Goal: Information Seeking & Learning: Learn about a topic

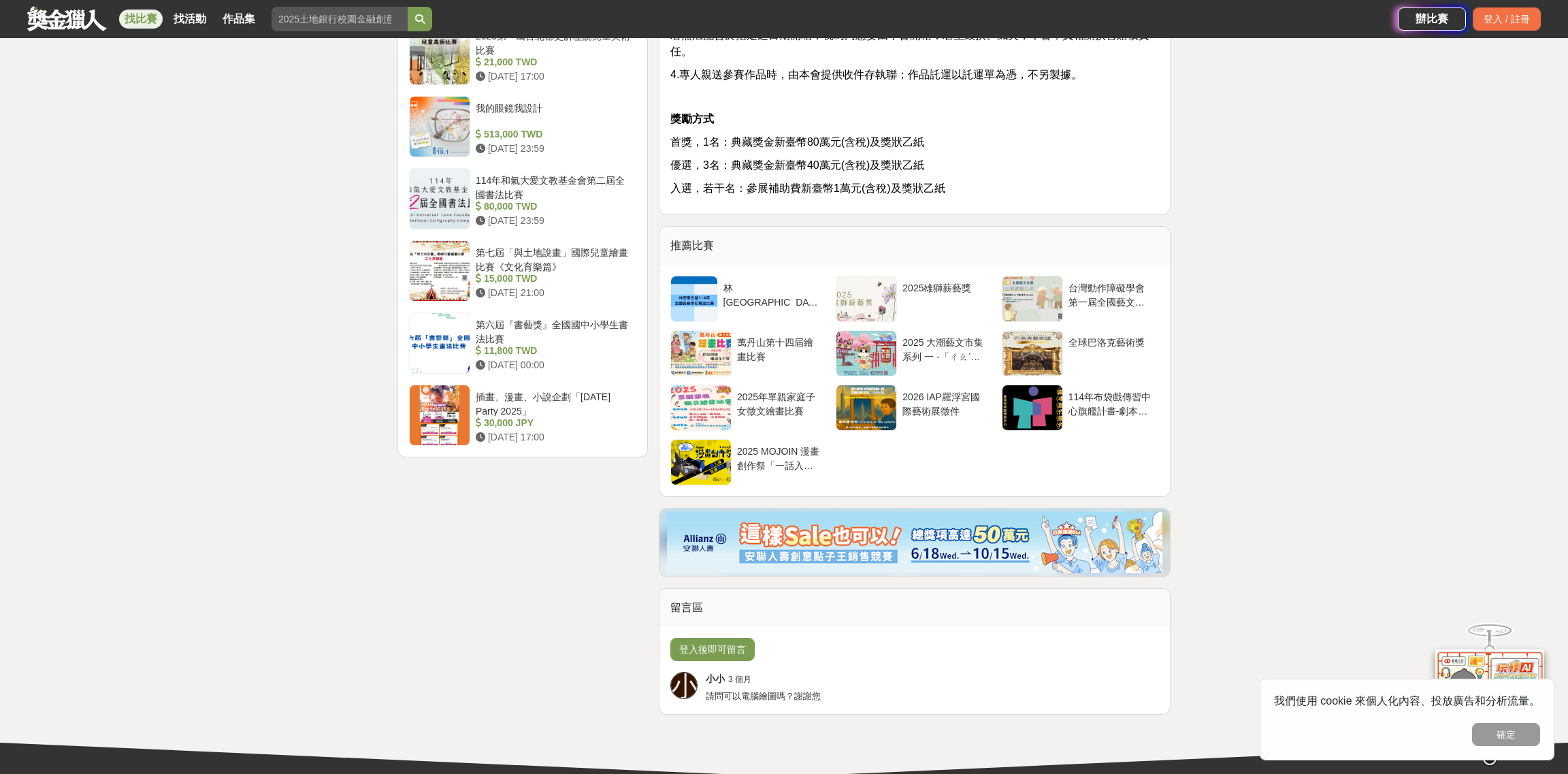
scroll to position [1565, 0]
click at [80, 22] on link at bounding box center [67, 18] width 83 height 26
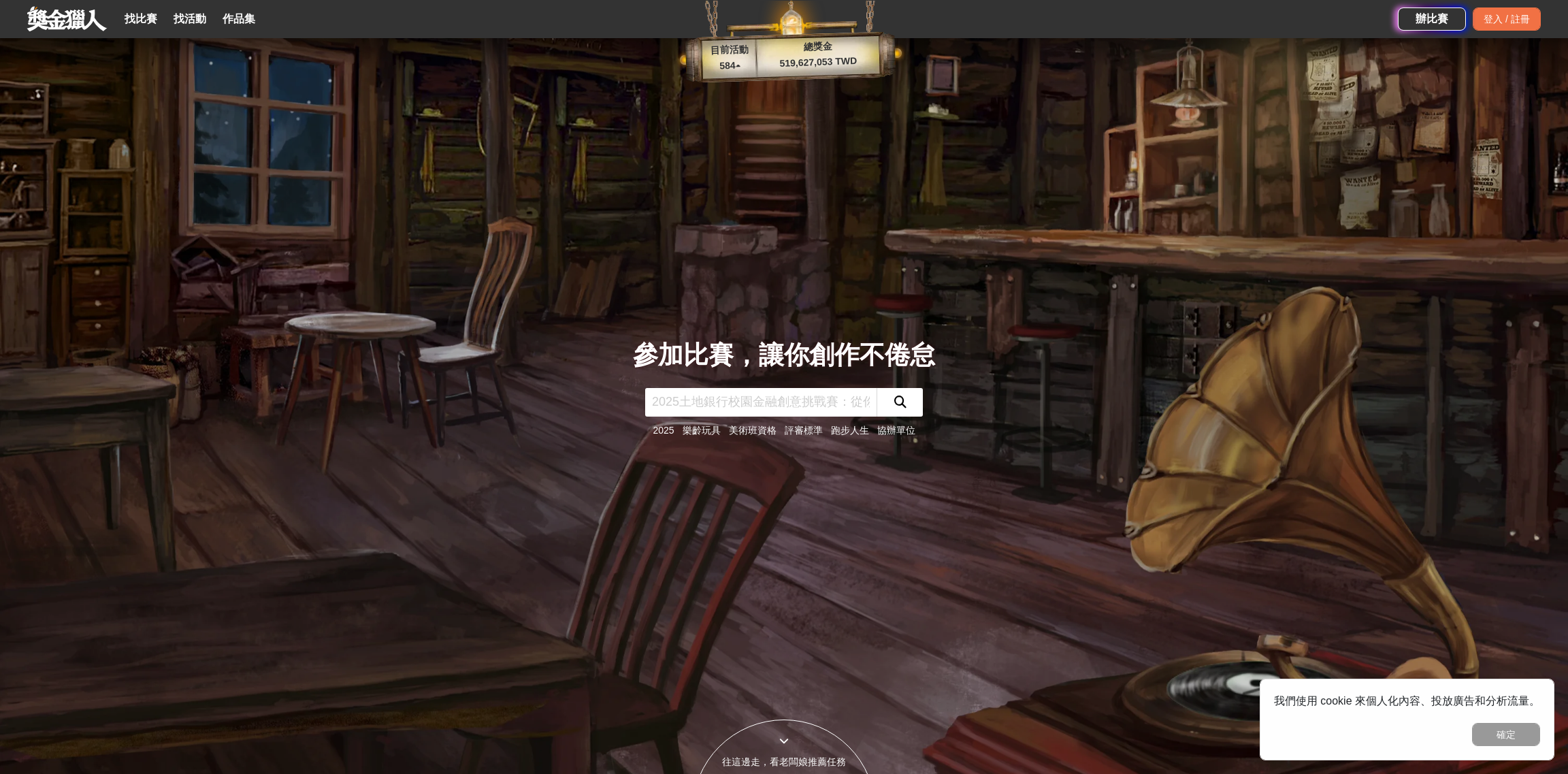
click at [147, 29] on div "找比賽 找活動 作品集" at bounding box center [193, 19] width 147 height 38
click at [147, 17] on link "找比賽" at bounding box center [141, 19] width 44 height 19
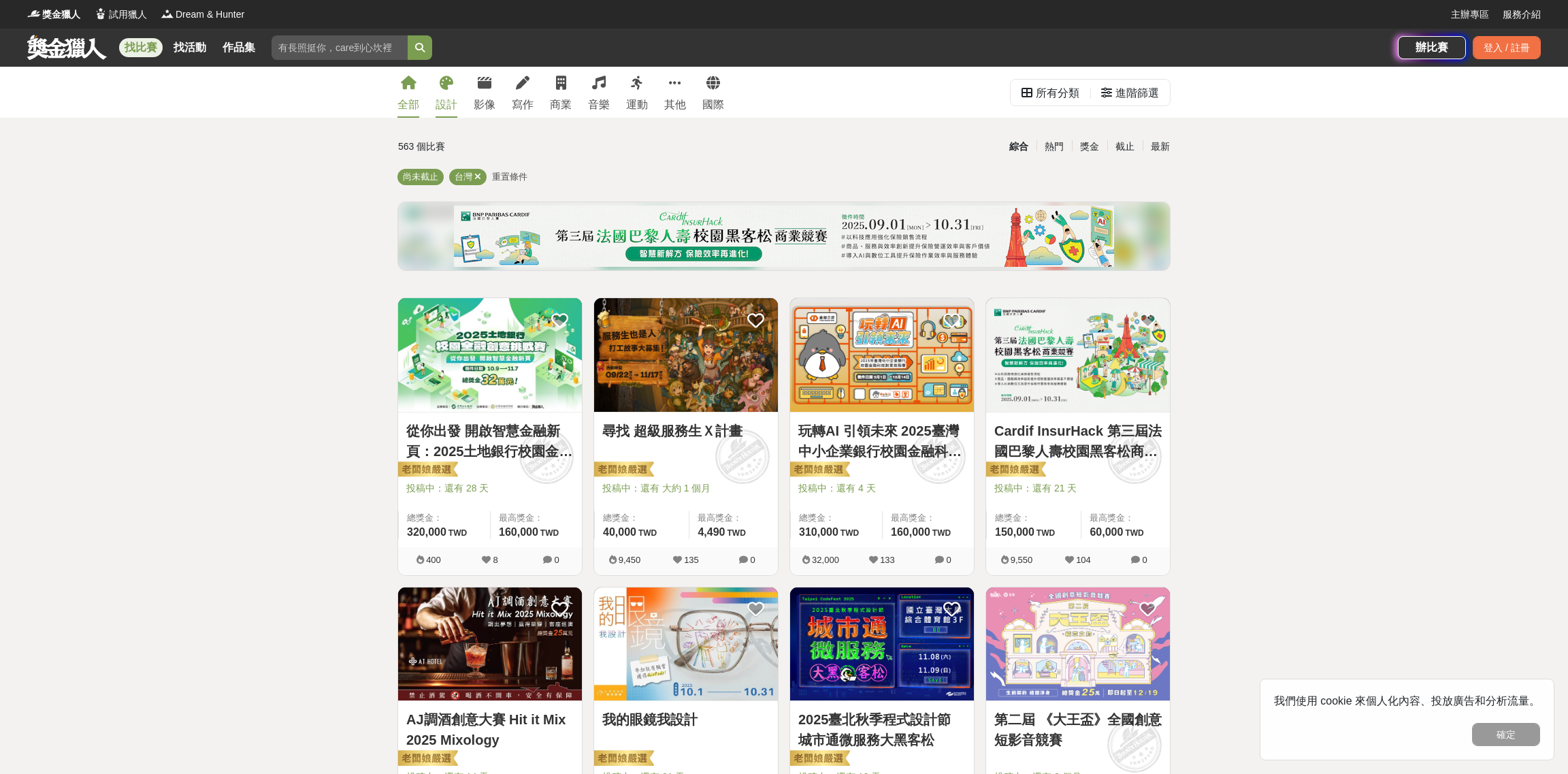
click at [443, 101] on div "設計" at bounding box center [446, 105] width 22 height 17
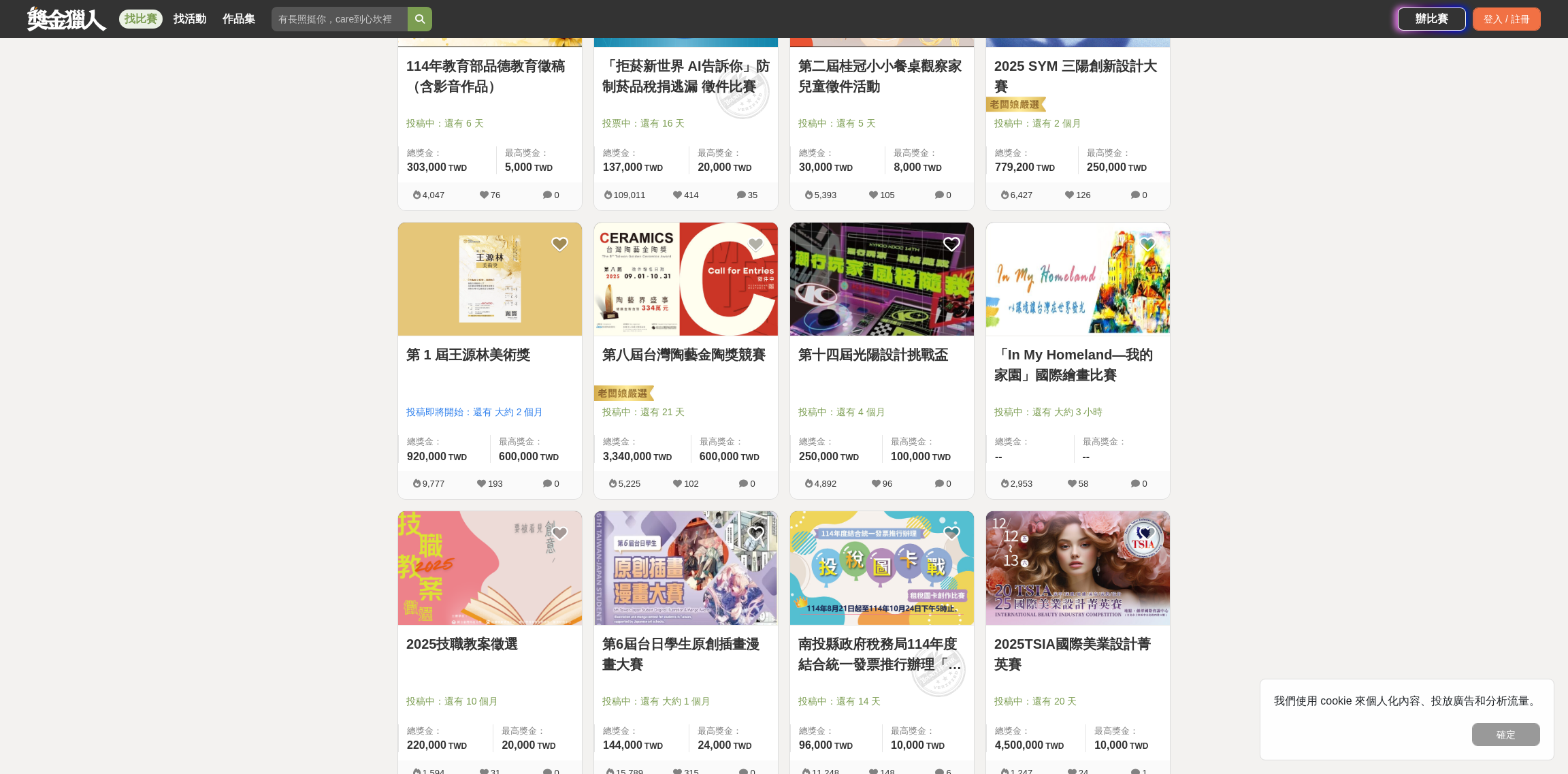
scroll to position [1361, 0]
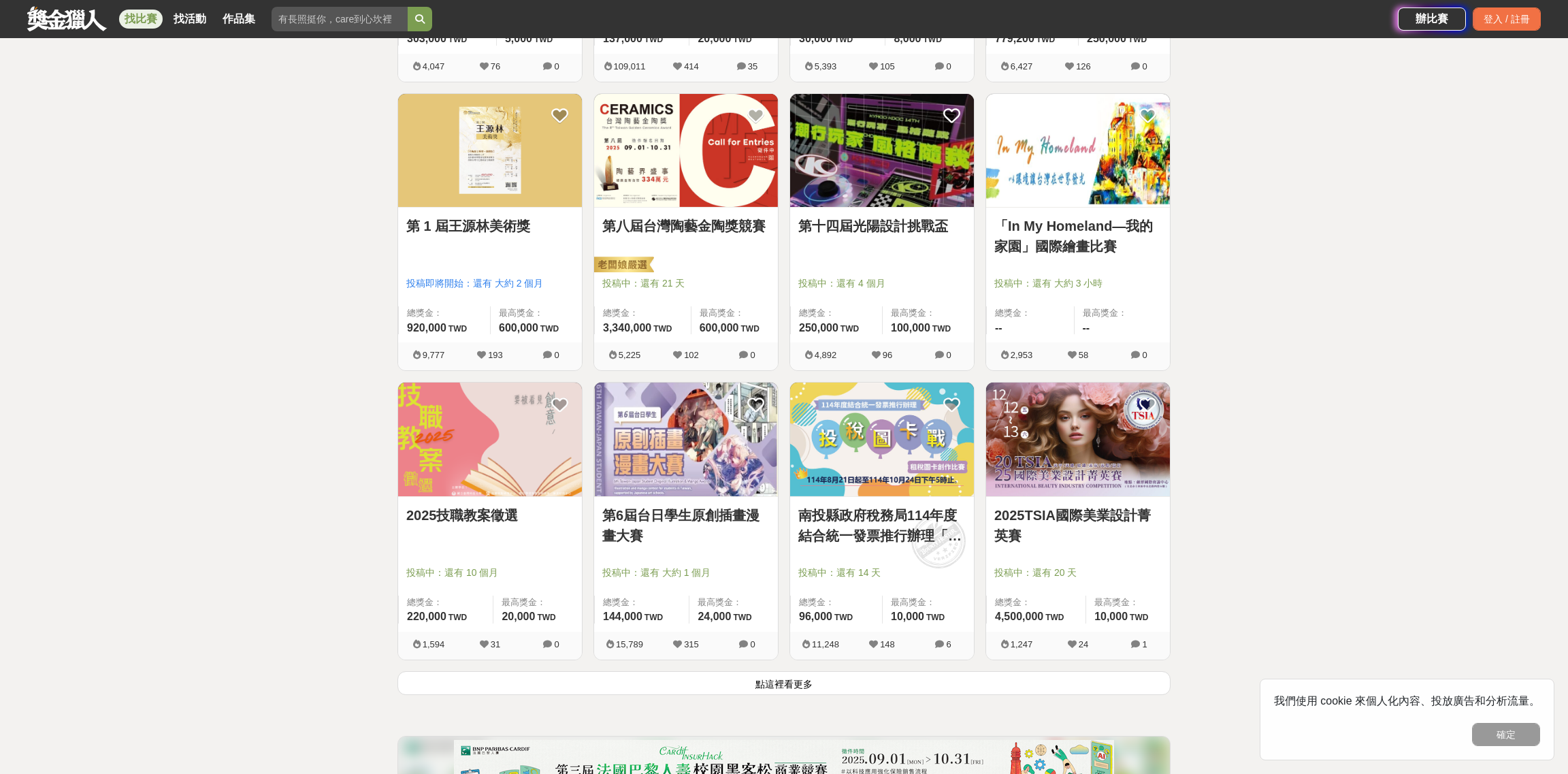
click at [818, 687] on button "點這裡看更多" at bounding box center [784, 683] width 773 height 24
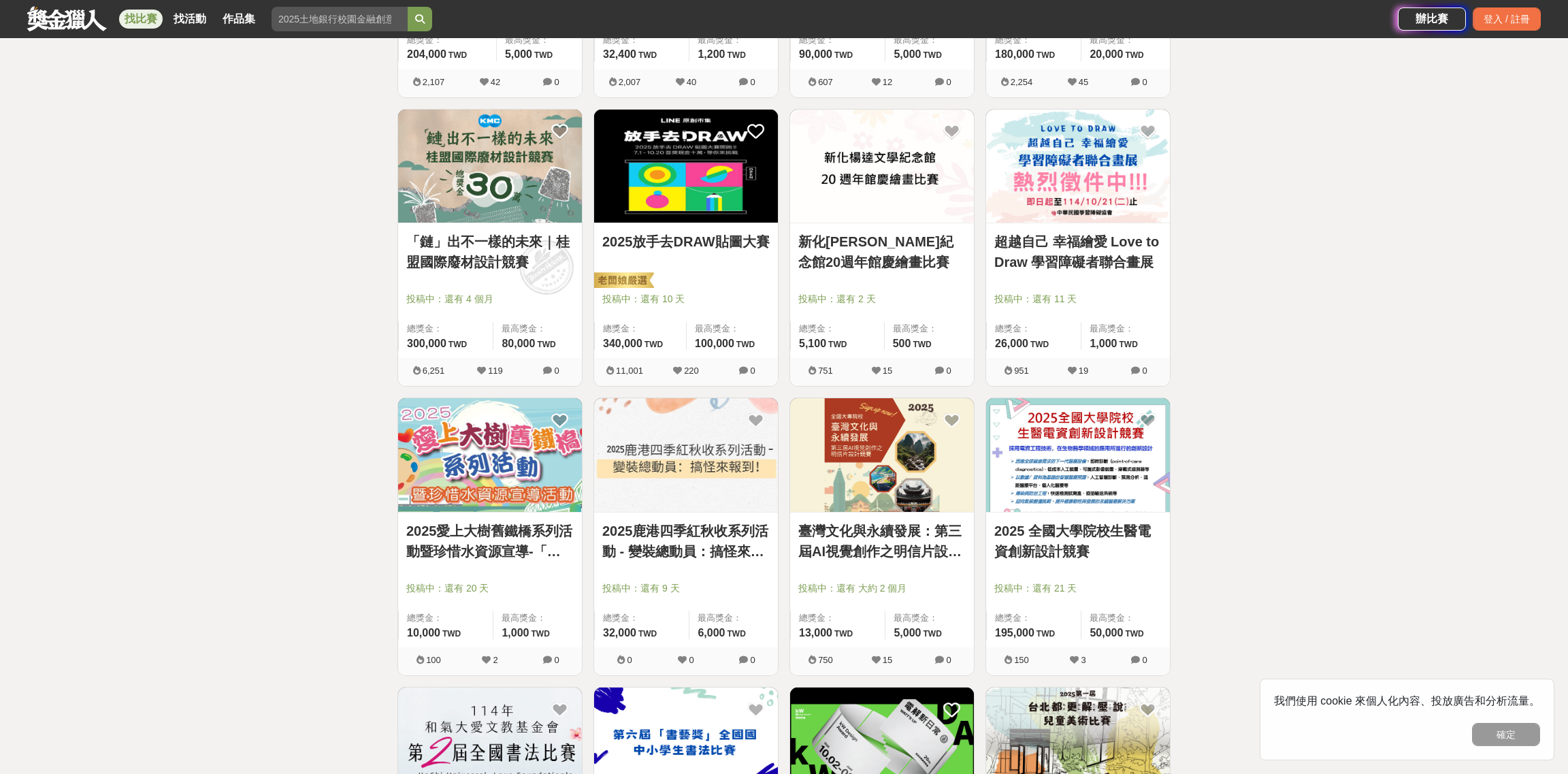
scroll to position [3131, 0]
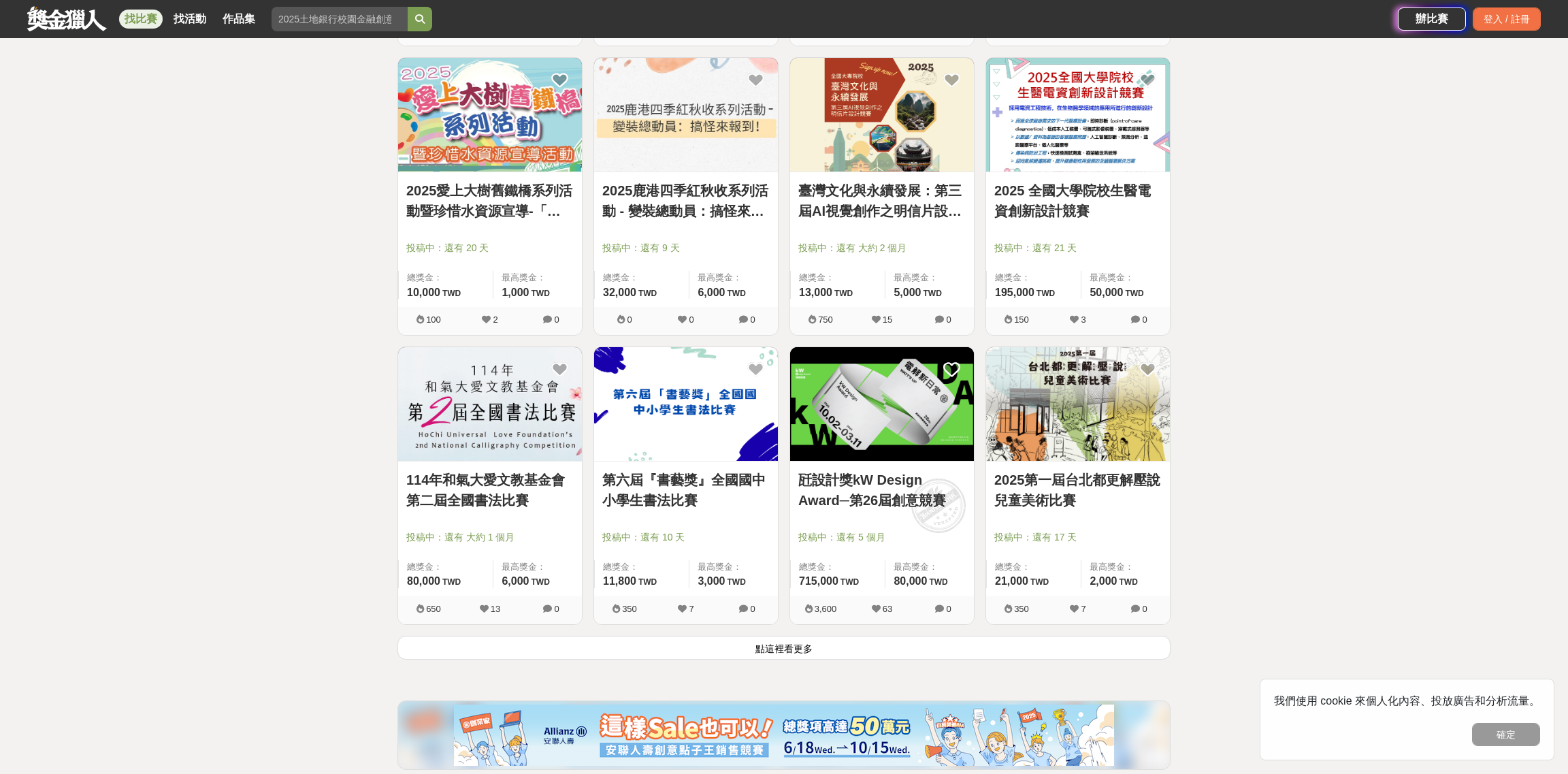
click at [871, 644] on button "點這裡看更多" at bounding box center [784, 647] width 773 height 24
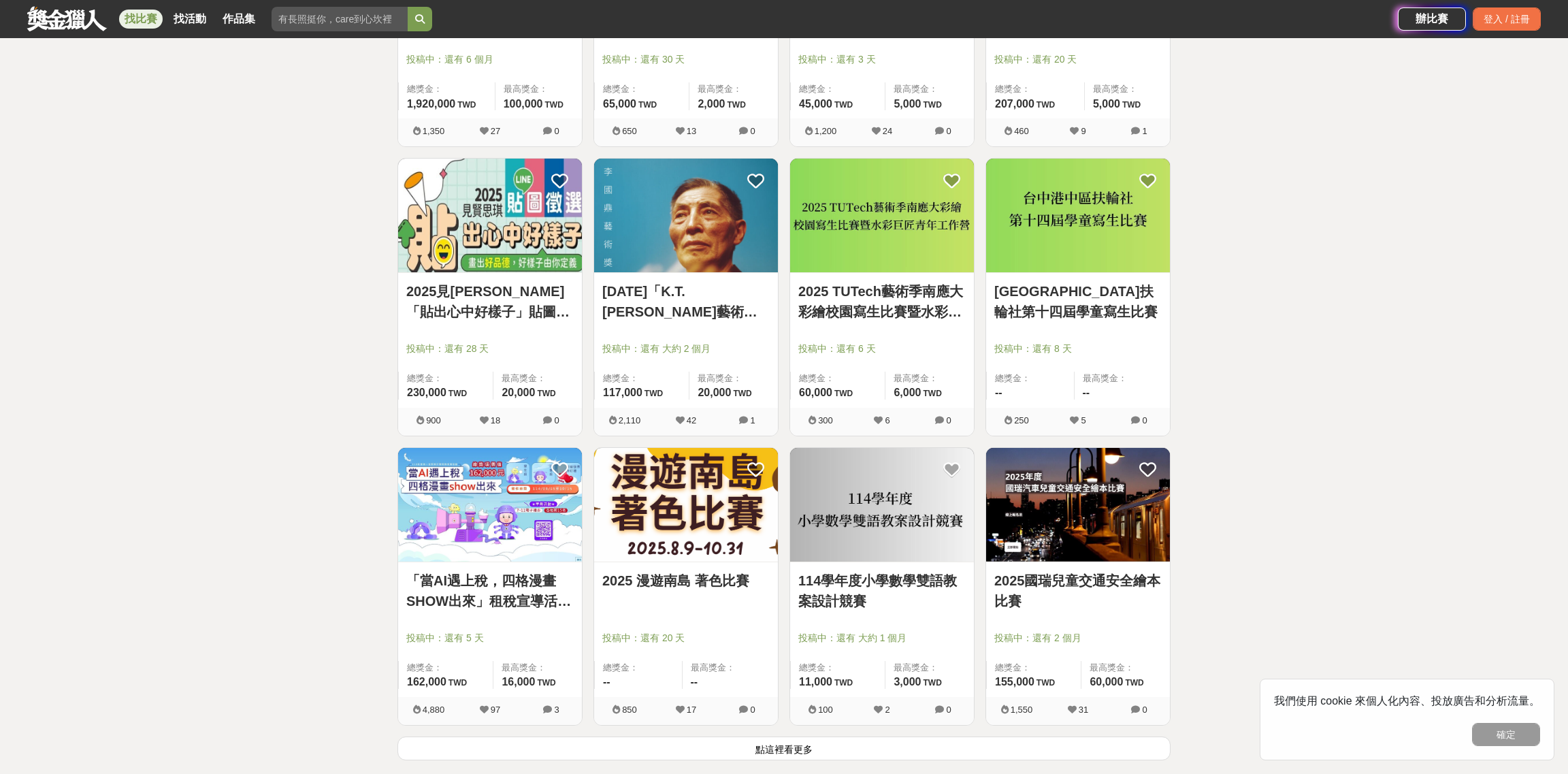
scroll to position [4834, 0]
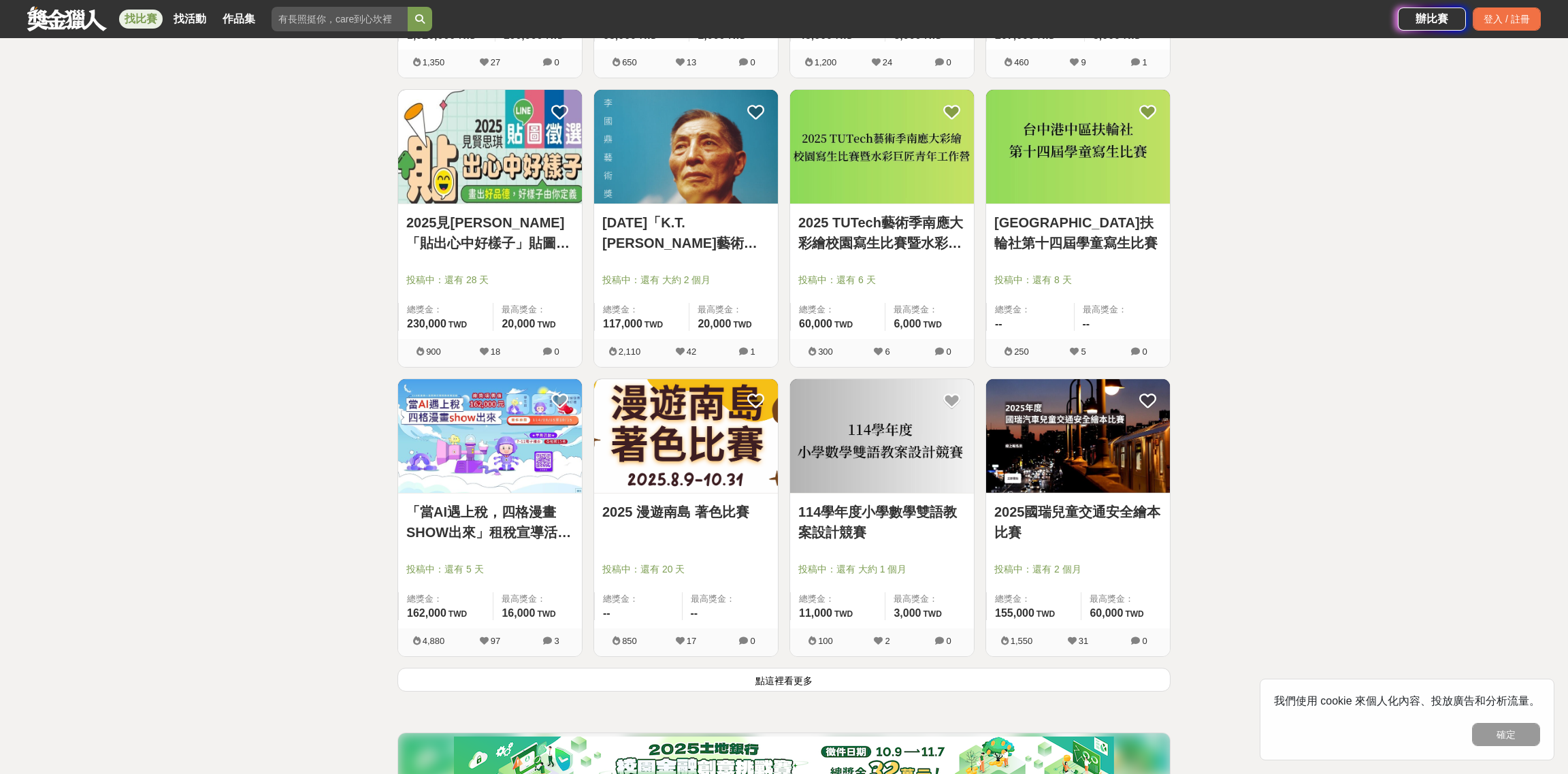
click at [836, 685] on button "點這裡看更多" at bounding box center [784, 680] width 773 height 24
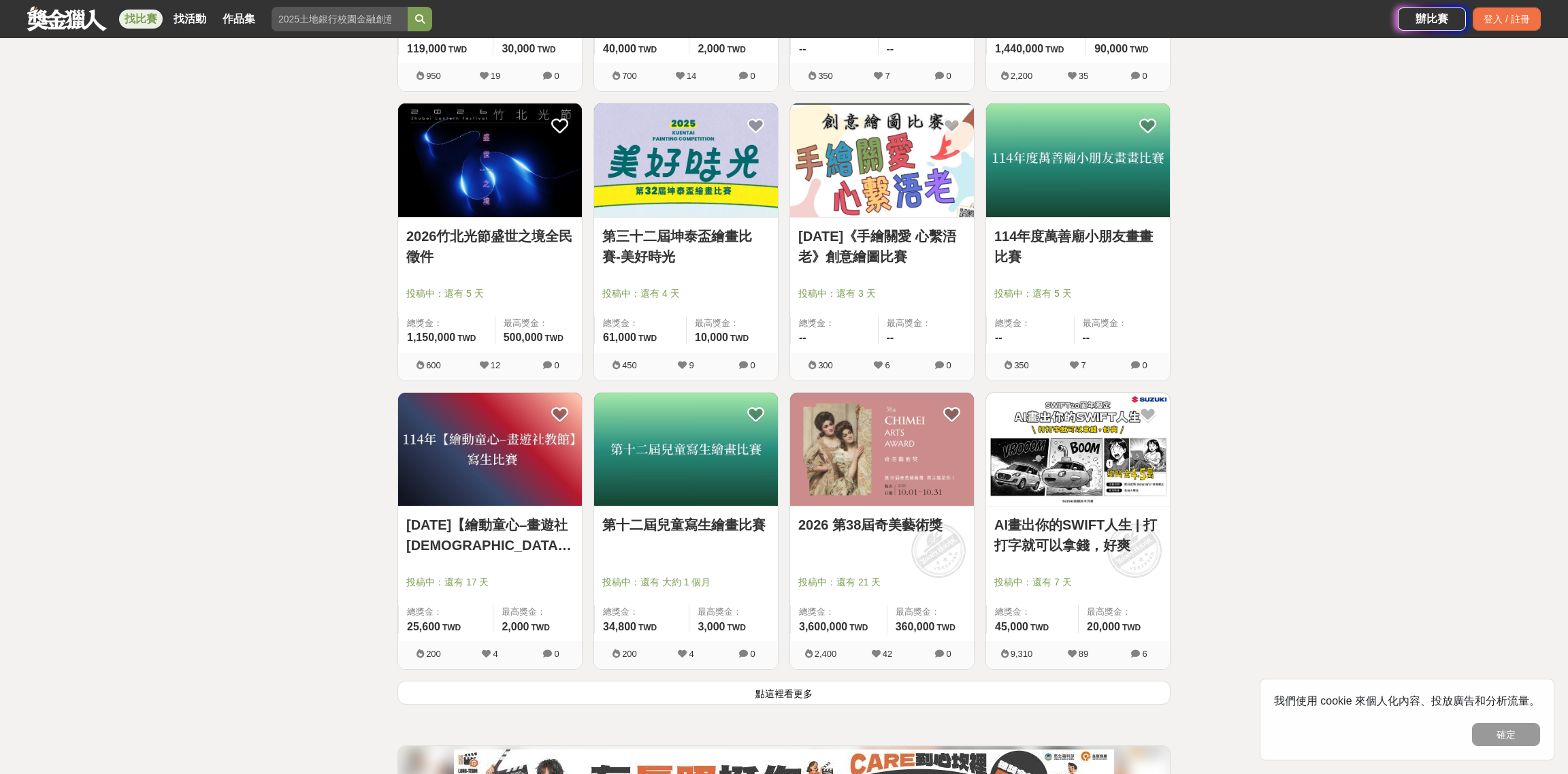
scroll to position [6603, 0]
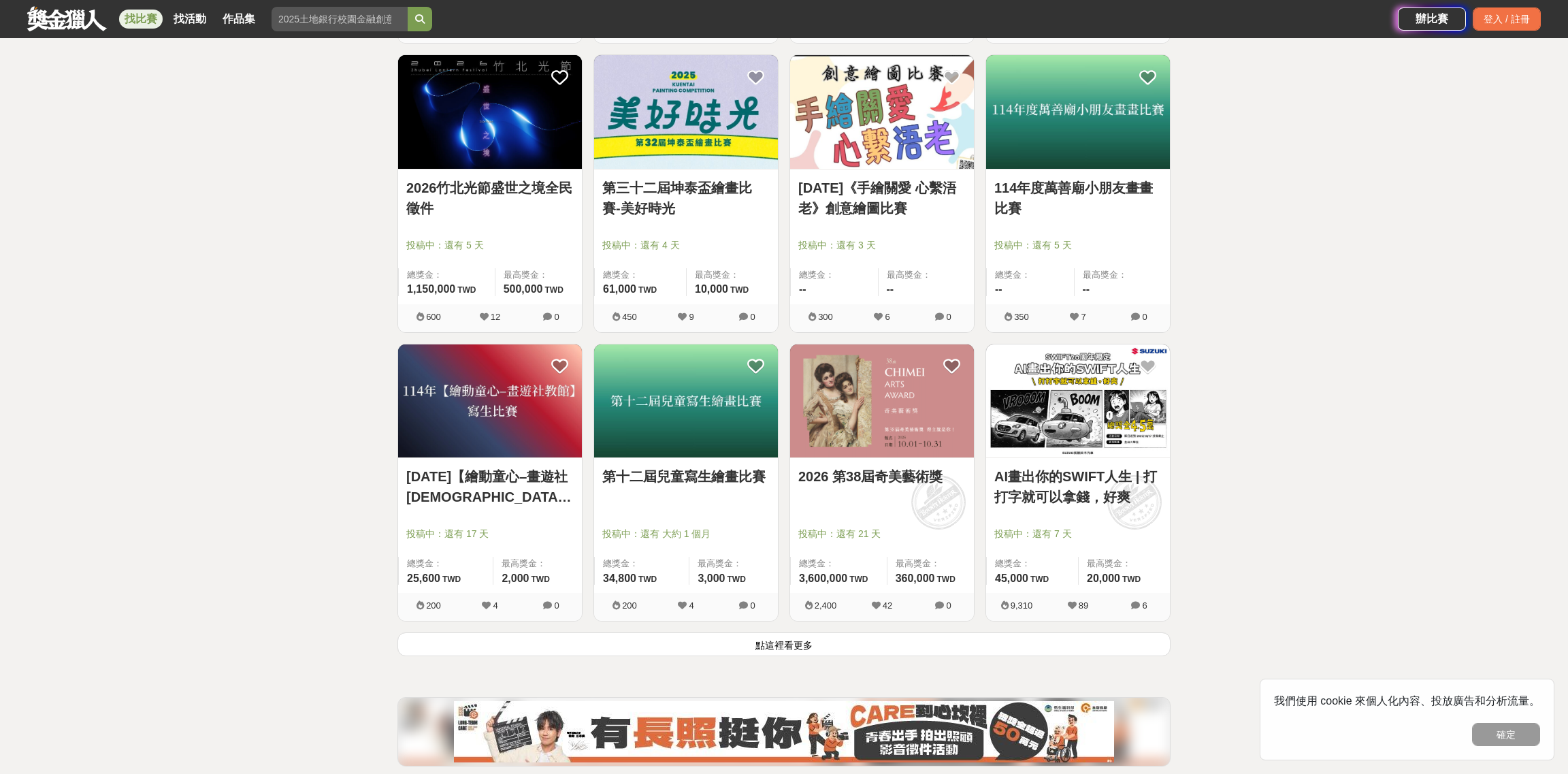
click at [1010, 642] on button "點這裡看更多" at bounding box center [784, 644] width 773 height 24
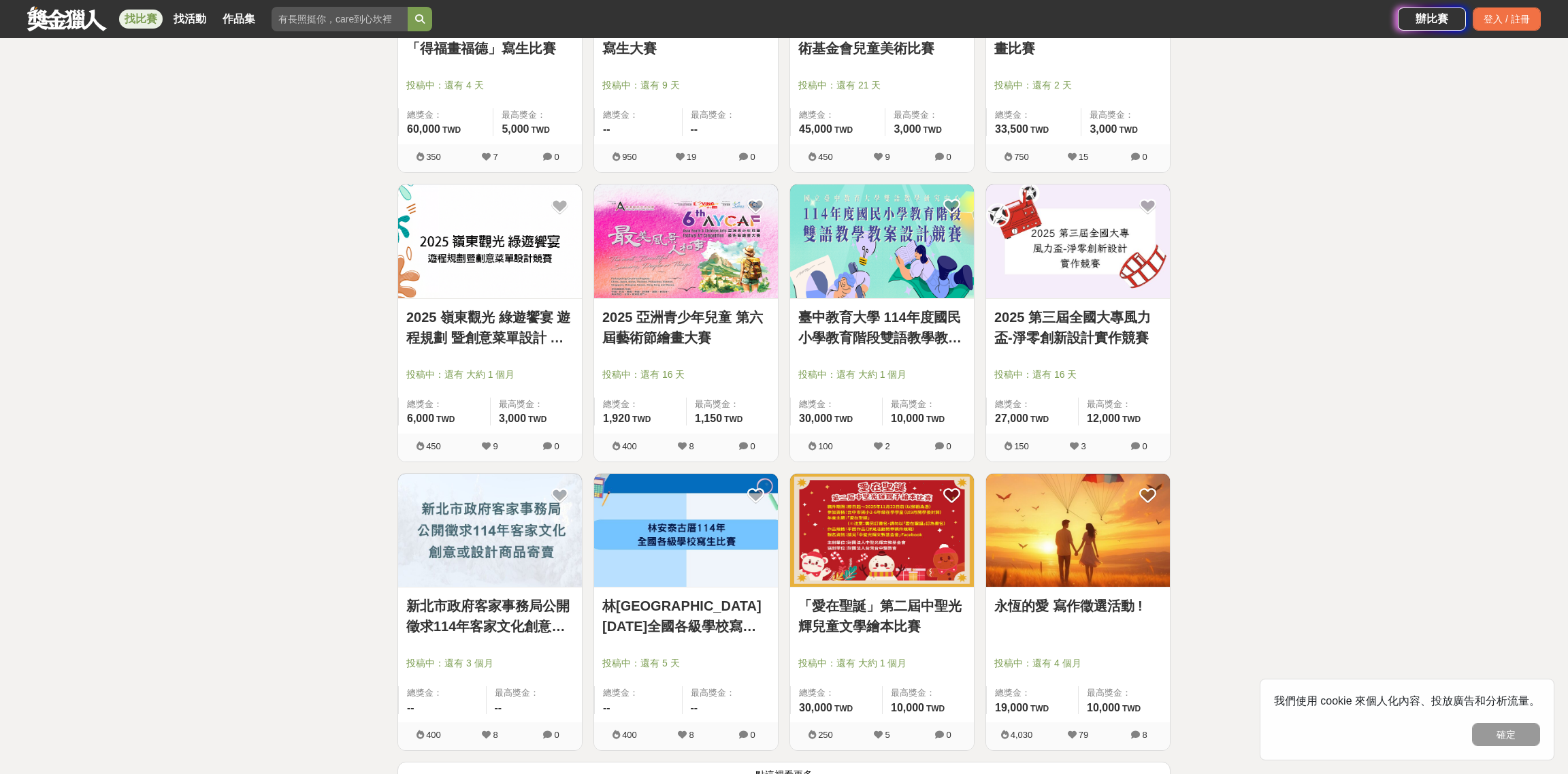
scroll to position [8237, 0]
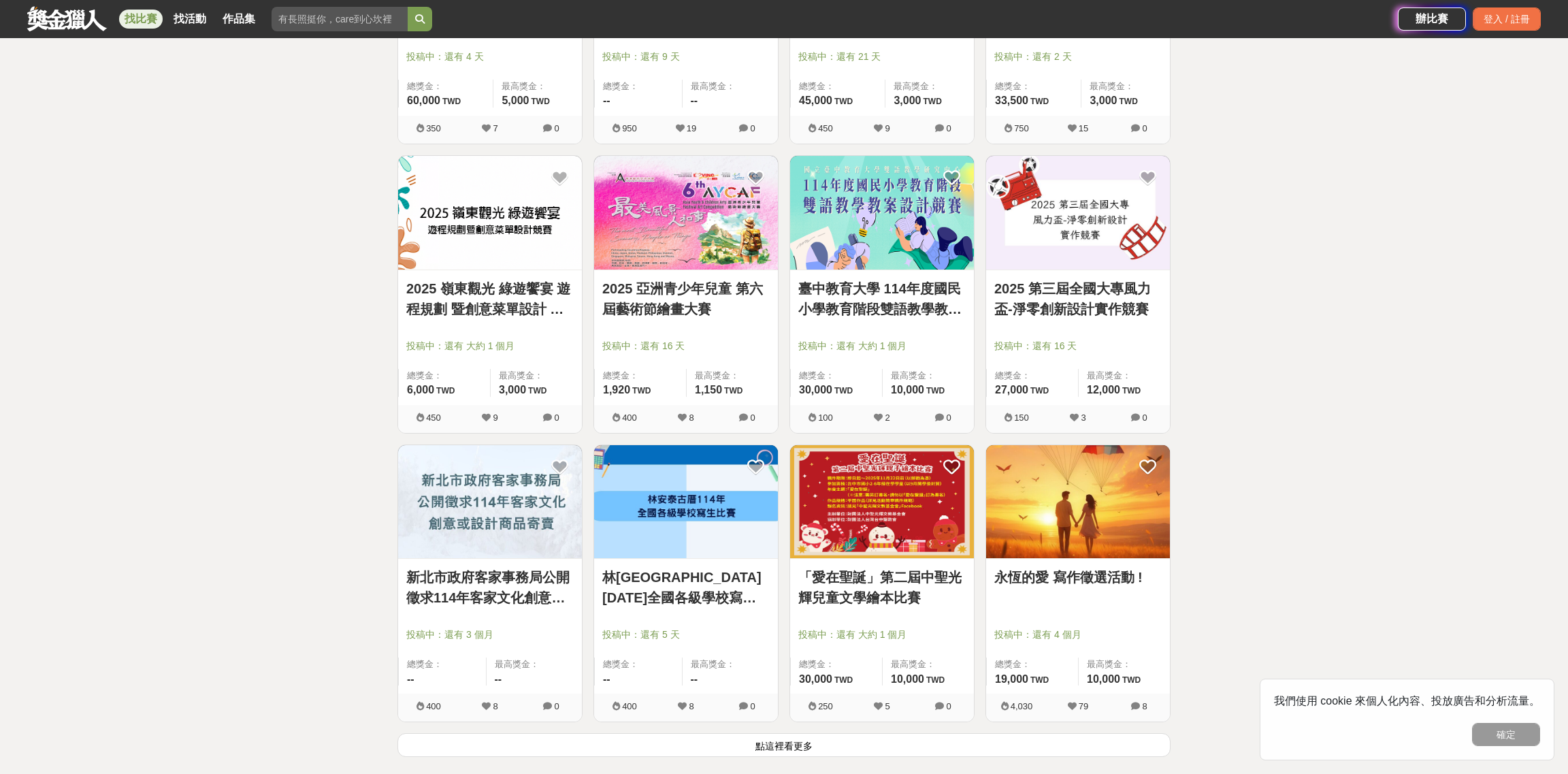
click at [960, 734] on button "點這裡看更多" at bounding box center [784, 745] width 773 height 24
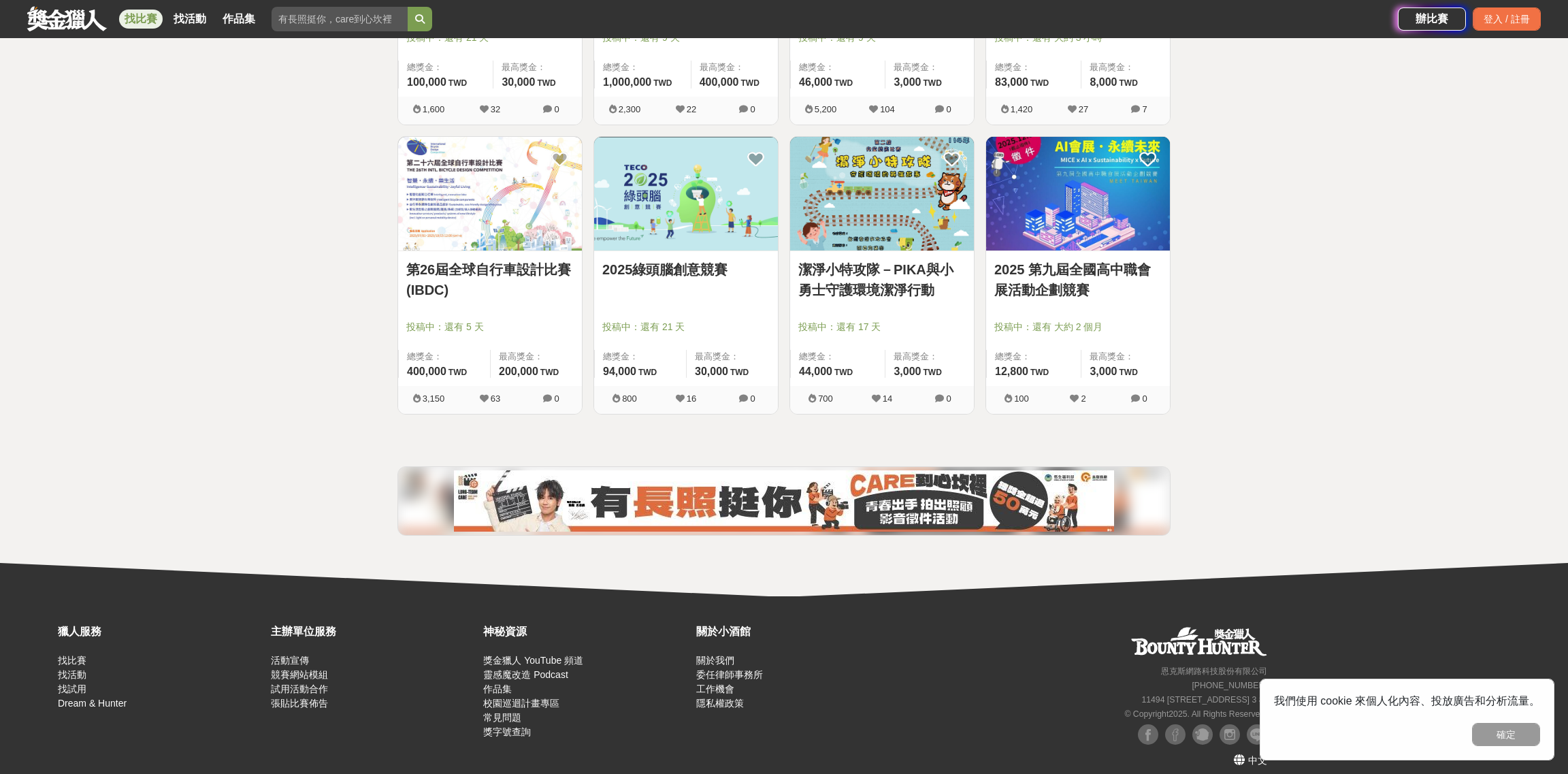
scroll to position [10280, 0]
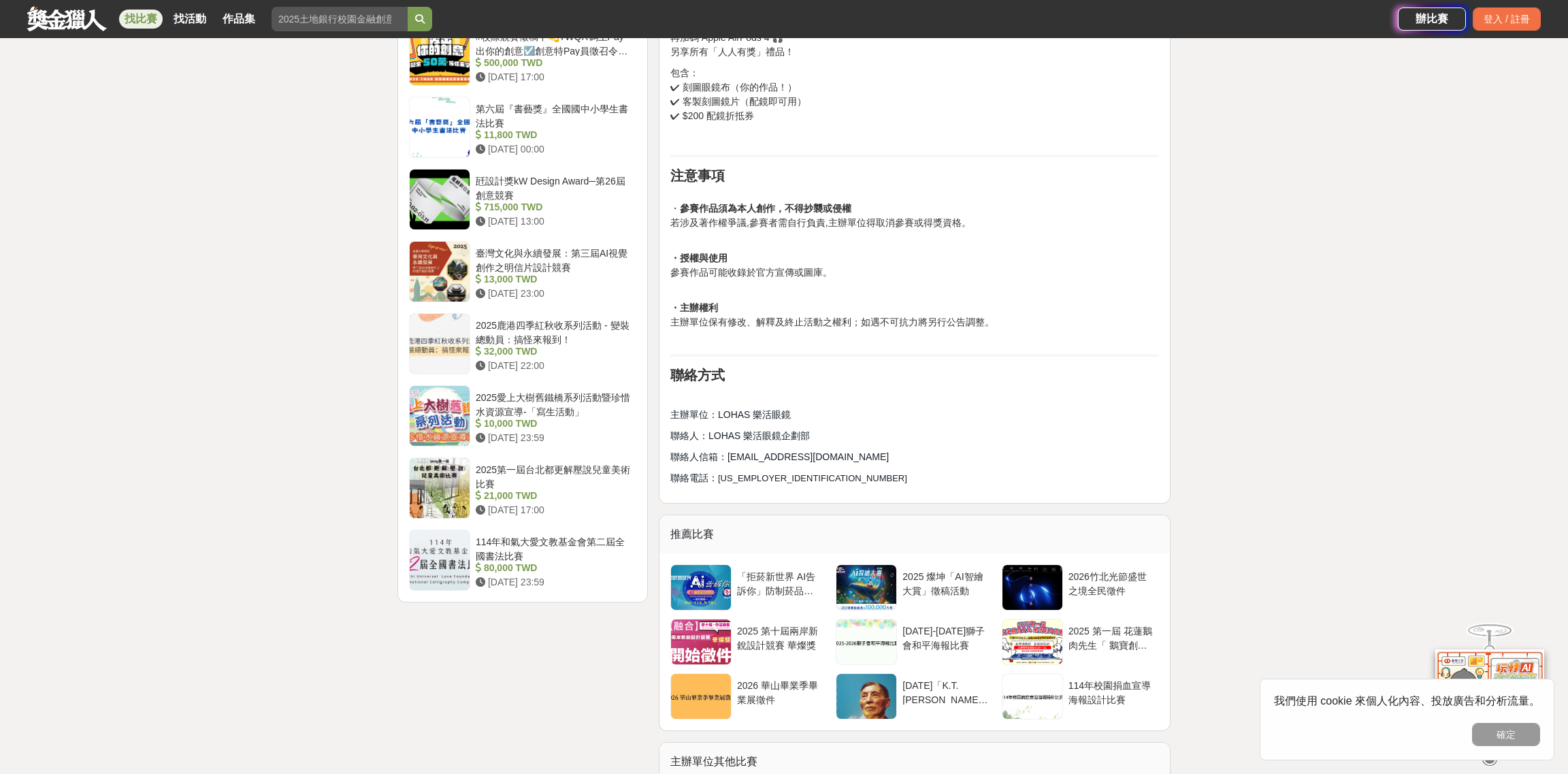
scroll to position [1497, 0]
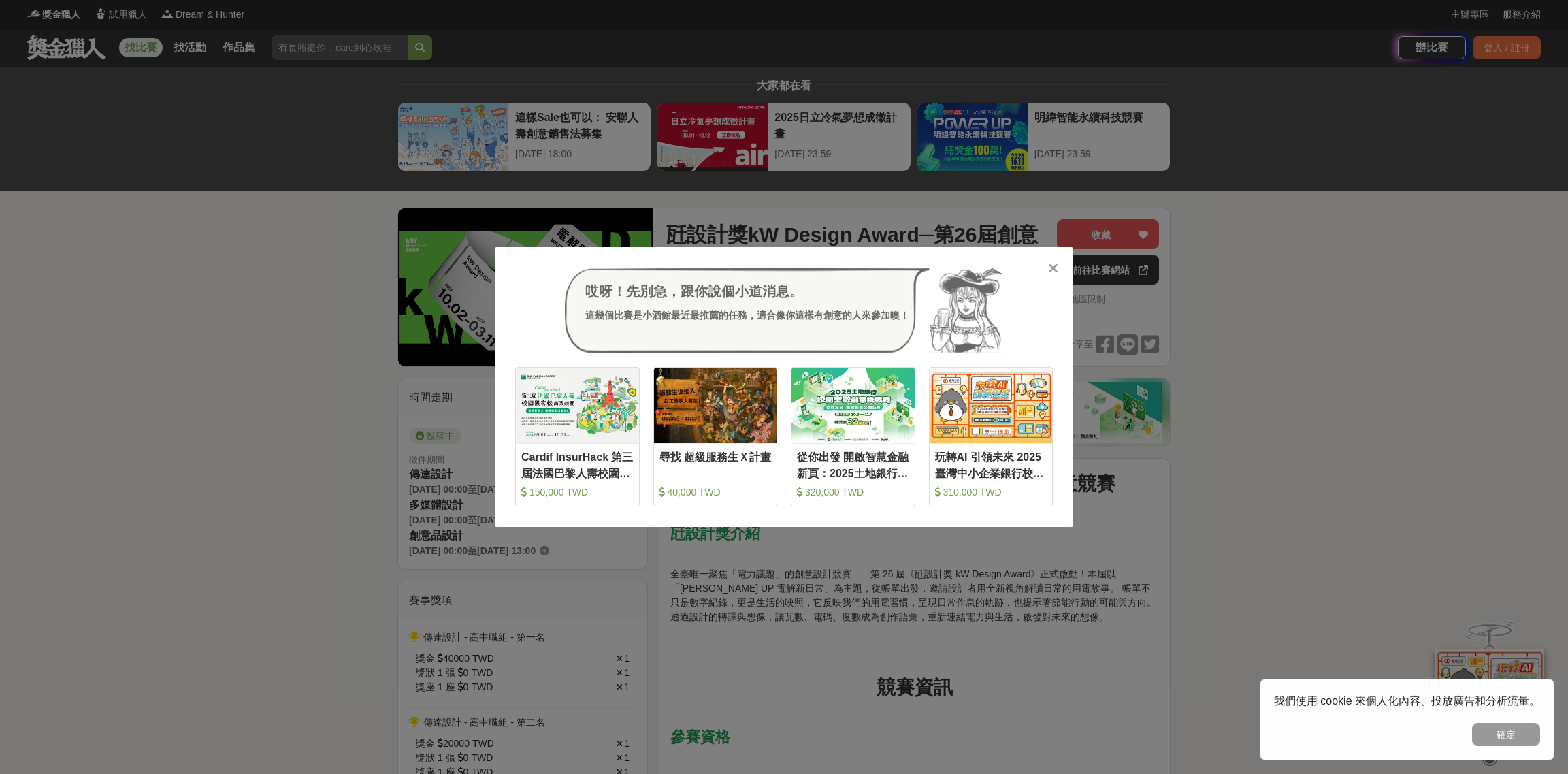
click at [1056, 271] on icon at bounding box center [1053, 268] width 10 height 13
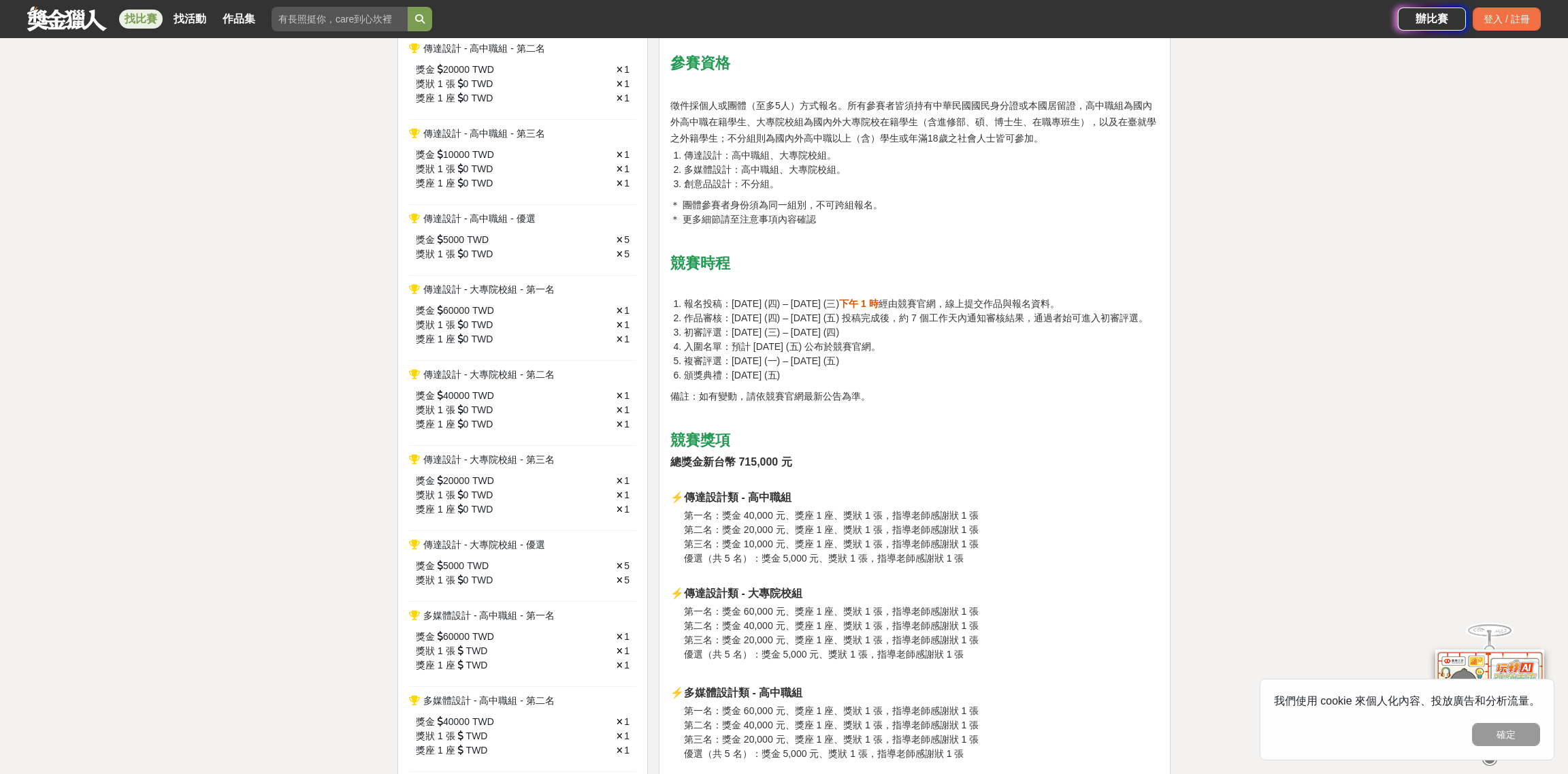
scroll to position [613, 0]
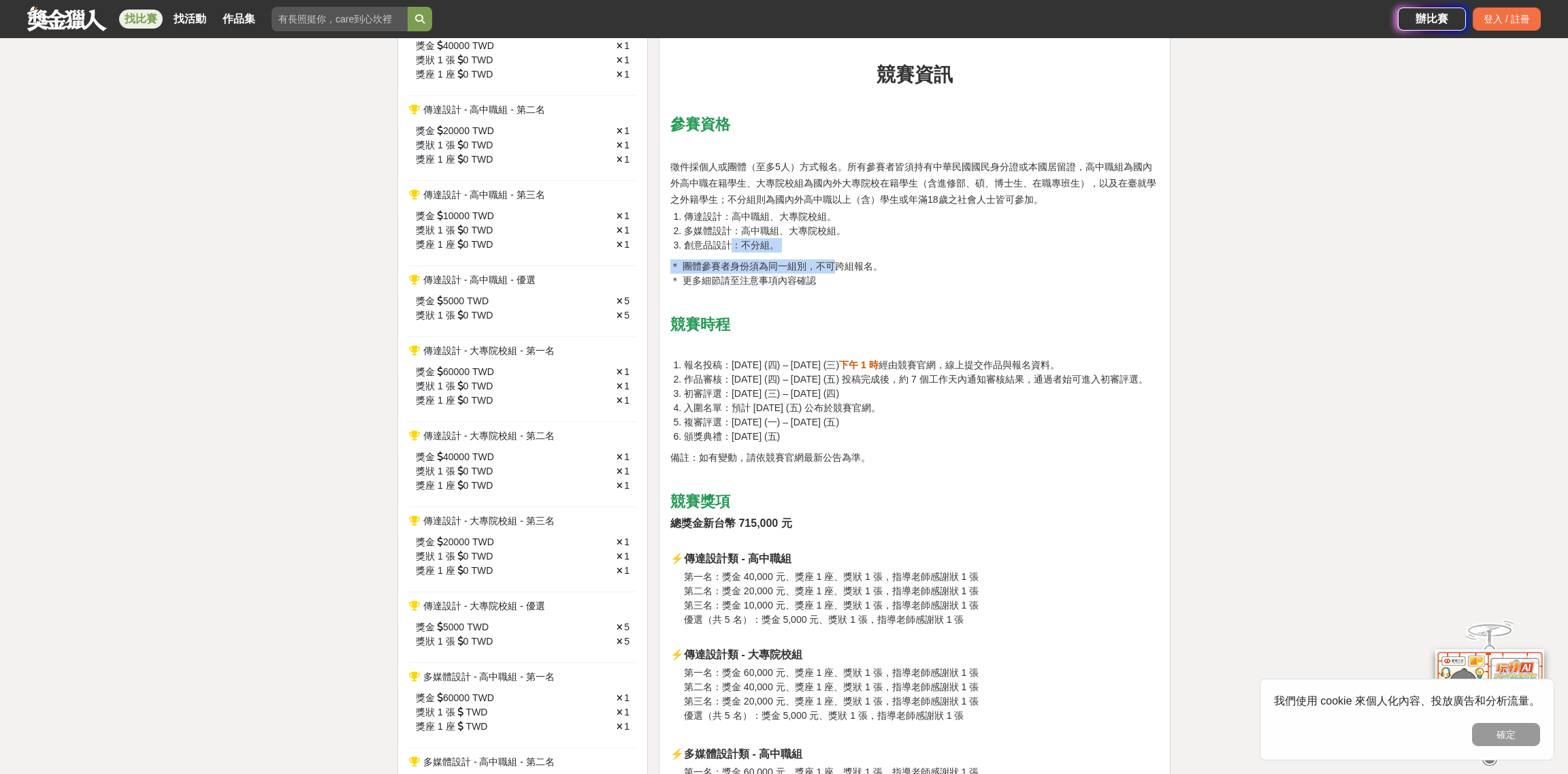
drag, startPoint x: 727, startPoint y: 242, endPoint x: 835, endPoint y: 257, distance: 109.0
click at [875, 238] on li "創意品設計：不分組。" at bounding box center [921, 245] width 475 height 14
drag, startPoint x: 733, startPoint y: 217, endPoint x: 783, endPoint y: 289, distance: 87.7
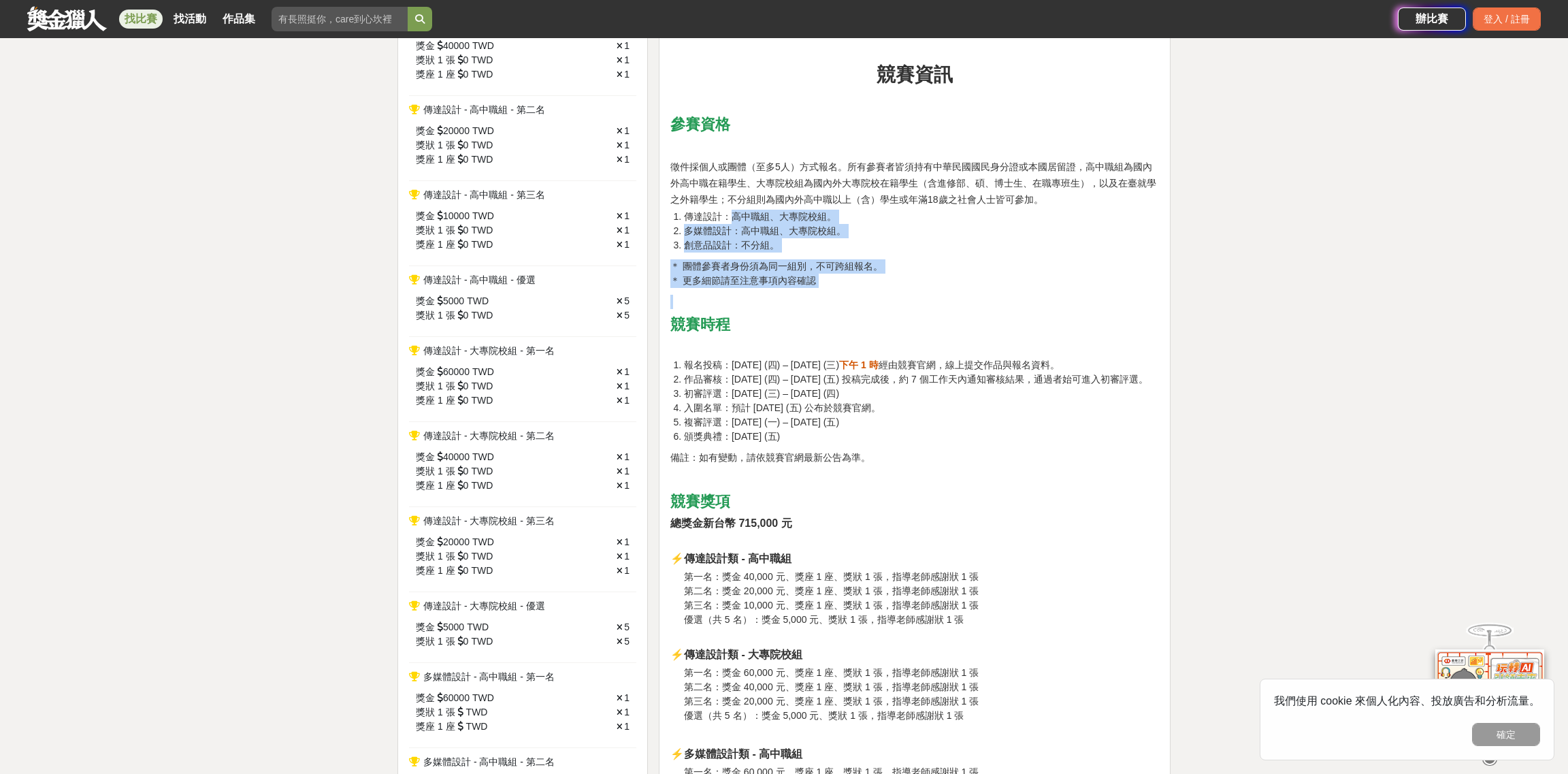
click at [934, 300] on p at bounding box center [914, 301] width 488 height 14
drag, startPoint x: 690, startPoint y: 220, endPoint x: 837, endPoint y: 281, distance: 159.2
click at [952, 270] on p "＊ 團體參賽者身份須為同一組別，不可跨組報名。 ＊ 更多細節請至注意事項內容確認" at bounding box center [914, 273] width 488 height 29
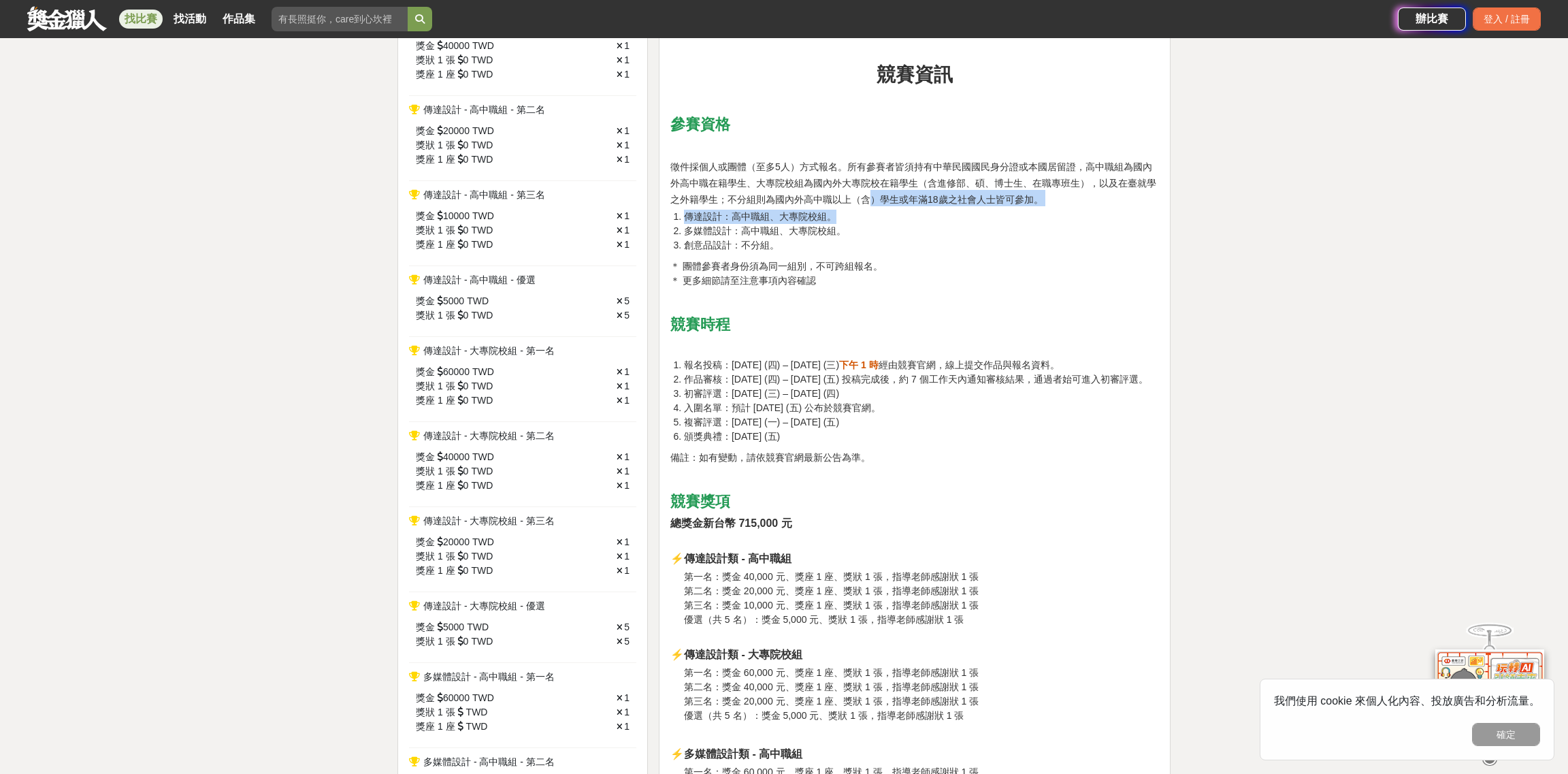
drag, startPoint x: 868, startPoint y: 200, endPoint x: 1009, endPoint y: 220, distance: 142.4
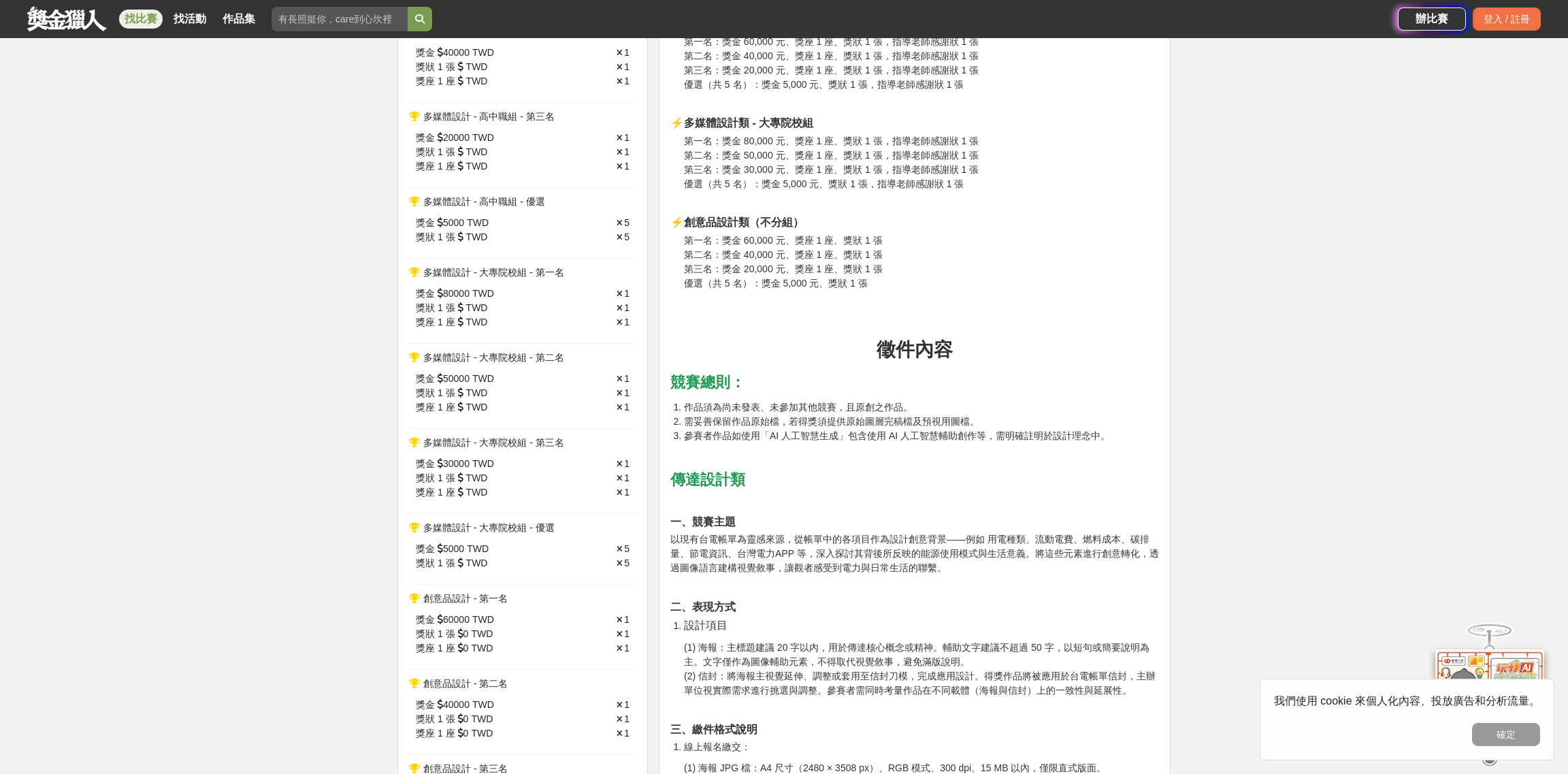
scroll to position [1225, 0]
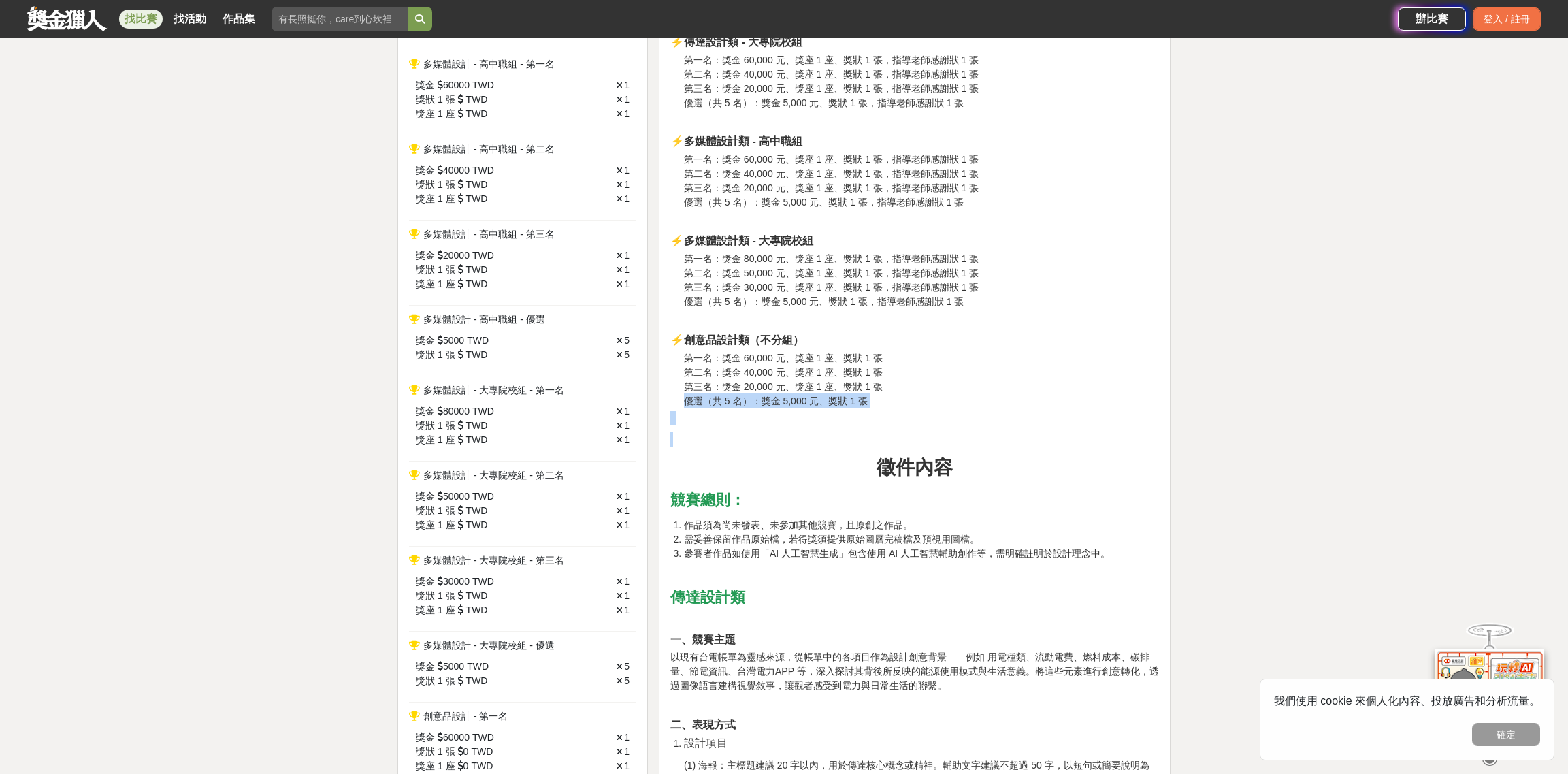
drag, startPoint x: 686, startPoint y: 412, endPoint x: 856, endPoint y: 441, distance: 172.5
click at [937, 408] on h3 "第一名：獎金 60,000 元、獎座 1 座、獎狀 1 張 第二名：獎金 40,000 元、獎座 1 座、獎狀 1 張 第三名：獎金 20,000 元、獎座 …" at bounding box center [921, 379] width 475 height 57
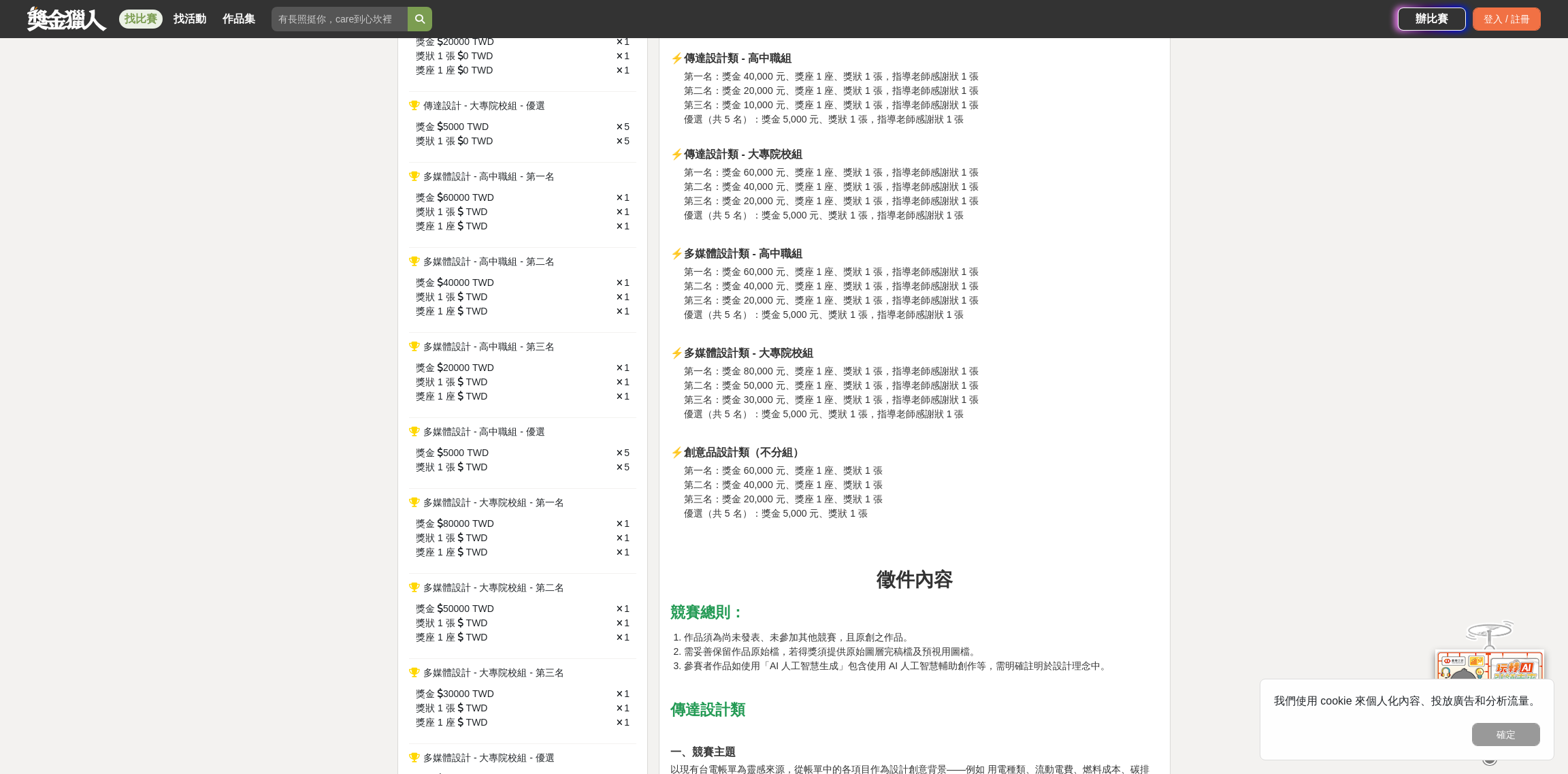
scroll to position [1089, 0]
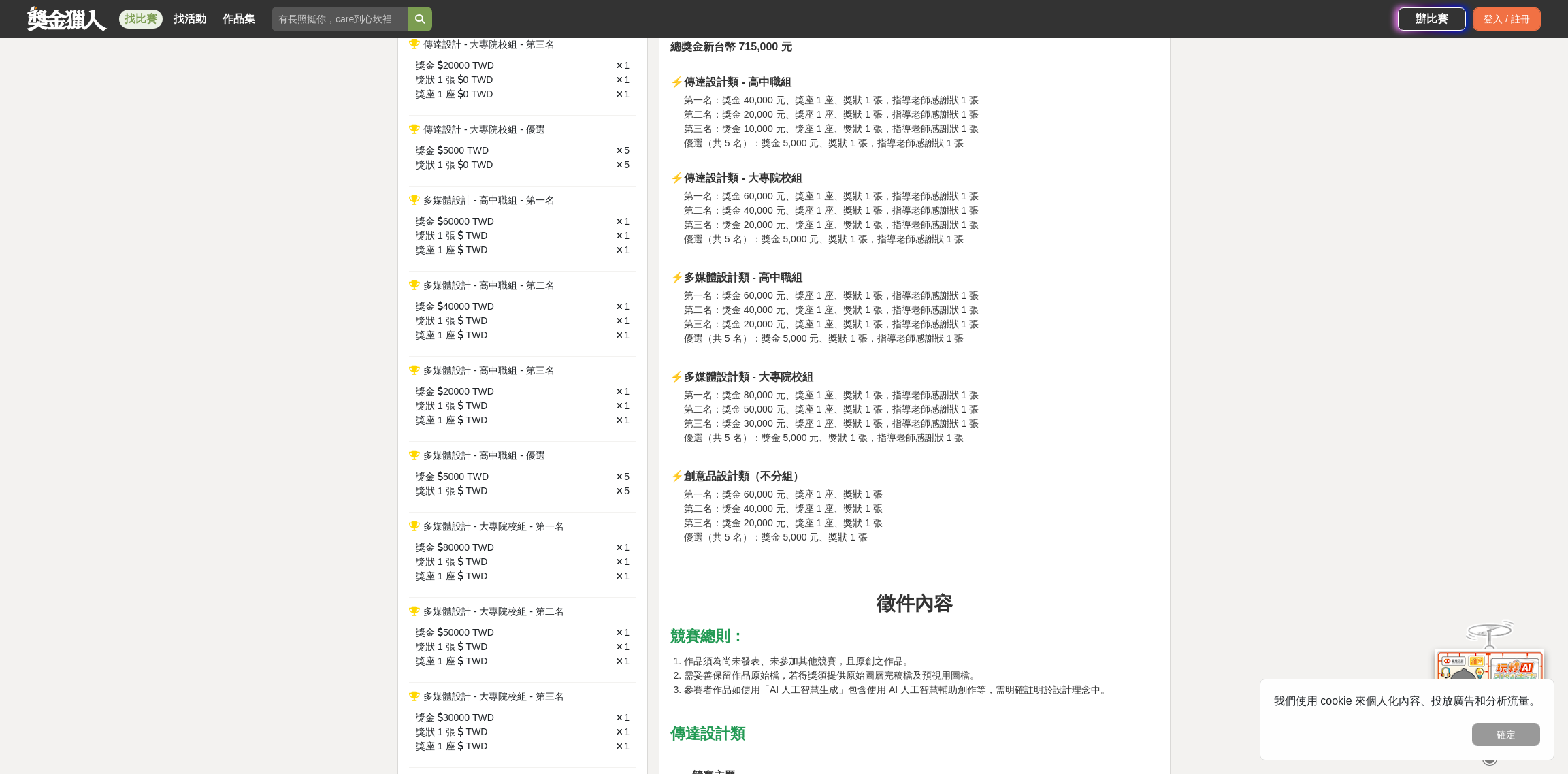
click at [712, 134] on span "第三名：獎金 10,000 元、獎座 1 座、獎狀 1 張，指導老師感謝狀 1 張" at bounding box center [831, 128] width 295 height 11
click at [749, 401] on span "第一名：獎金 80,000 元、獎座 1 座、獎狀 1 張，指導老師感謝狀 1 張" at bounding box center [831, 394] width 295 height 11
click at [750, 443] on span "優選（共 5 名）：獎金 5,000 元、獎狀 1 張，指導老師感謝狀 1 張" at bounding box center [823, 437] width 281 height 11
click at [755, 499] on span "第一名：獎金 60,000 元、獎座 1 座、獎狀 1 張" at bounding box center [783, 493] width 199 height 11
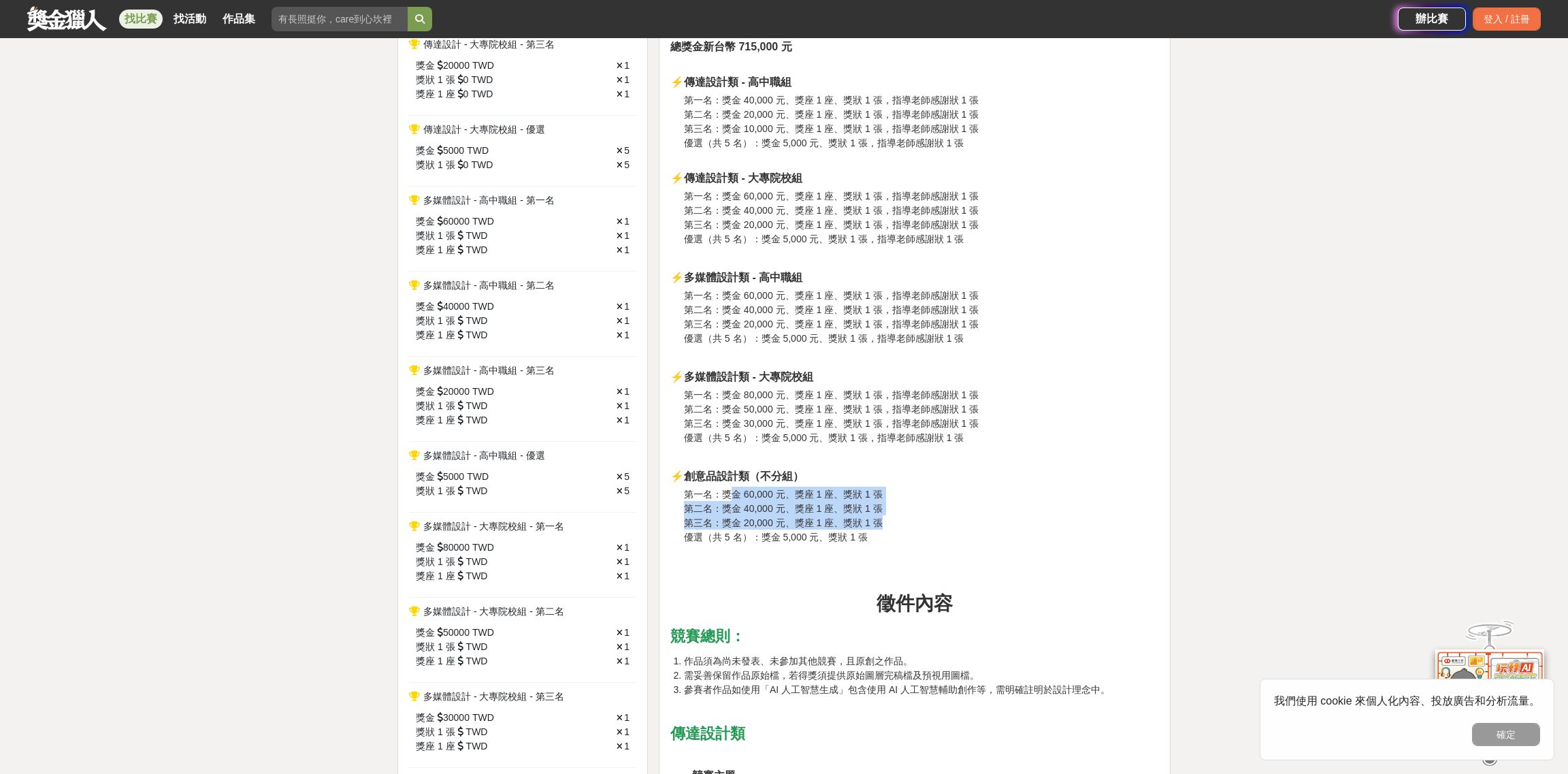
drag, startPoint x: 733, startPoint y: 506, endPoint x: 925, endPoint y: 529, distance: 193.4
click at [925, 529] on h3 "第一名：獎金 60,000 元、獎座 1 座、獎狀 1 張 第二名：獎金 40,000 元、獎座 1 座、獎狀 1 張 第三名：獎金 20,000 元、獎座 …" at bounding box center [921, 515] width 475 height 57
click at [944, 510] on h3 "第一名：獎金 60,000 元、獎座 1 座、獎狀 1 張 第二名：獎金 40,000 元、獎座 1 座、獎狀 1 張 第三名：獎金 20,000 元、獎座 …" at bounding box center [921, 515] width 475 height 57
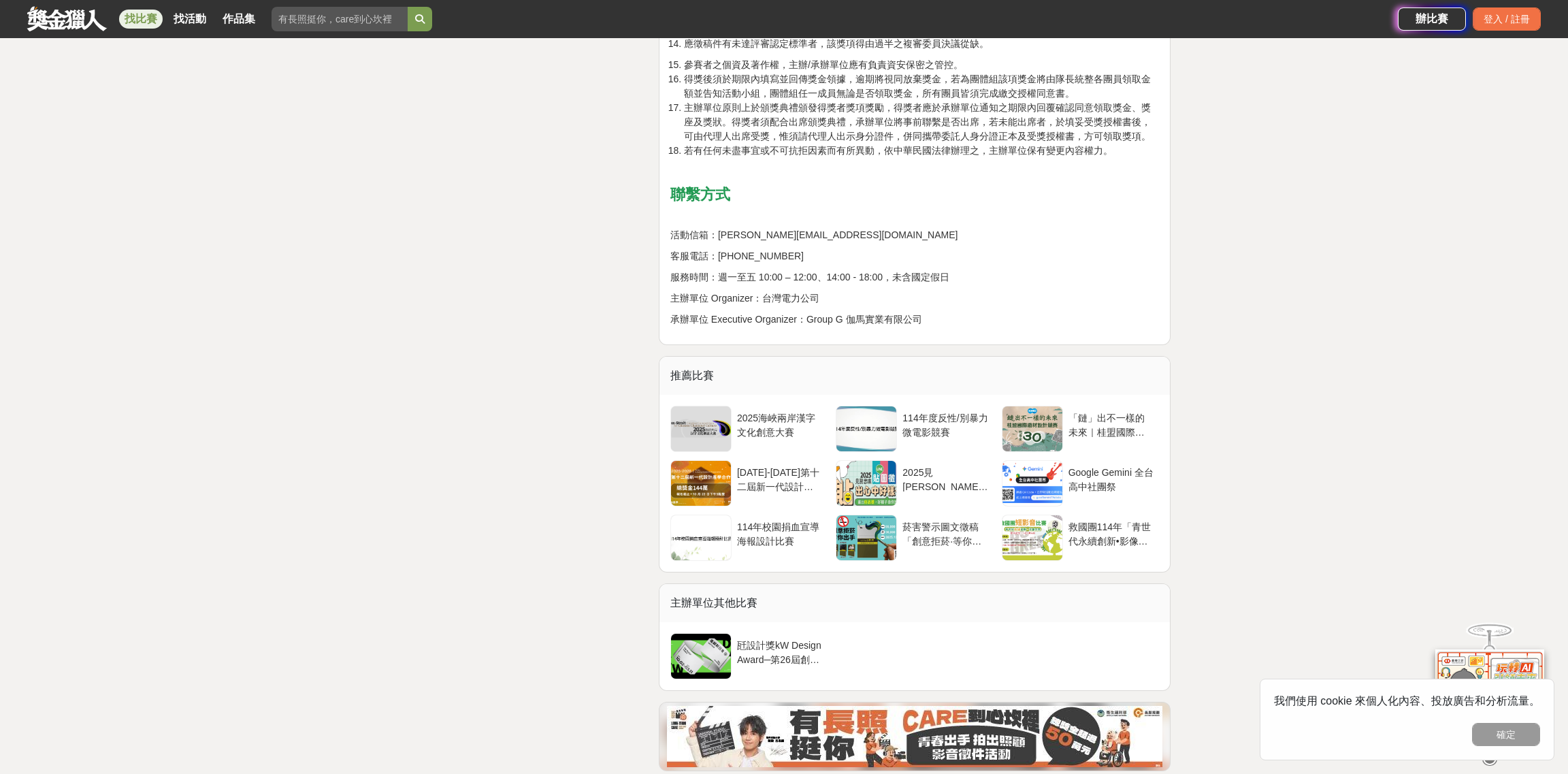
scroll to position [4628, 0]
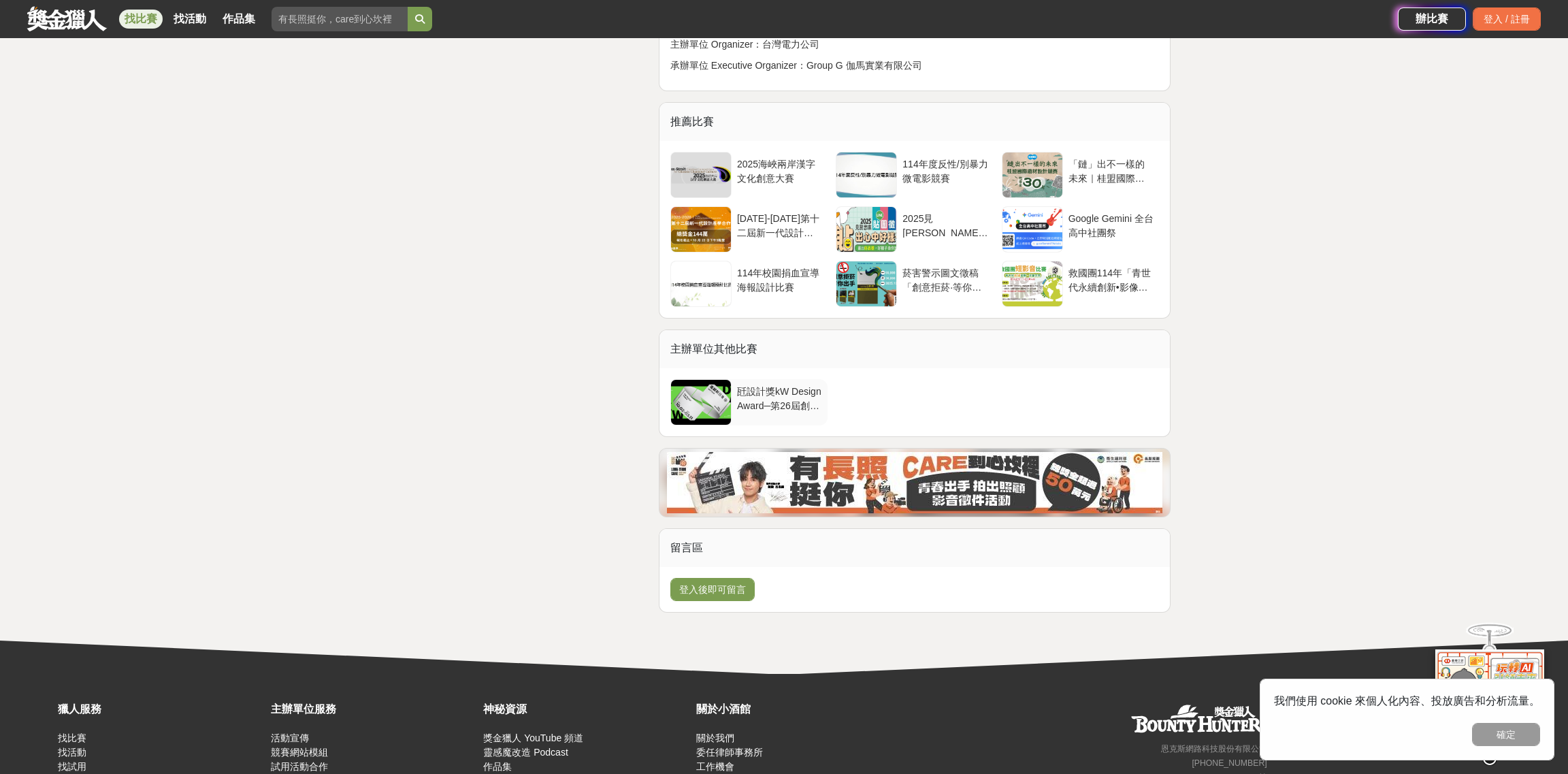
click at [809, 397] on div "瓩設計獎kW Design Award─第26屆創意競賽" at bounding box center [779, 397] width 85 height 26
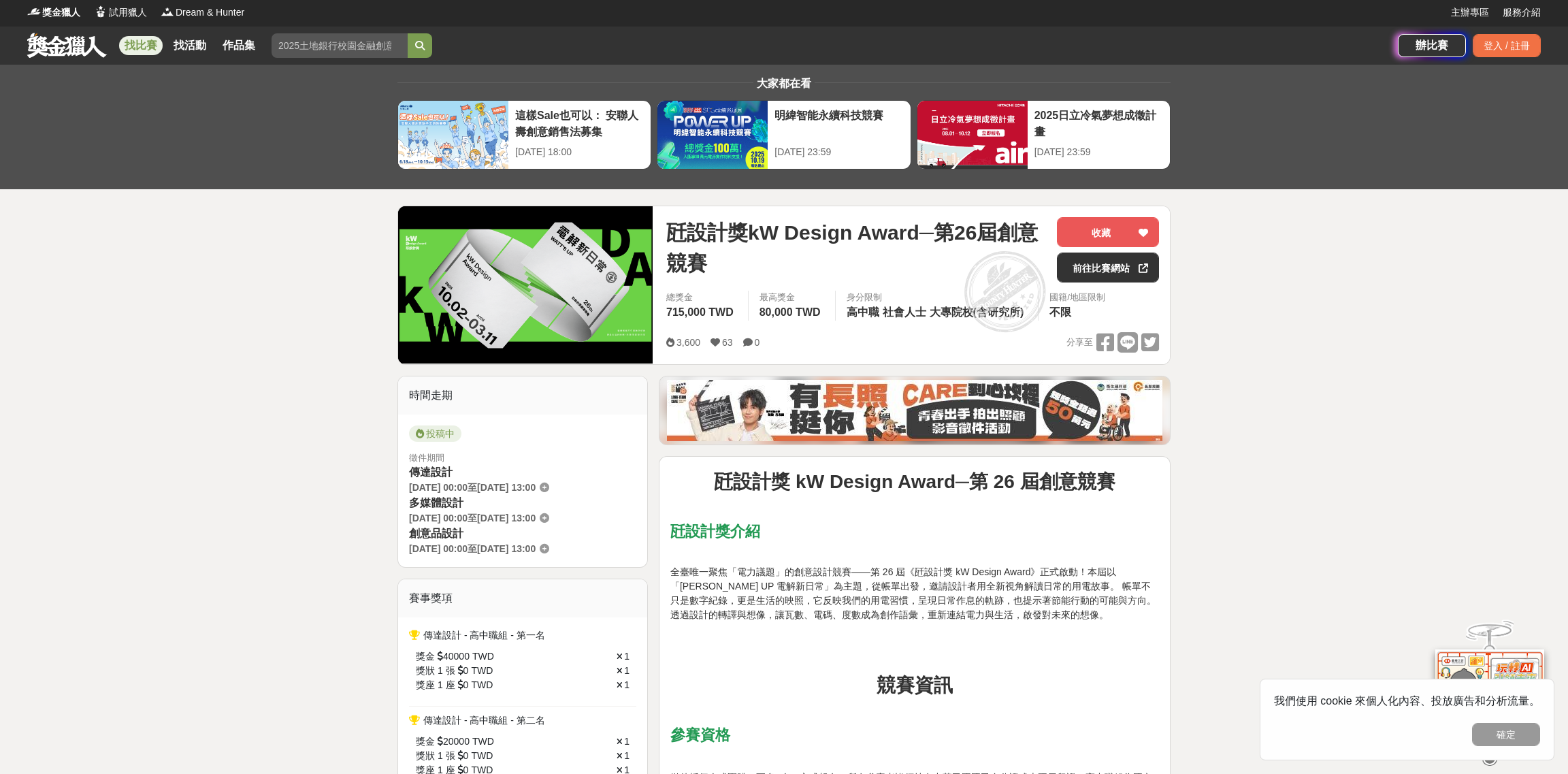
scroll to position [0, 0]
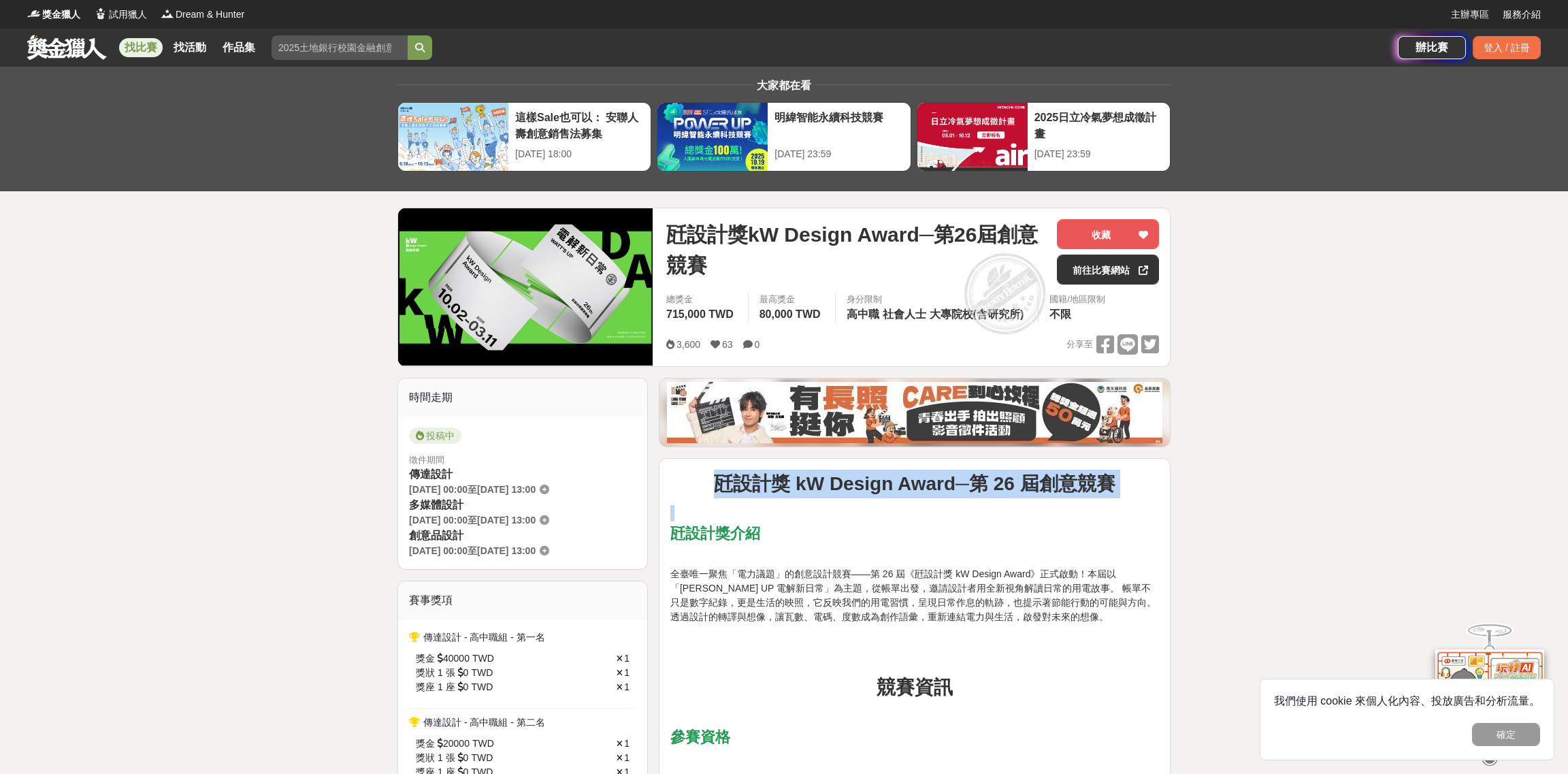
drag, startPoint x: 711, startPoint y: 483, endPoint x: 1202, endPoint y: 506, distance: 491.5
copy div "瓩設計獎 kW Design Award─第 26 屆創意競賽"
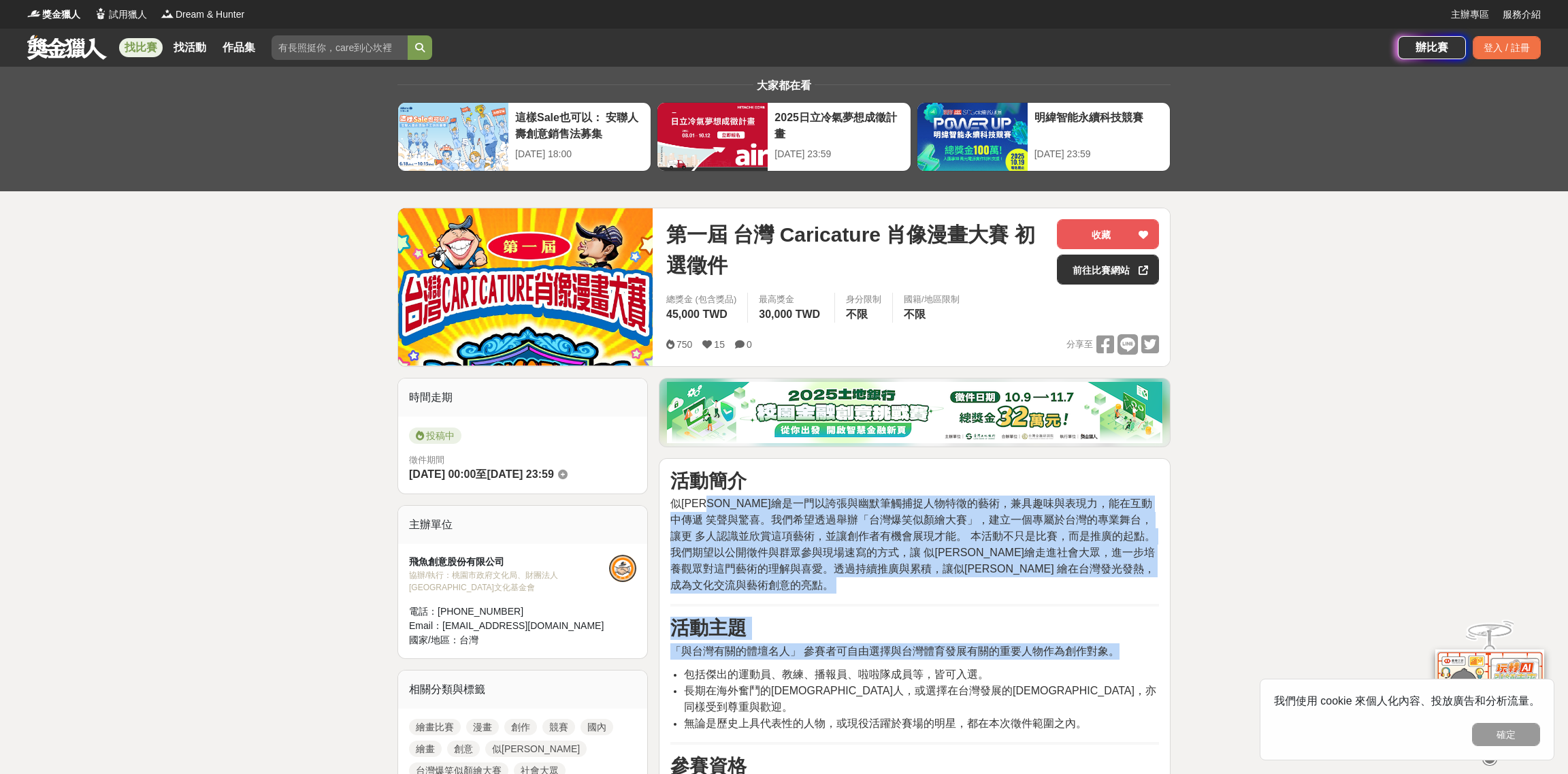
drag, startPoint x: 725, startPoint y: 493, endPoint x: 966, endPoint y: 702, distance: 319.0
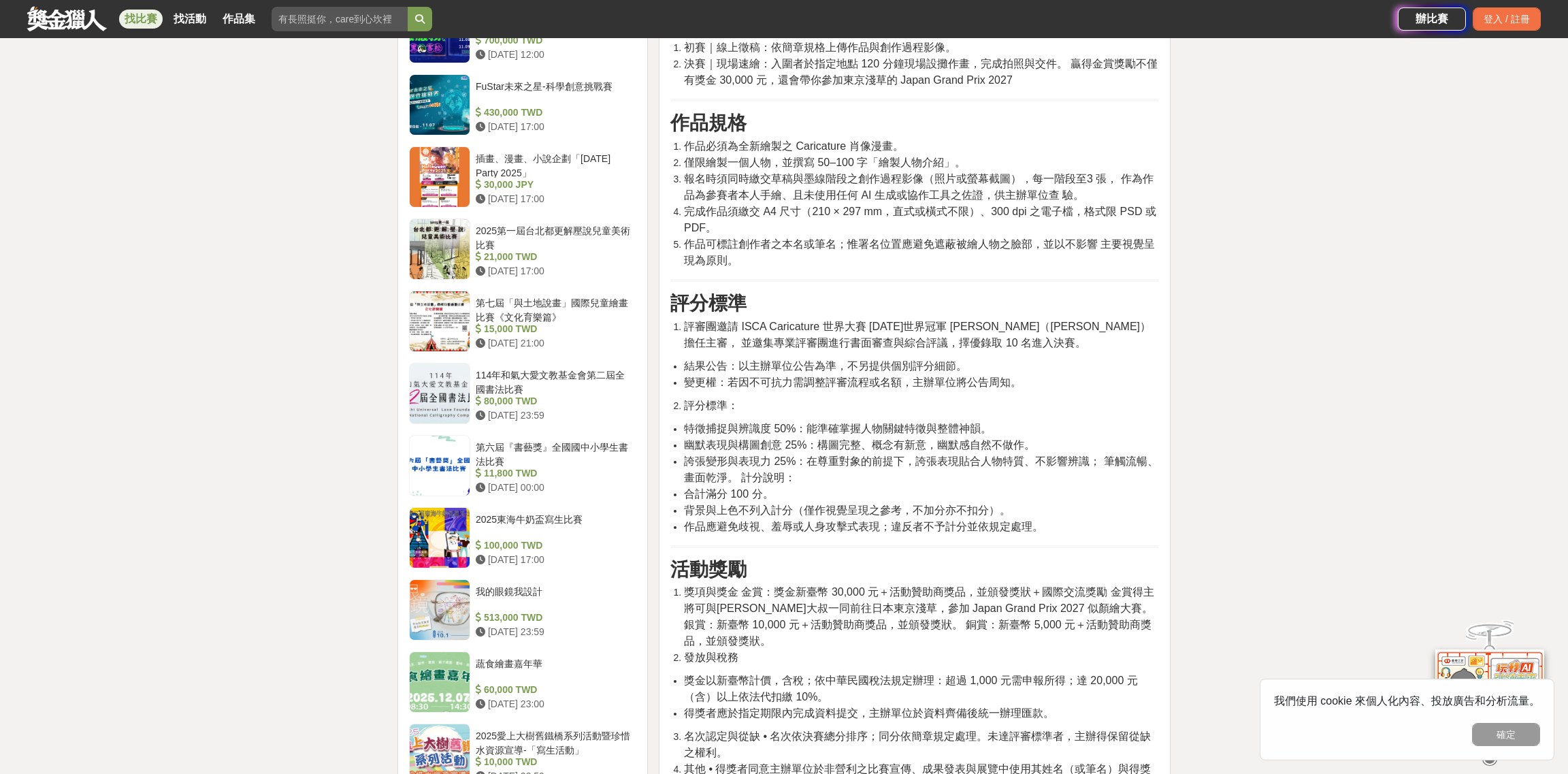
scroll to position [1224, 0]
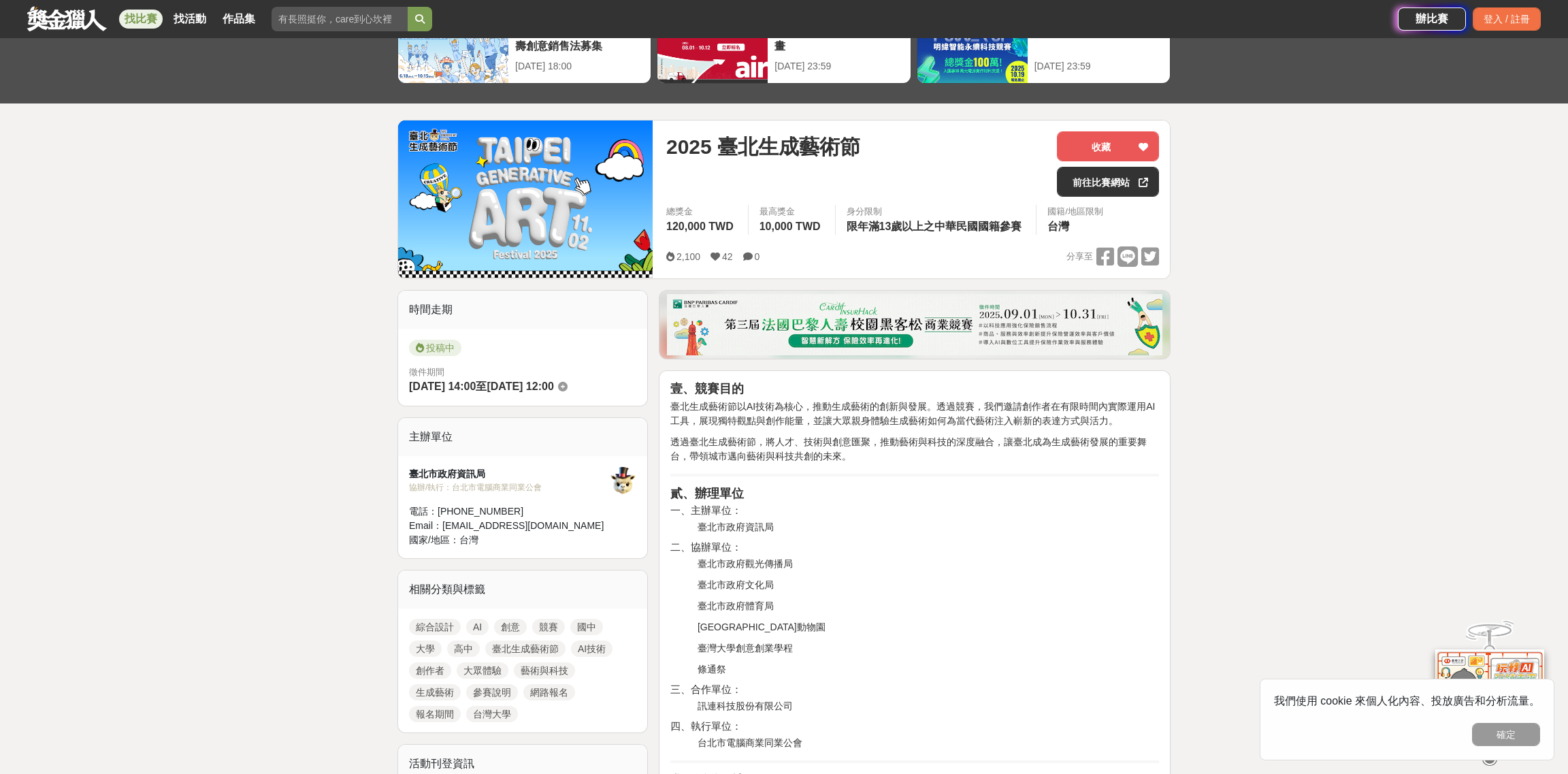
scroll to position [204, 0]
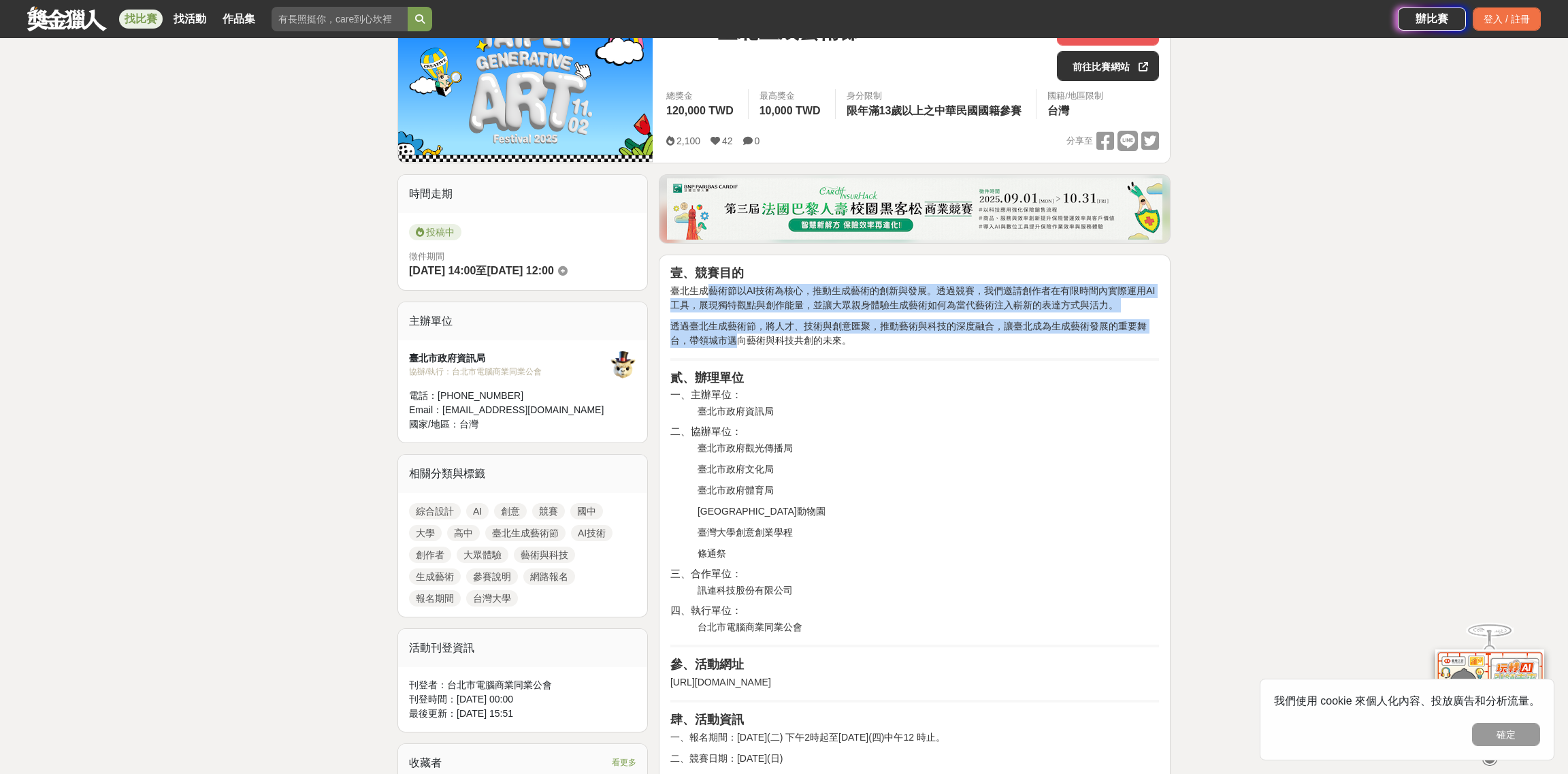
drag, startPoint x: 711, startPoint y: 290, endPoint x: 733, endPoint y: 338, distance: 52.8
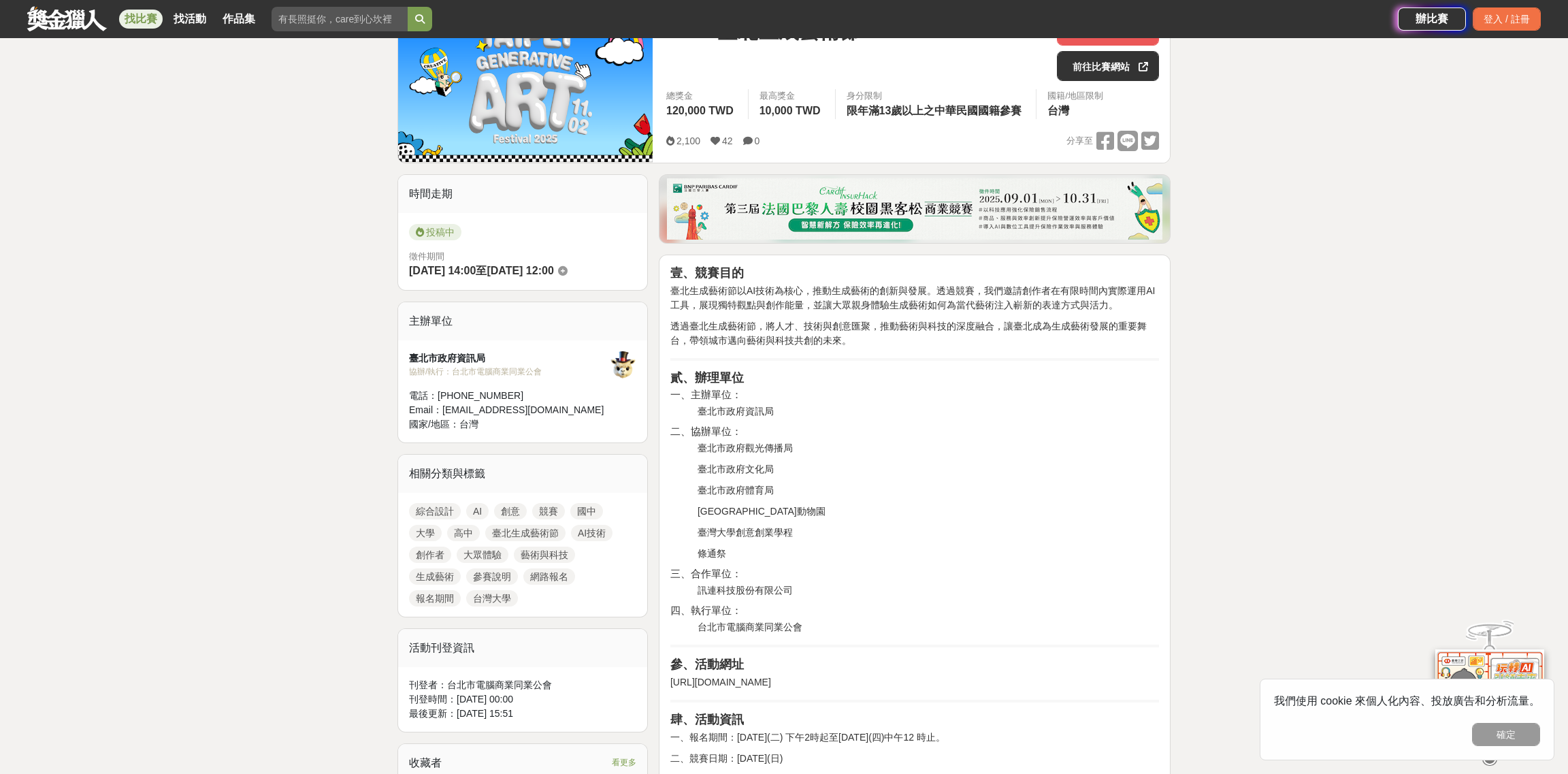
click at [837, 394] on h4 "一、主辦單位：" at bounding box center [914, 395] width 488 height 12
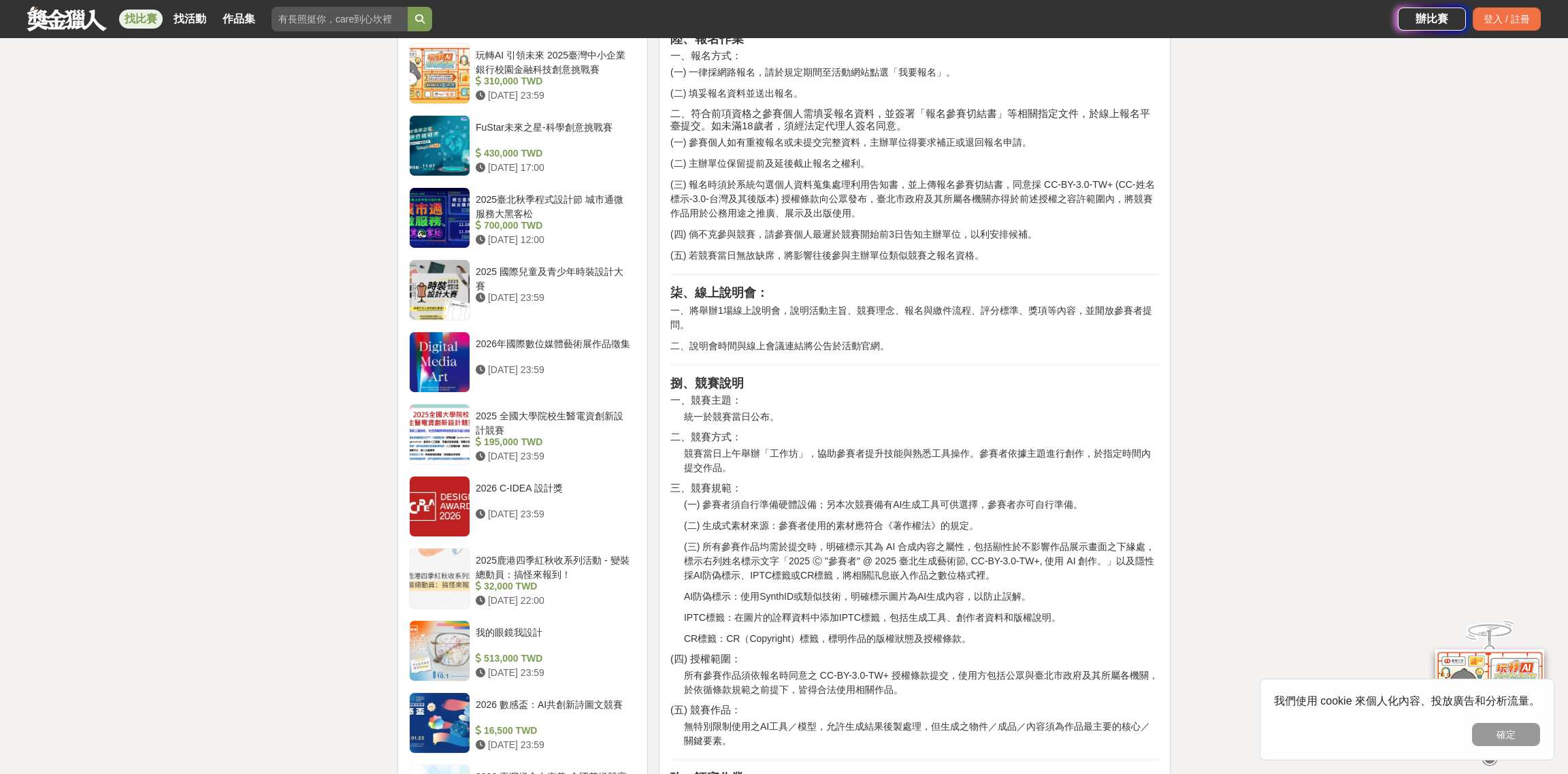
scroll to position [1634, 0]
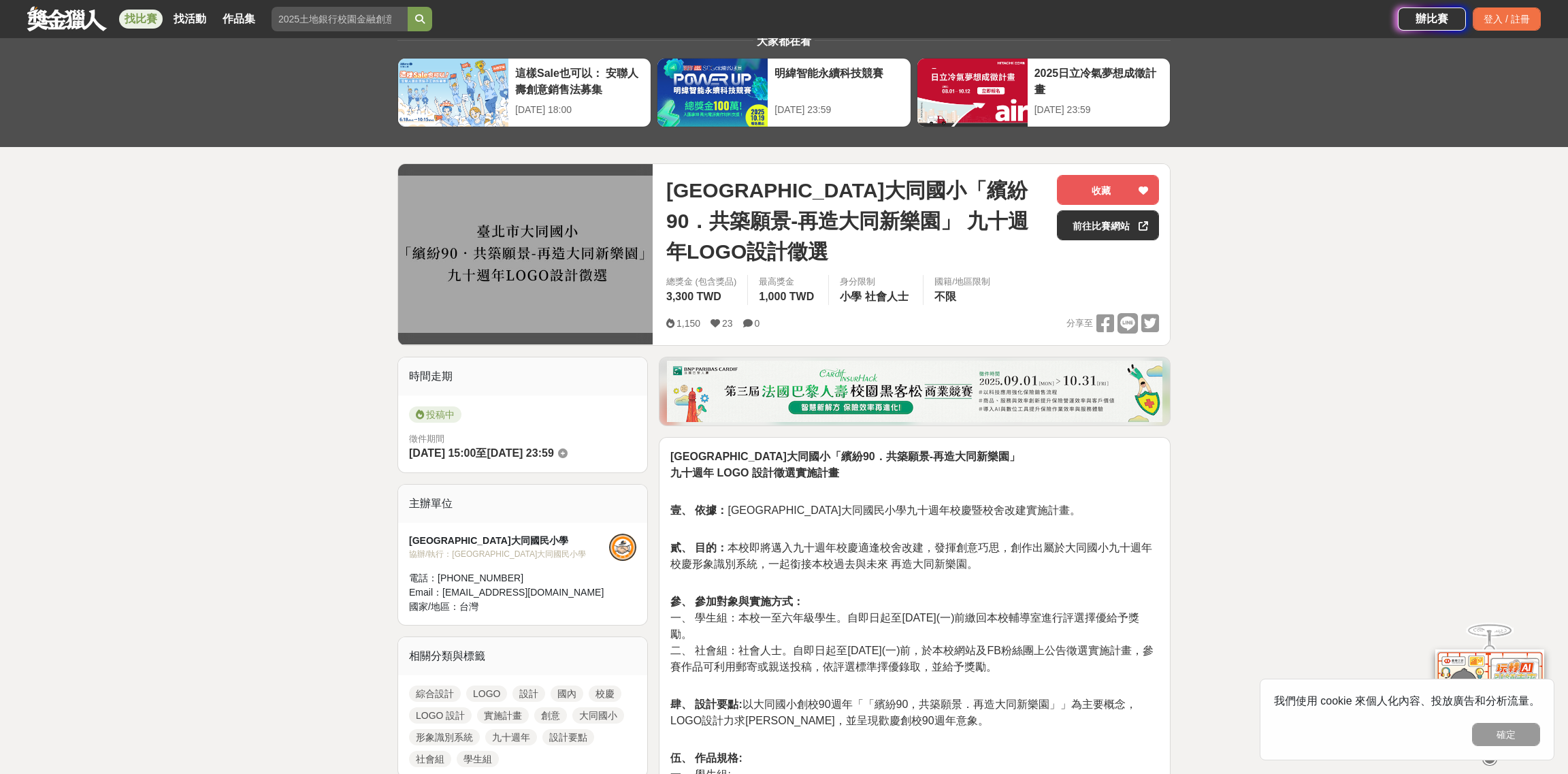
scroll to position [67, 0]
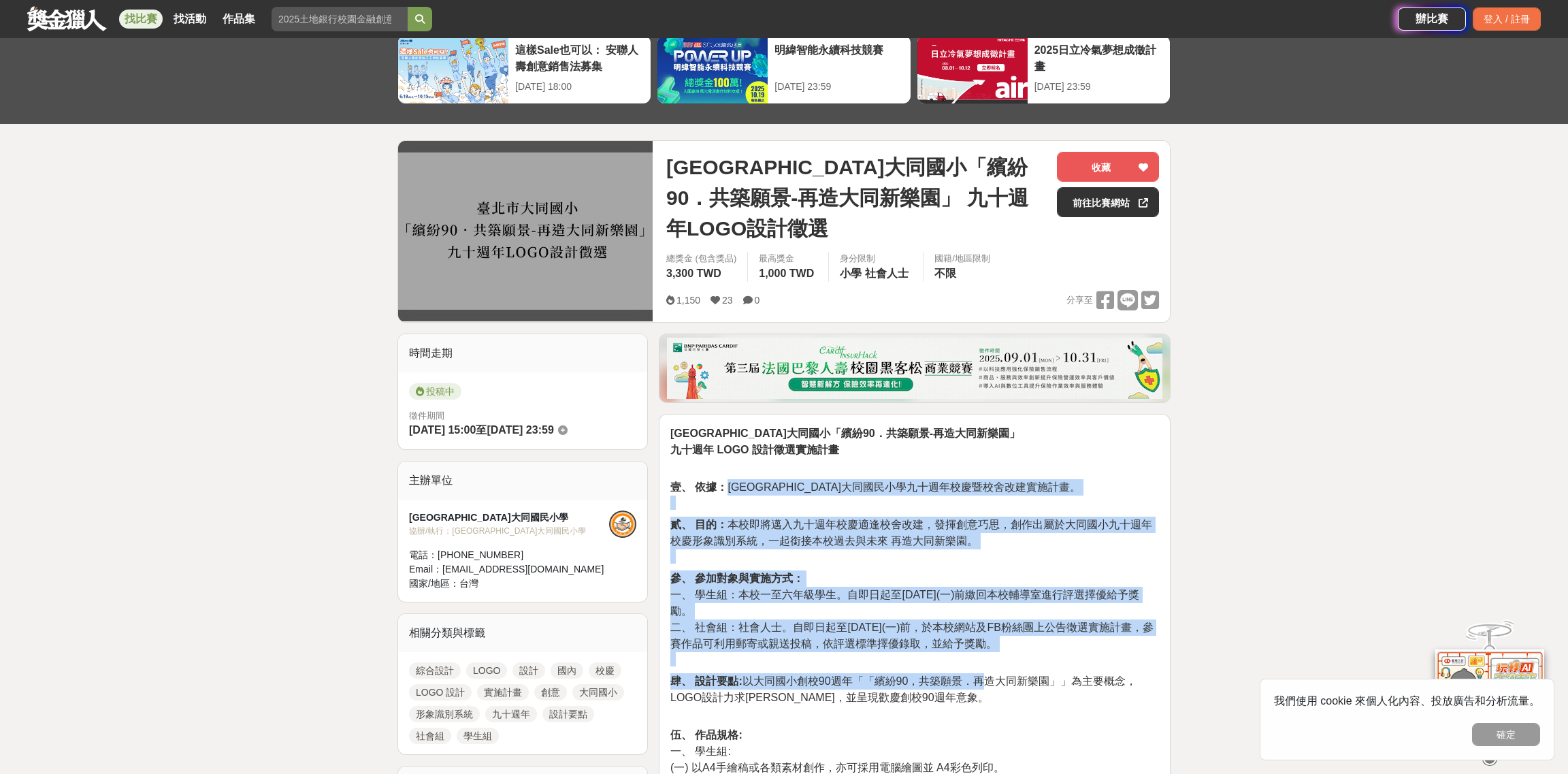
drag, startPoint x: 730, startPoint y: 461, endPoint x: 982, endPoint y: 645, distance: 312.0
click at [1072, 535] on p "貳、 目的： 本校即將邁入九十週年校慶適逢校舍改建，發揮創意巧思，創作出屬於大同國小九十週年校慶形象識別系統，一起銜接本校過去與未來 再造大同新樂園。" at bounding box center [914, 540] width 488 height 47
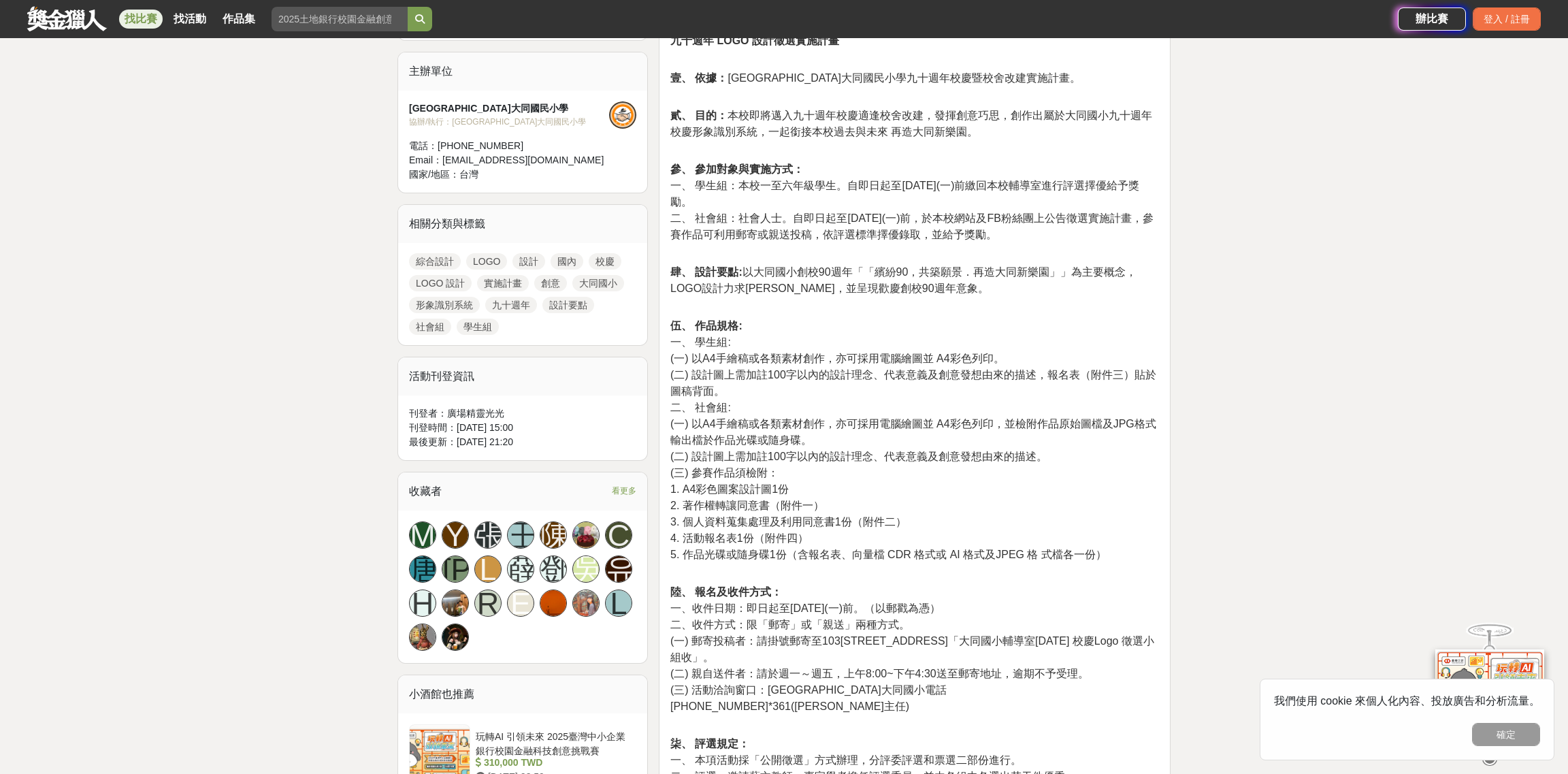
scroll to position [544, 0]
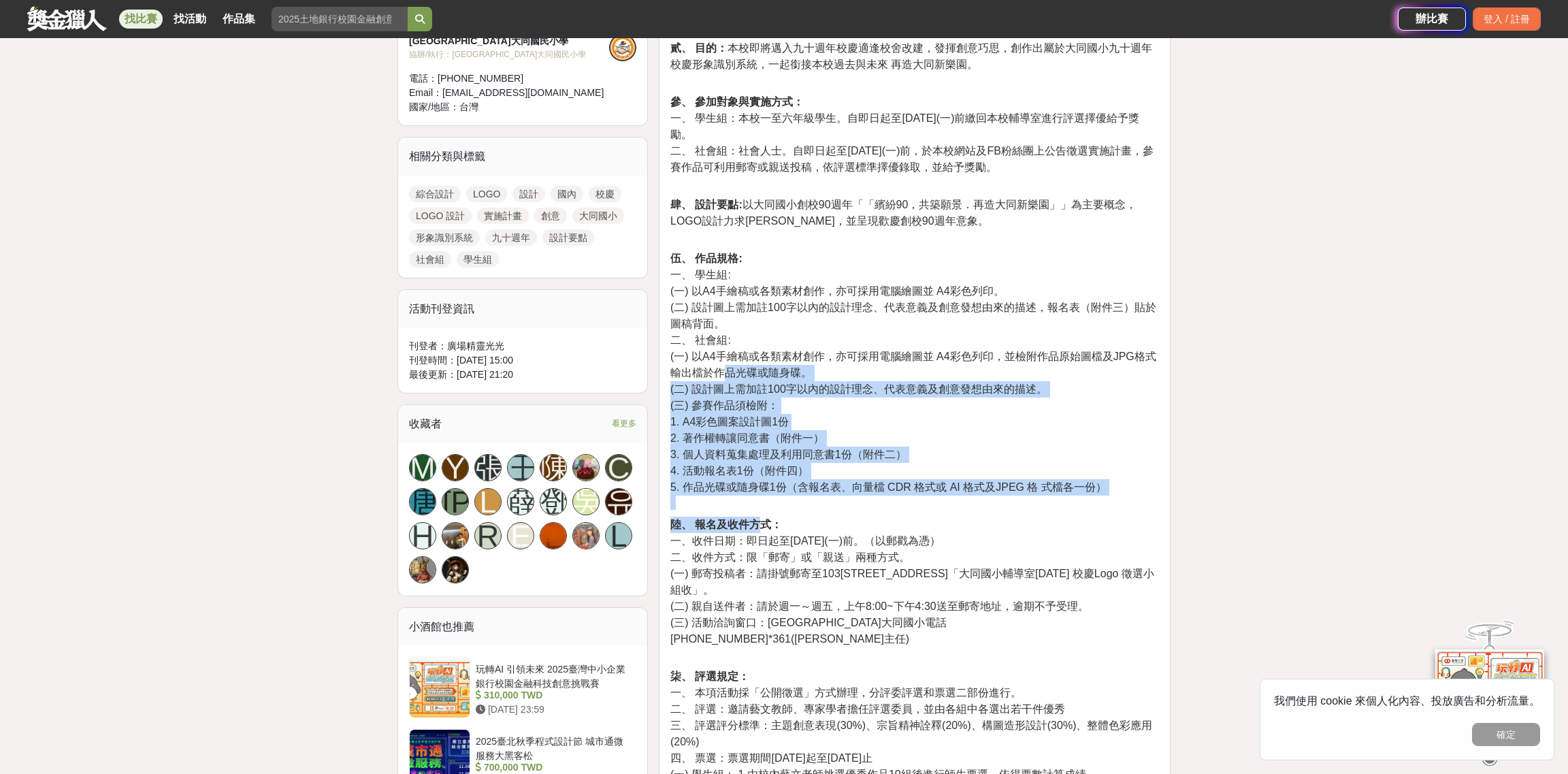
drag, startPoint x: 723, startPoint y: 351, endPoint x: 756, endPoint y: 488, distance: 140.9
click at [756, 488] on div "臺北市大同區大同國小「繽紛90．共築願景-再造大同新樂園」 九十週年 LOGO 設計徵選實施計畫 壹、 依據： 臺北市大同國民小學九十週年校慶暨校舍改建實施計…" at bounding box center [914, 626] width 488 height 1355
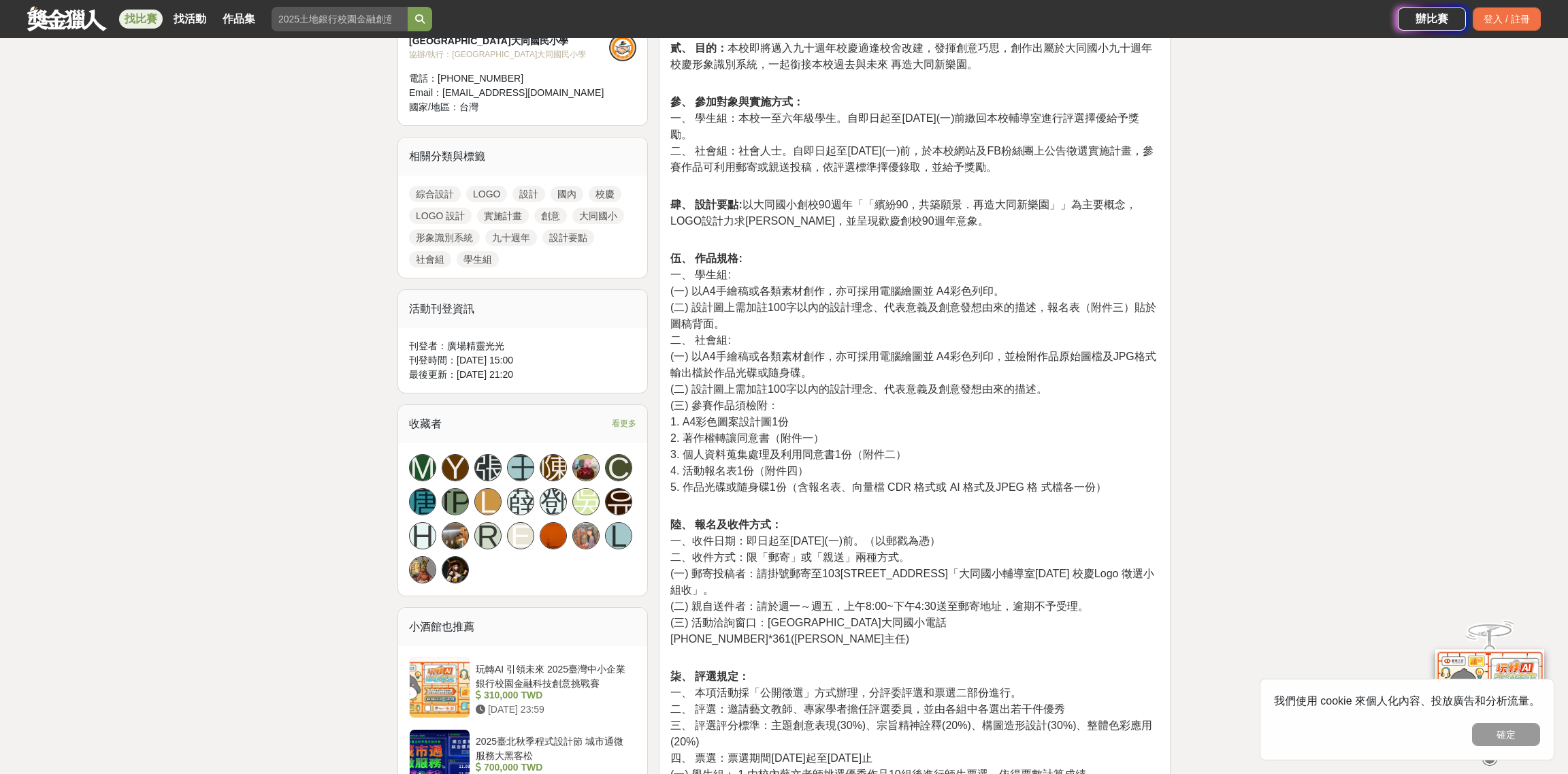
click at [879, 568] on span "(一) 郵寄投稿者：請掛號郵寄至103臺北市大同區大龍街51號「大同國小輔導室90年 校慶Logo 徵選小組收」。" at bounding box center [912, 582] width 484 height 28
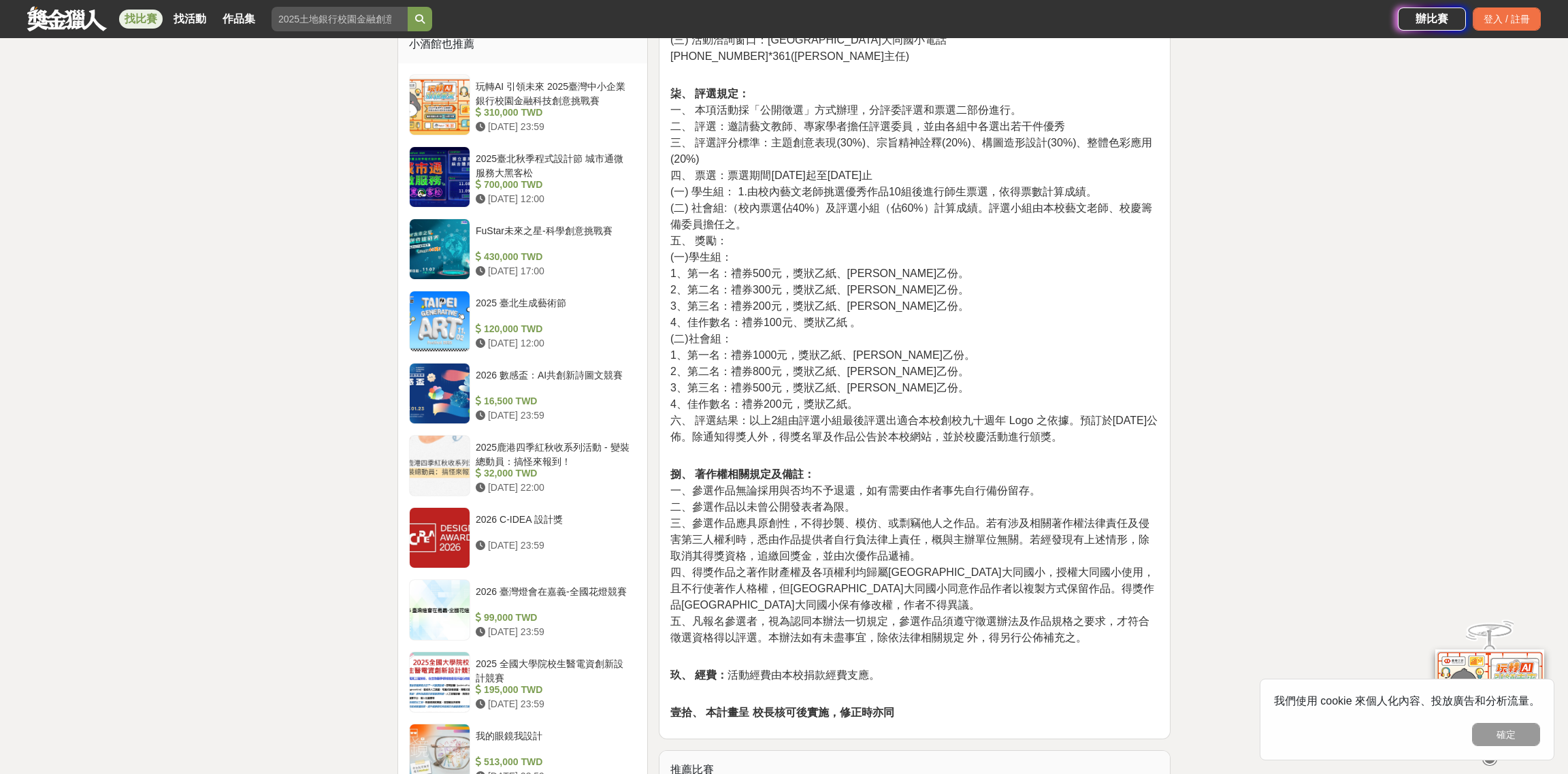
scroll to position [1156, 0]
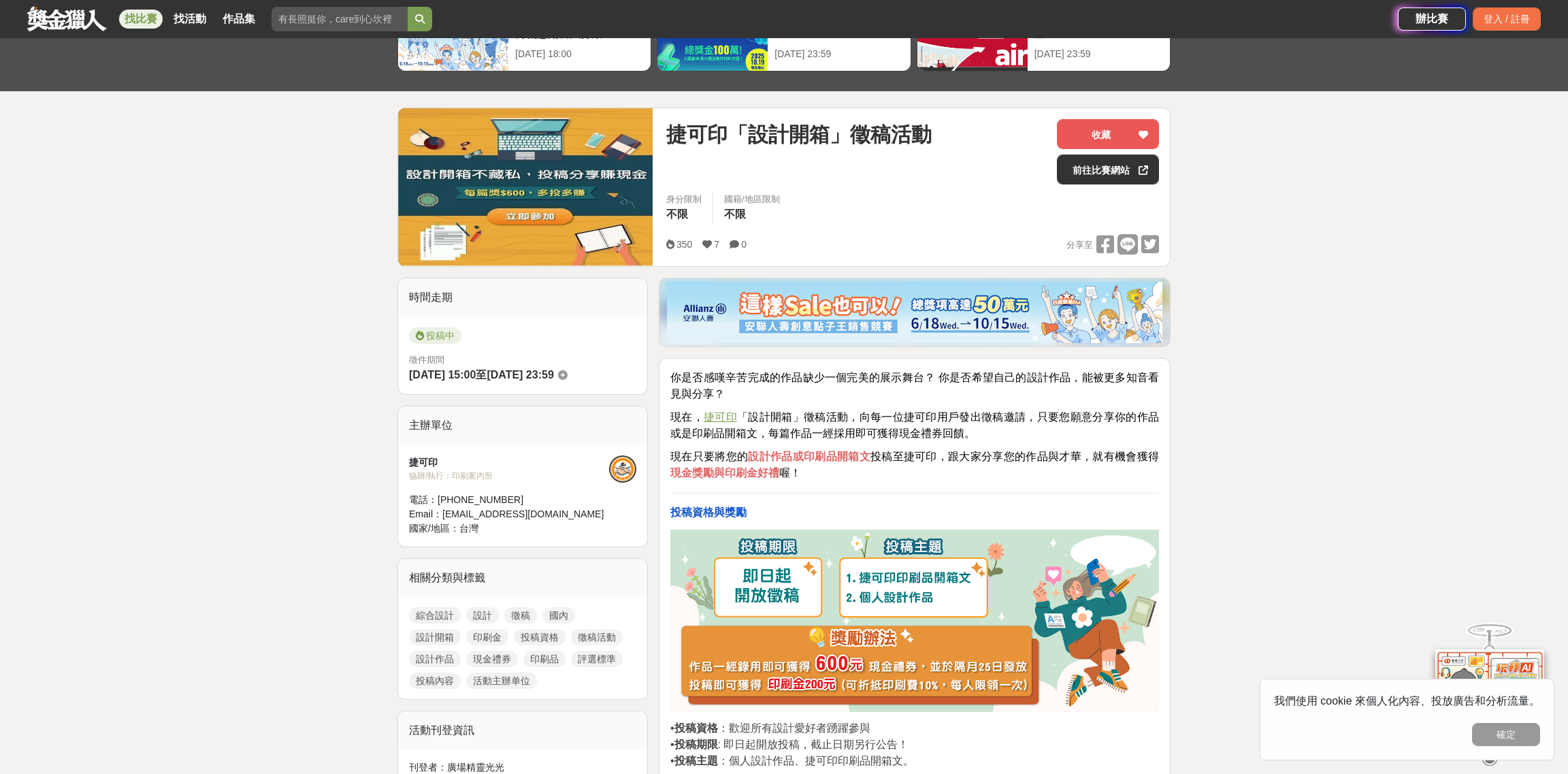
scroll to position [136, 0]
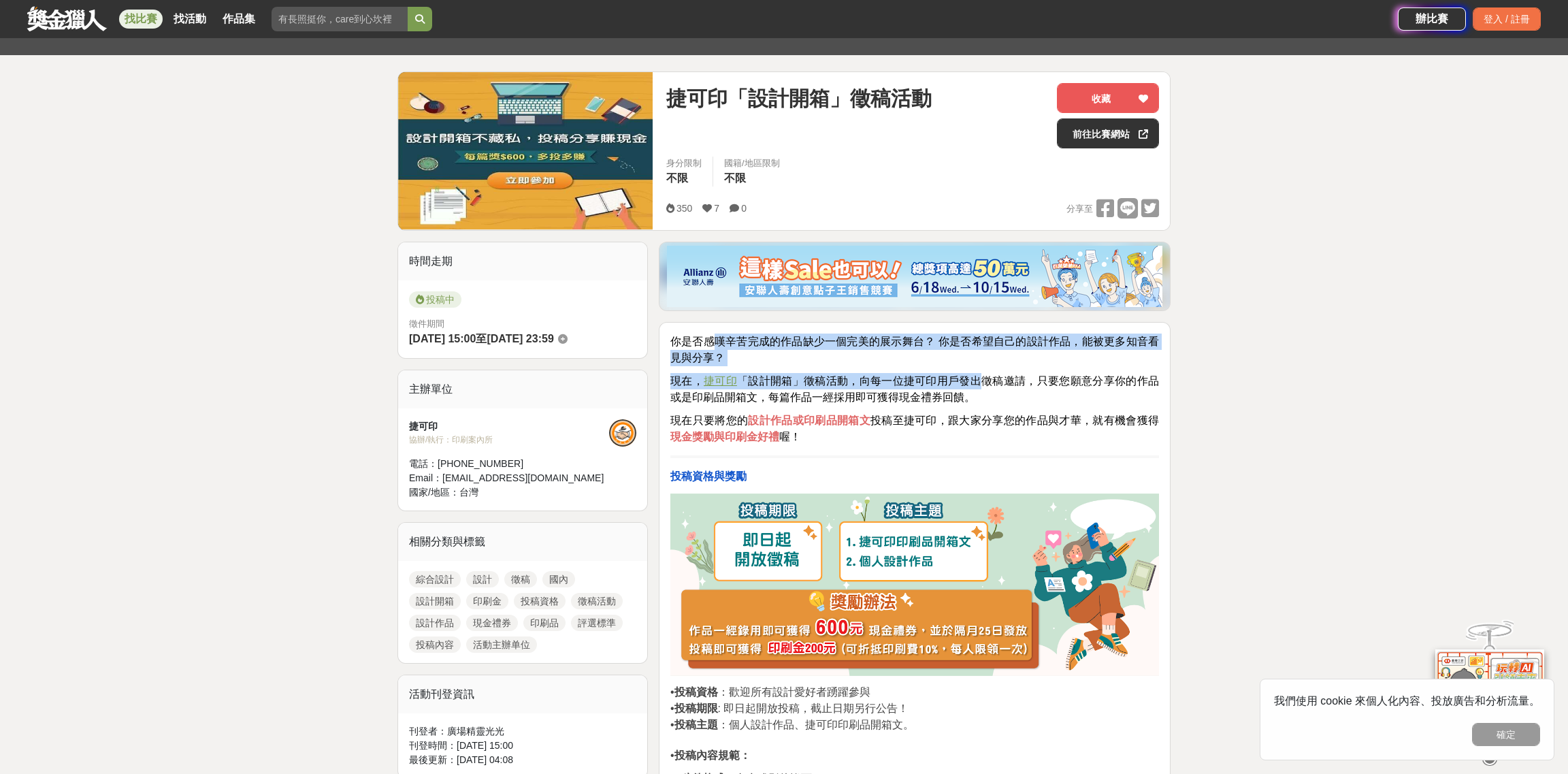
drag, startPoint x: 719, startPoint y: 335, endPoint x: 980, endPoint y: 379, distance: 264.7
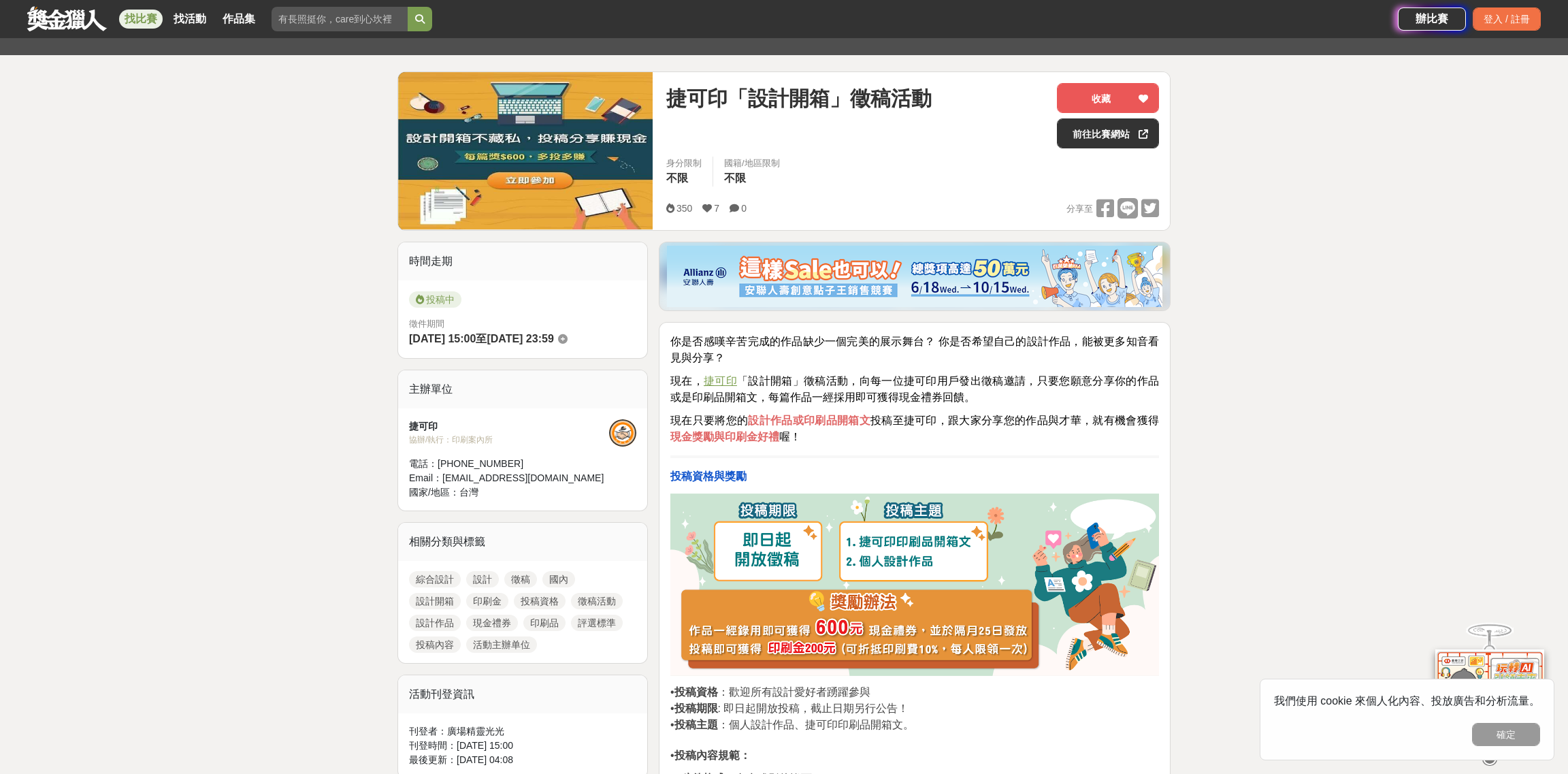
click at [994, 389] on p "現在， 捷可印 「設計開箱」徵稿活動，向每一位捷可印用戶發出徵稿邀請，只要您願意分享你的作品或是印刷品開箱文，每篇作品一經採用即可獲得現金禮券回饋。" at bounding box center [914, 389] width 488 height 32
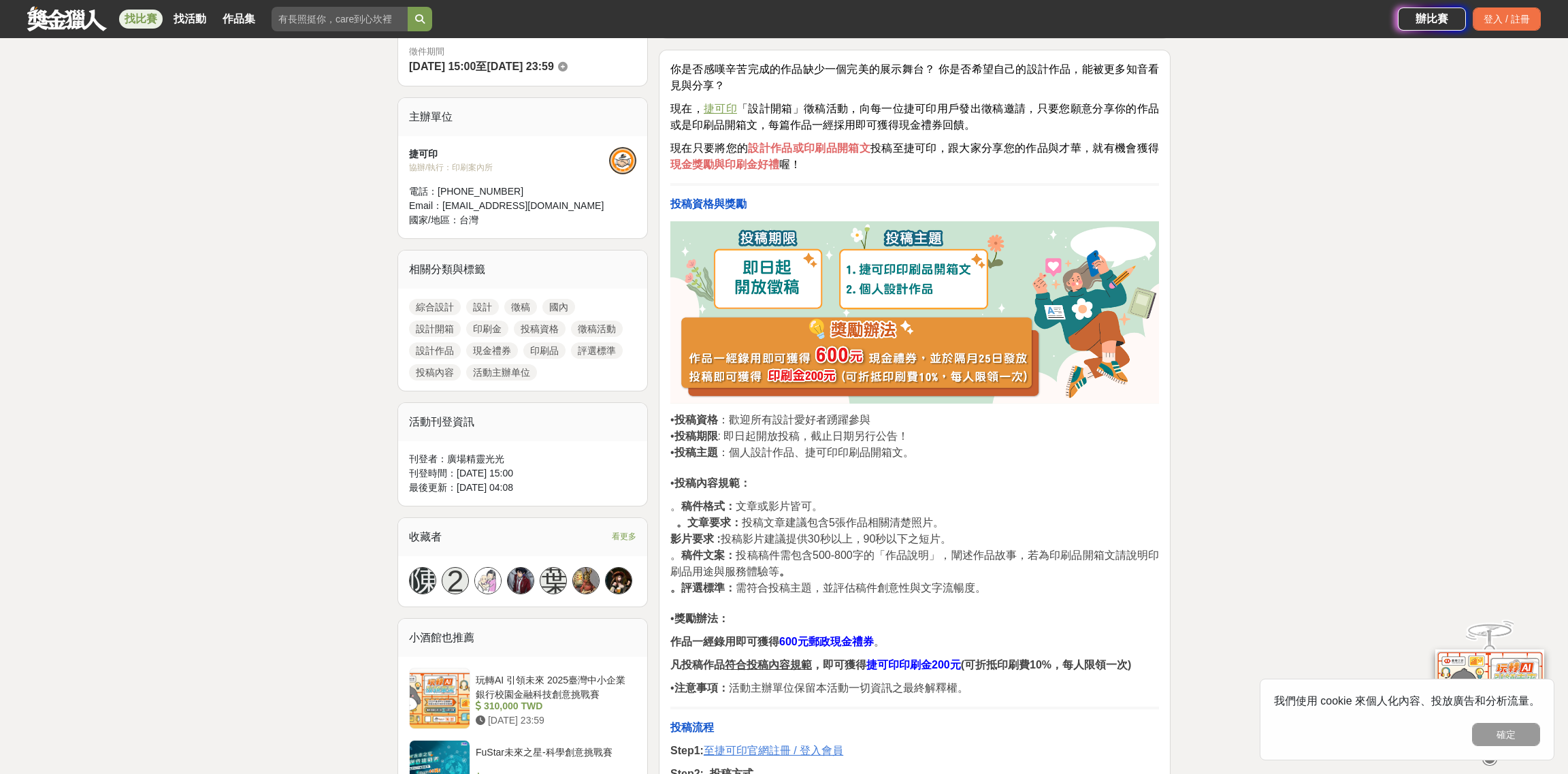
scroll to position [477, 0]
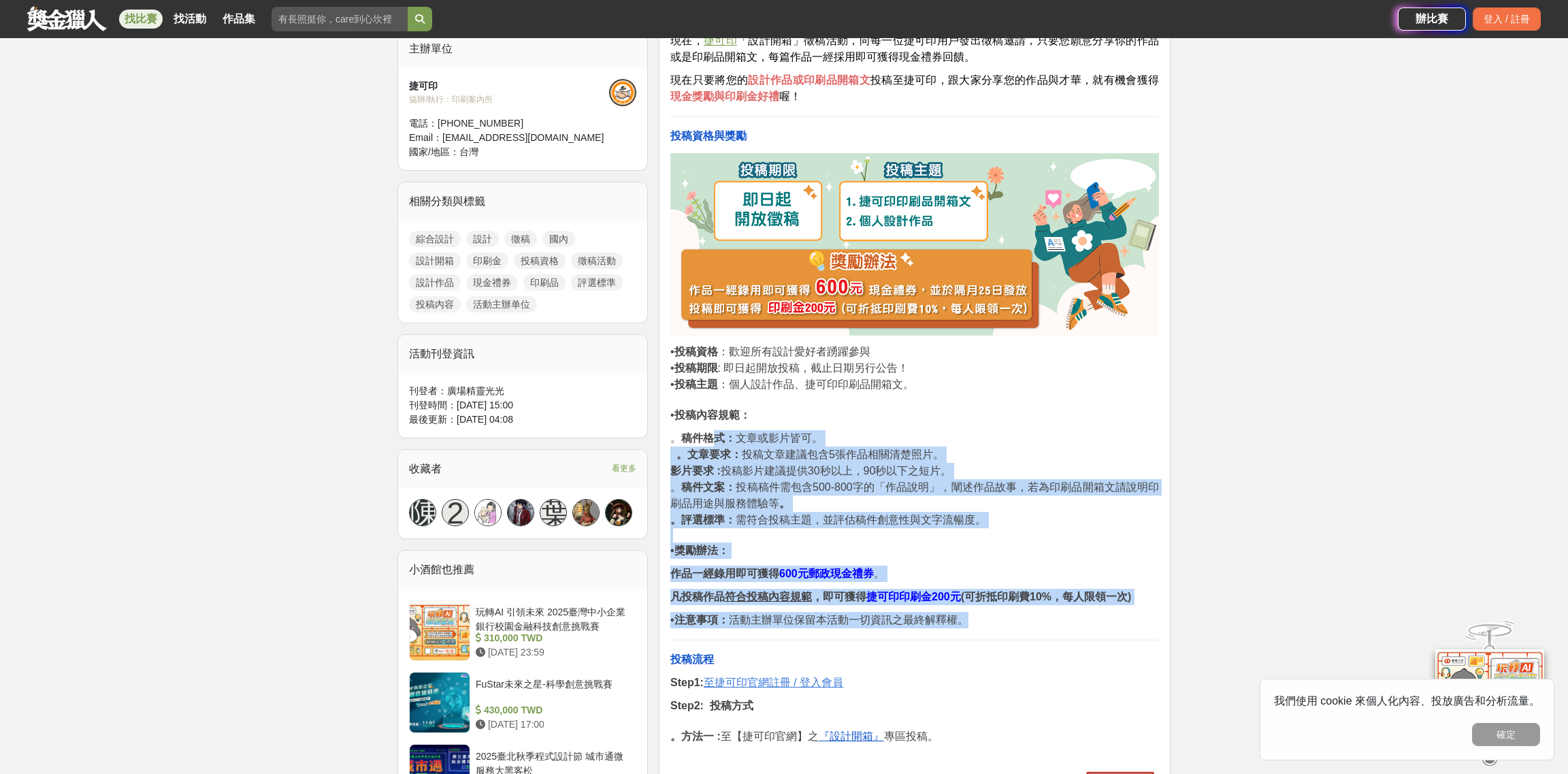
drag, startPoint x: 715, startPoint y: 431, endPoint x: 997, endPoint y: 617, distance: 337.8
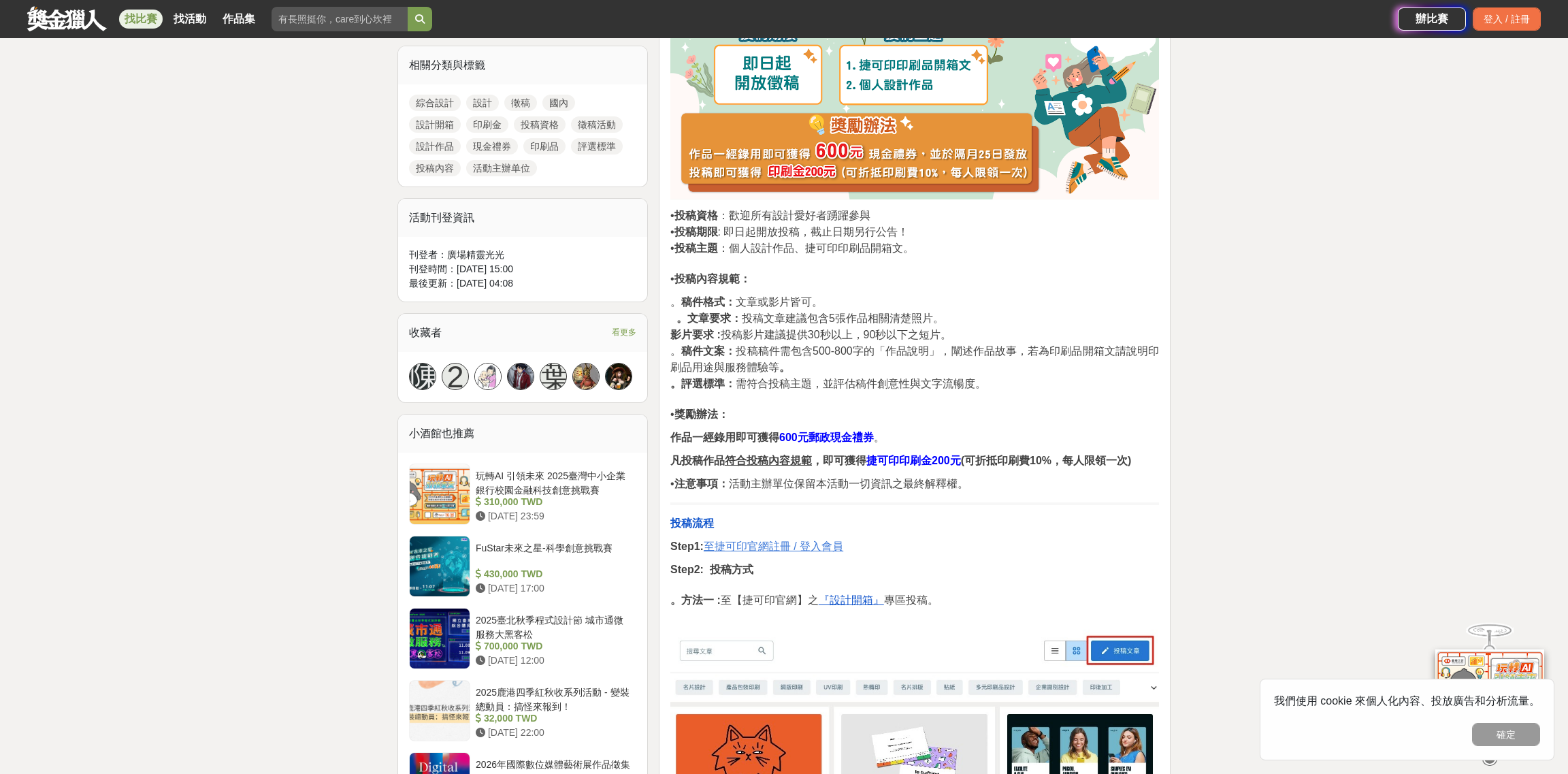
click at [1038, 561] on p "Step2: 投稿方式 。方法一 : 至【捷可印官網】之 『設計開箱』 專區投稿。" at bounding box center [914, 584] width 488 height 47
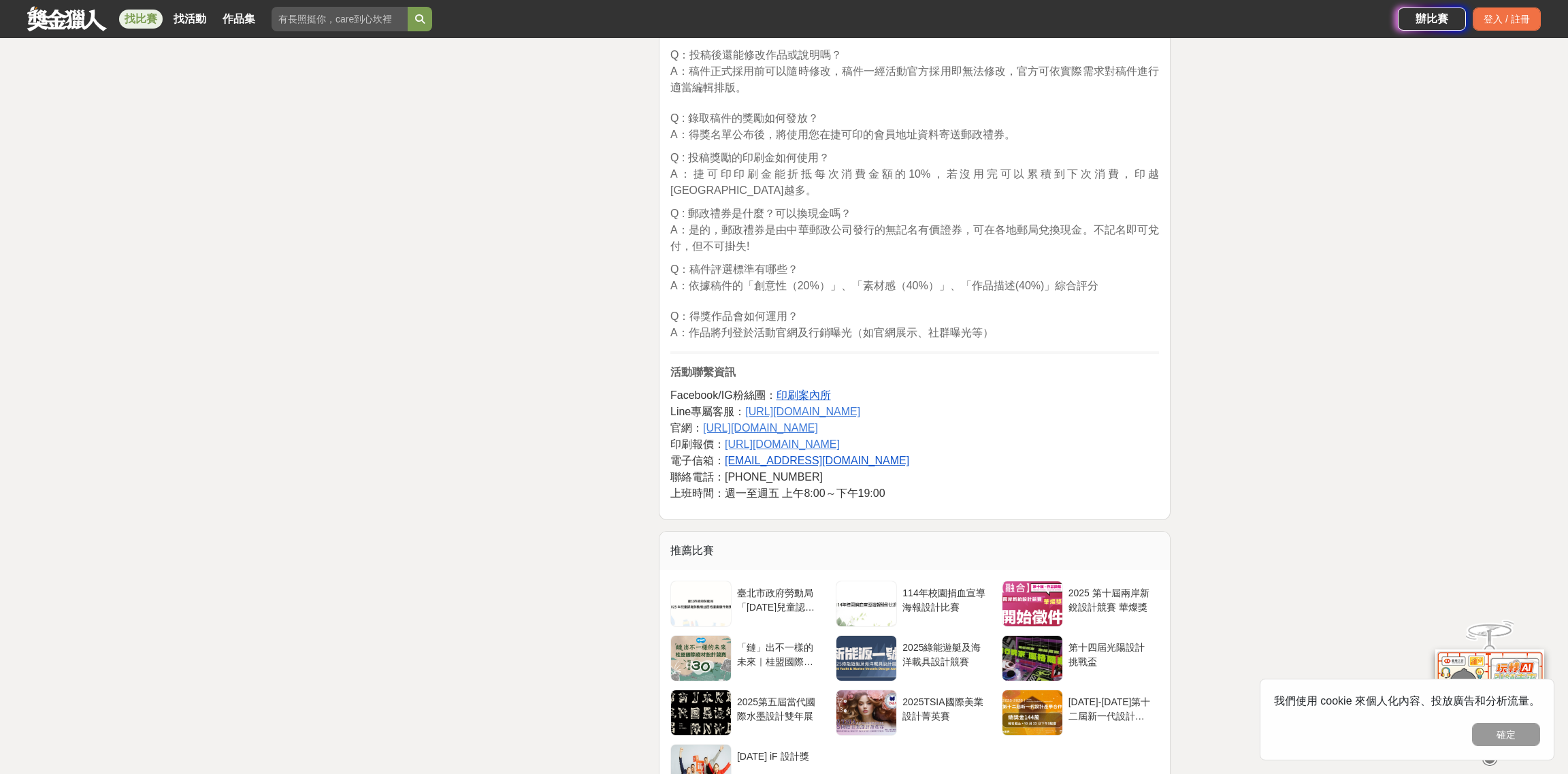
scroll to position [2995, 0]
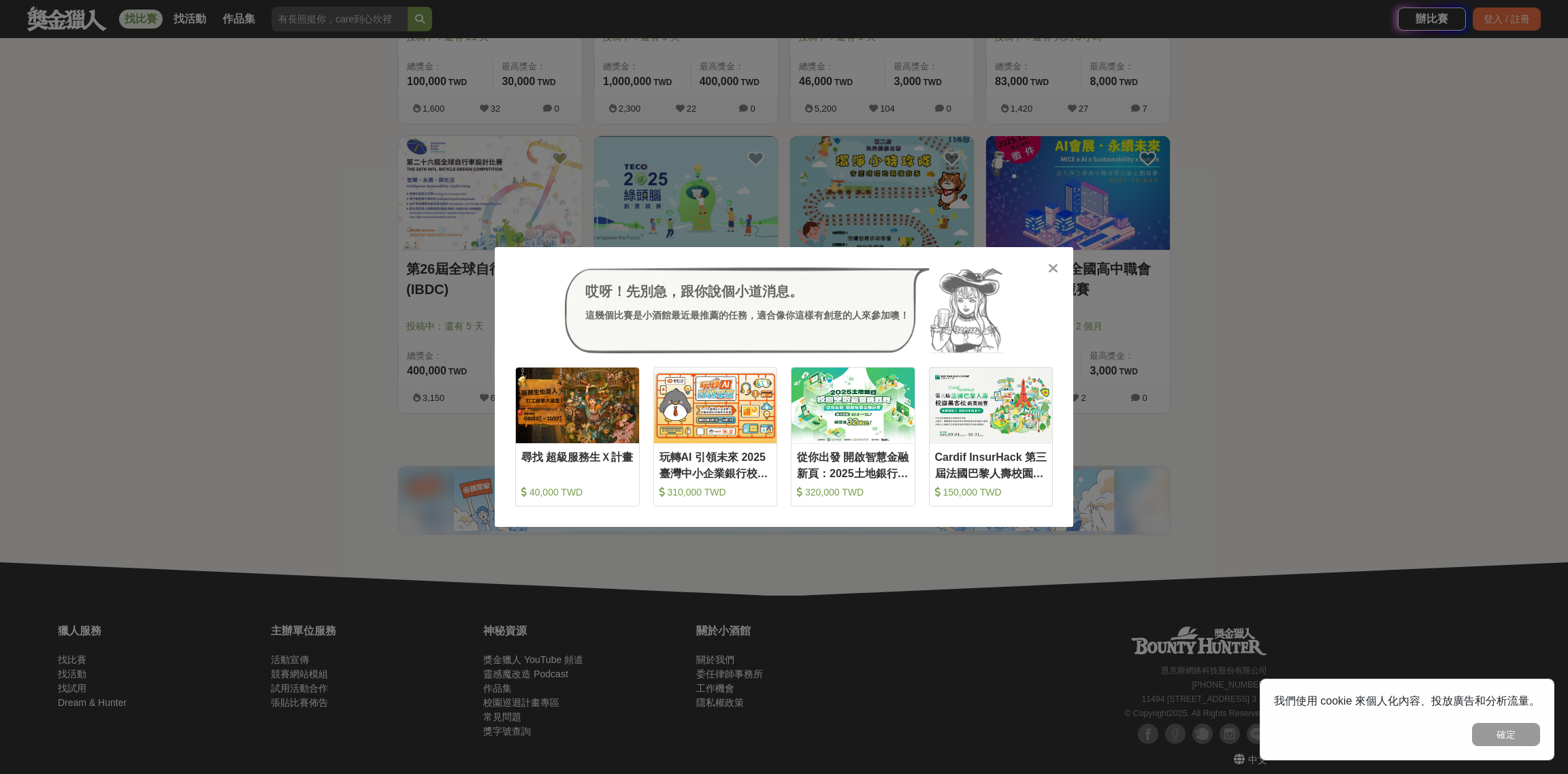
click at [1053, 273] on icon at bounding box center [1053, 268] width 10 height 13
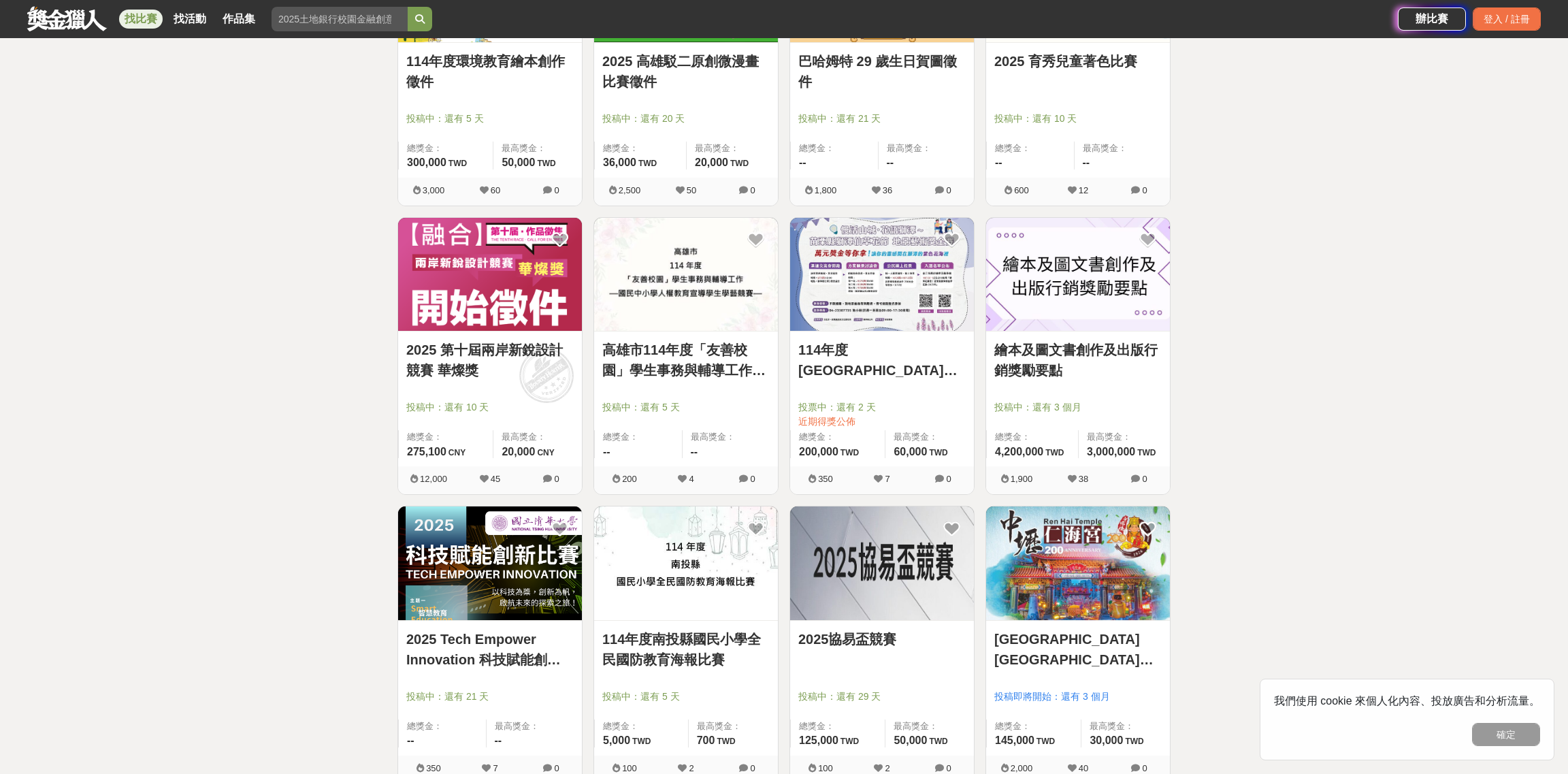
scroll to position [9061, 0]
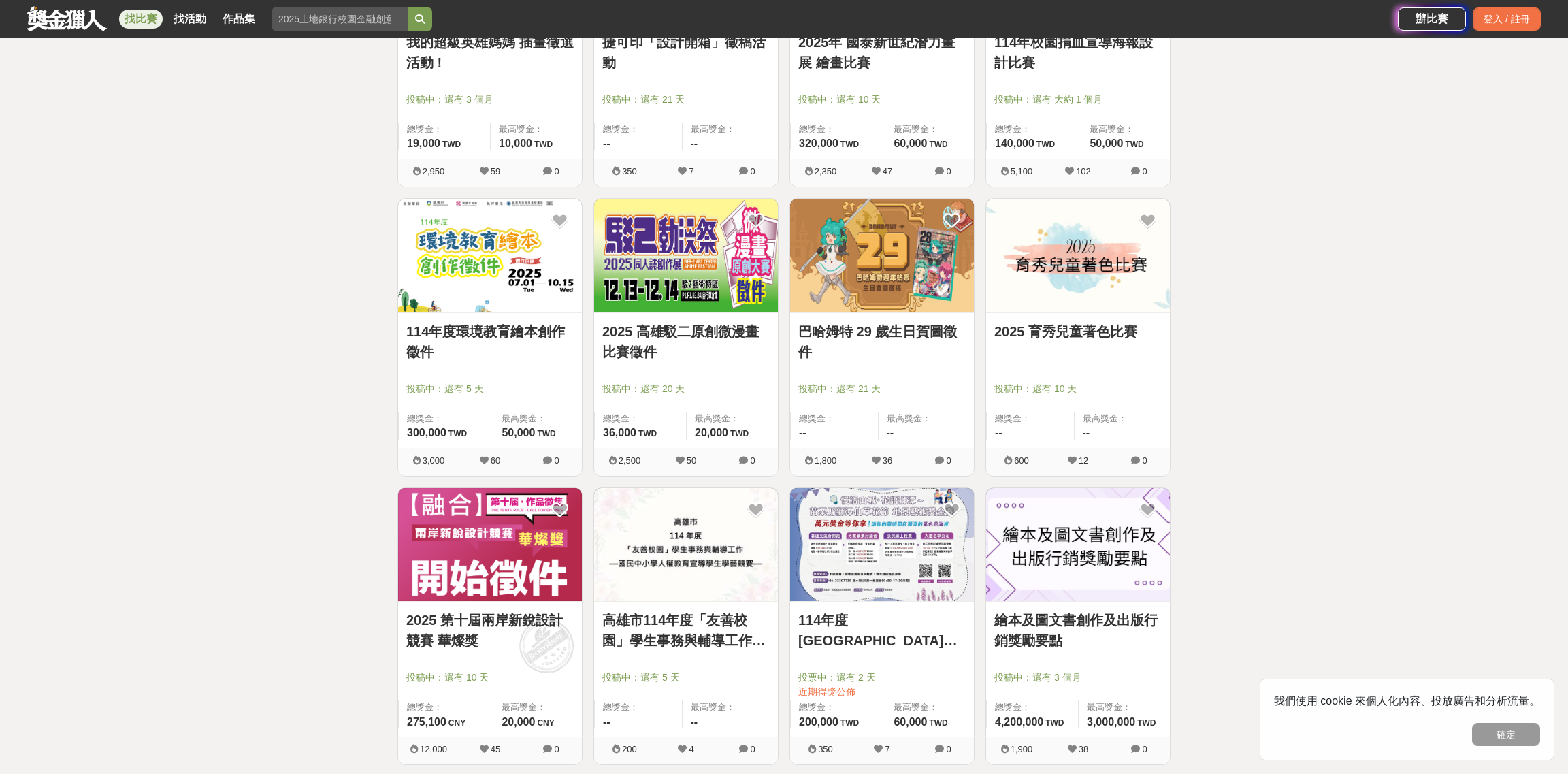
click at [938, 332] on link "巴哈姆特 29 歲生日賀圖徵件" at bounding box center [882, 341] width 167 height 41
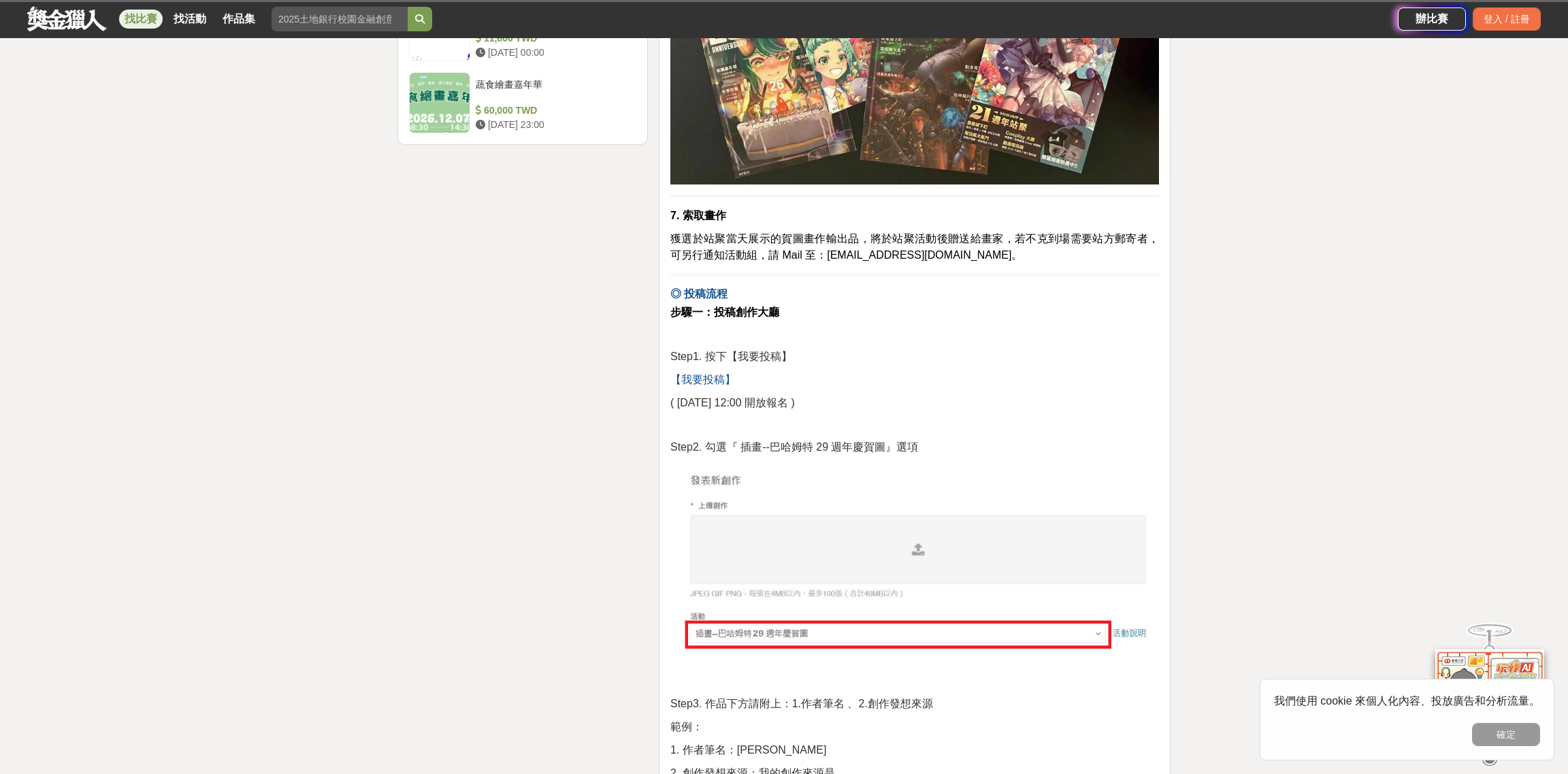
scroll to position [2110, 0]
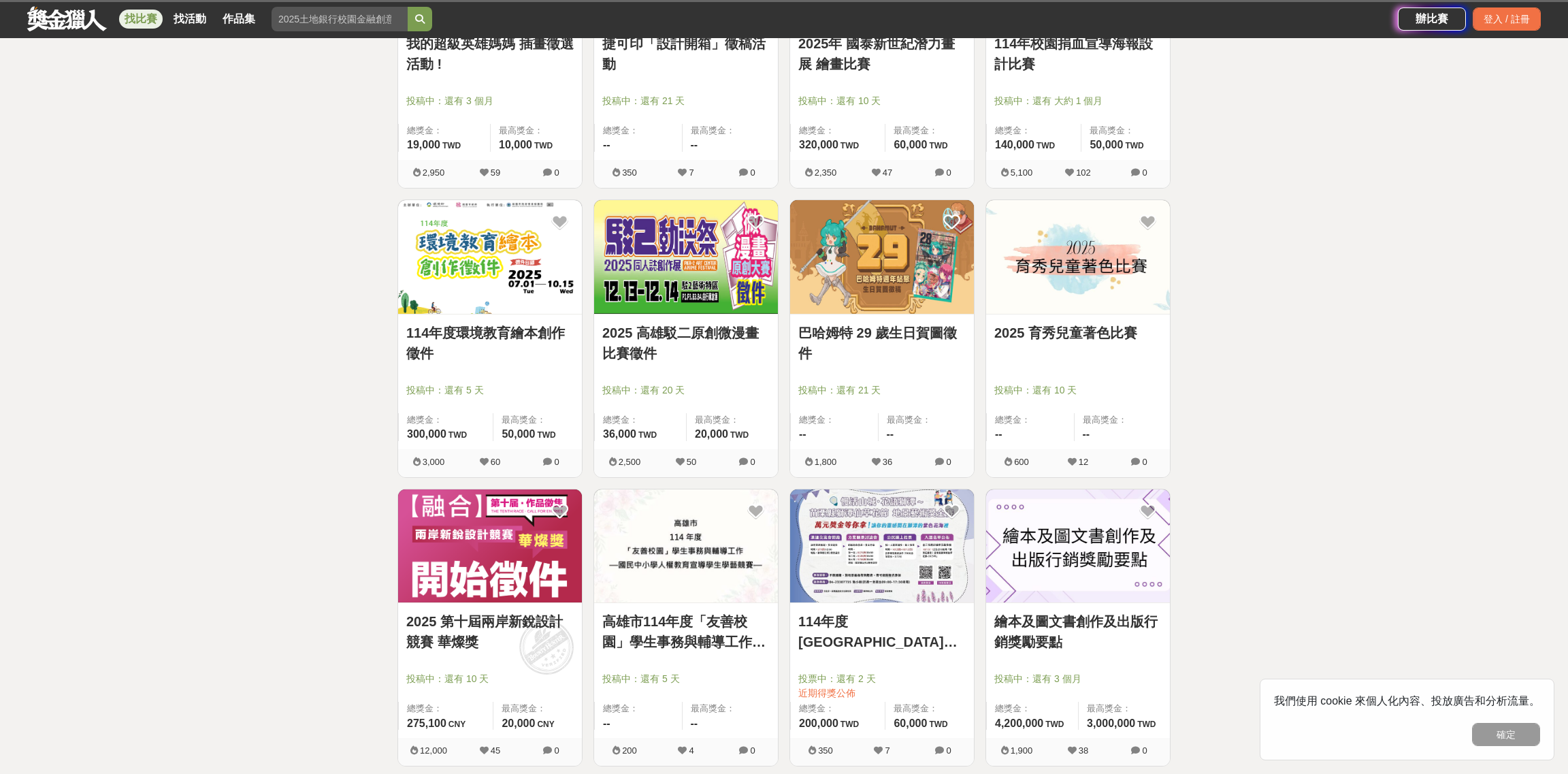
scroll to position [9061, 0]
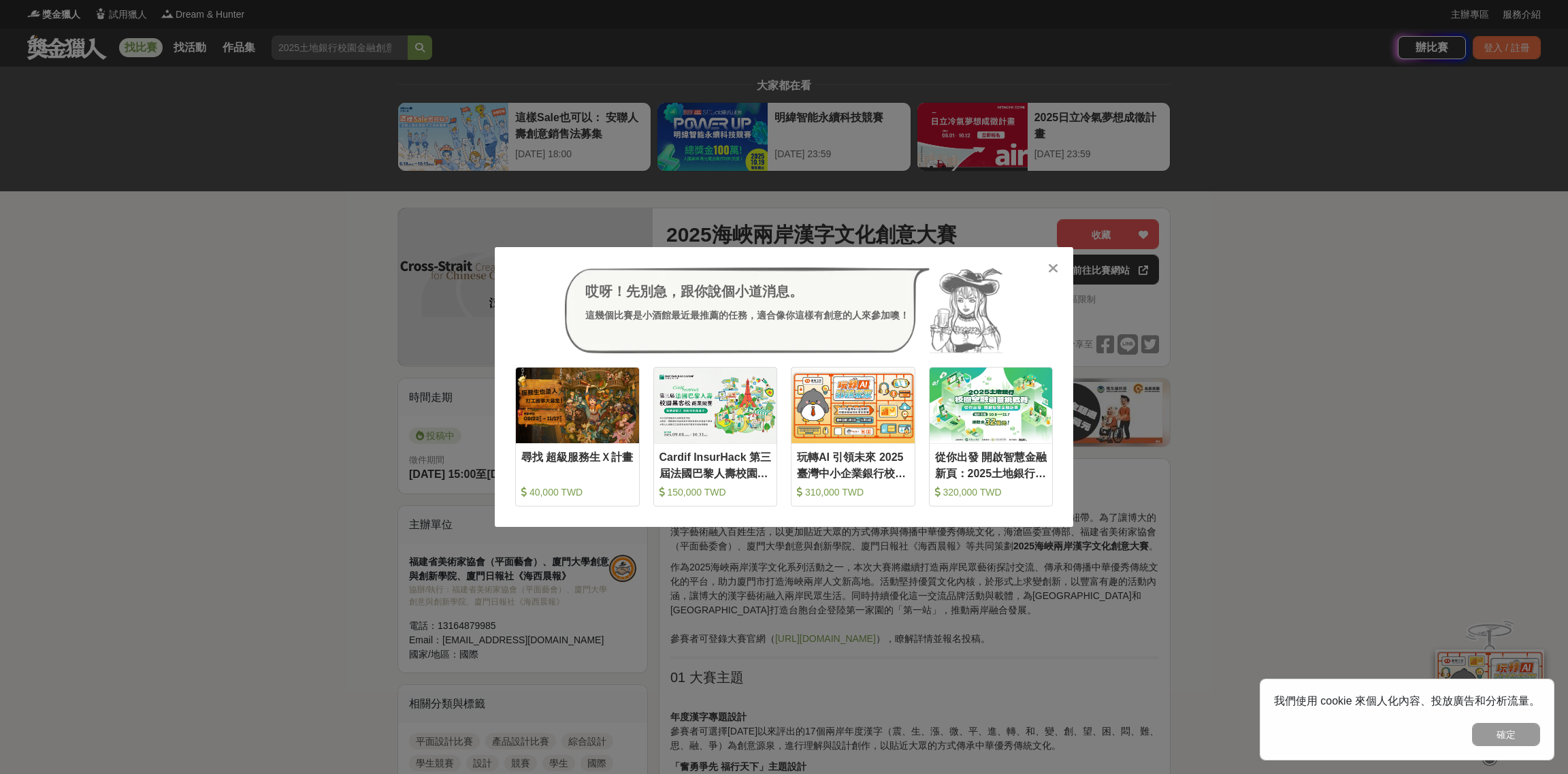
click at [1053, 270] on icon at bounding box center [1053, 268] width 10 height 13
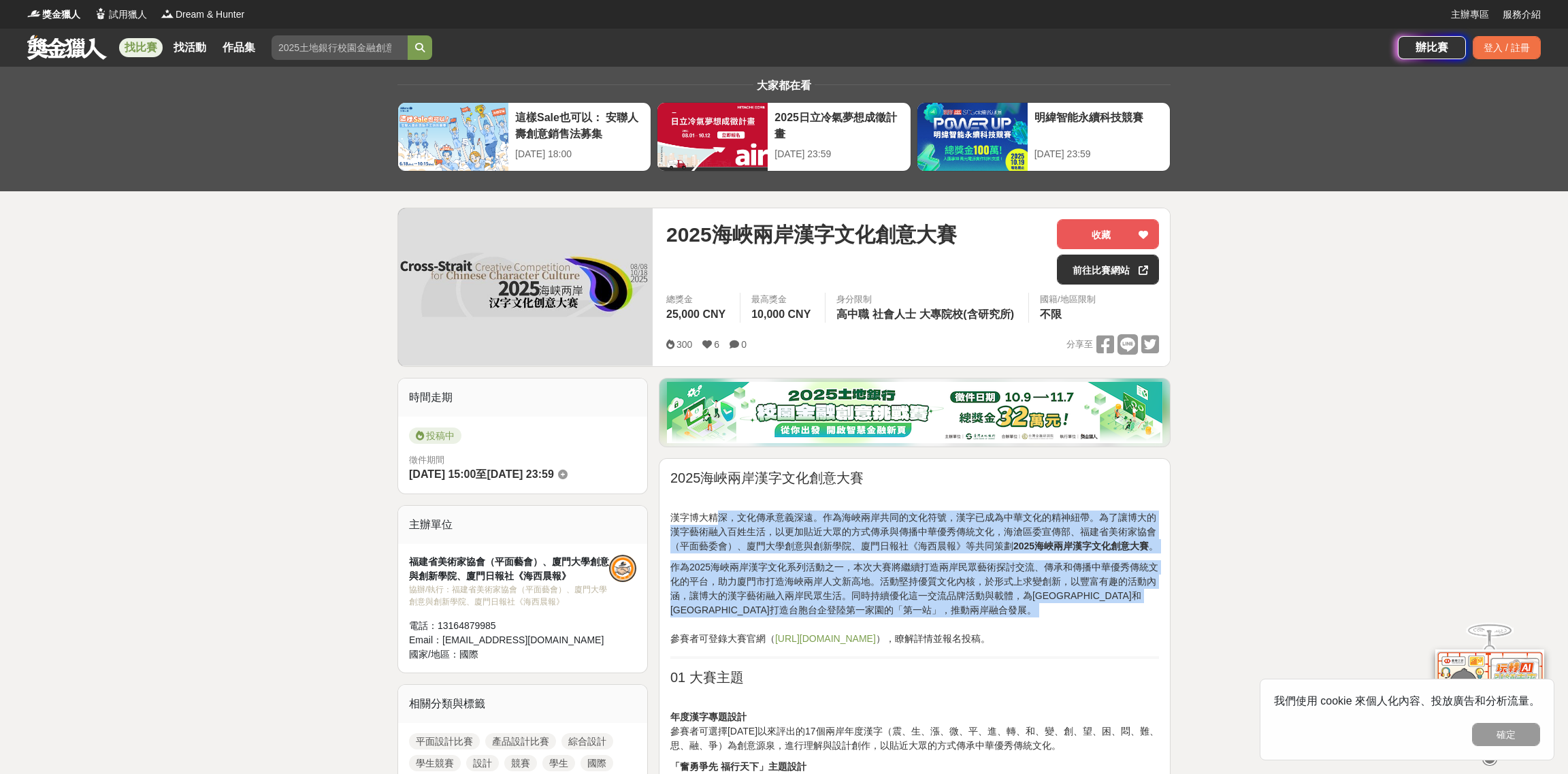
drag, startPoint x: 720, startPoint y: 522, endPoint x: 881, endPoint y: 624, distance: 190.6
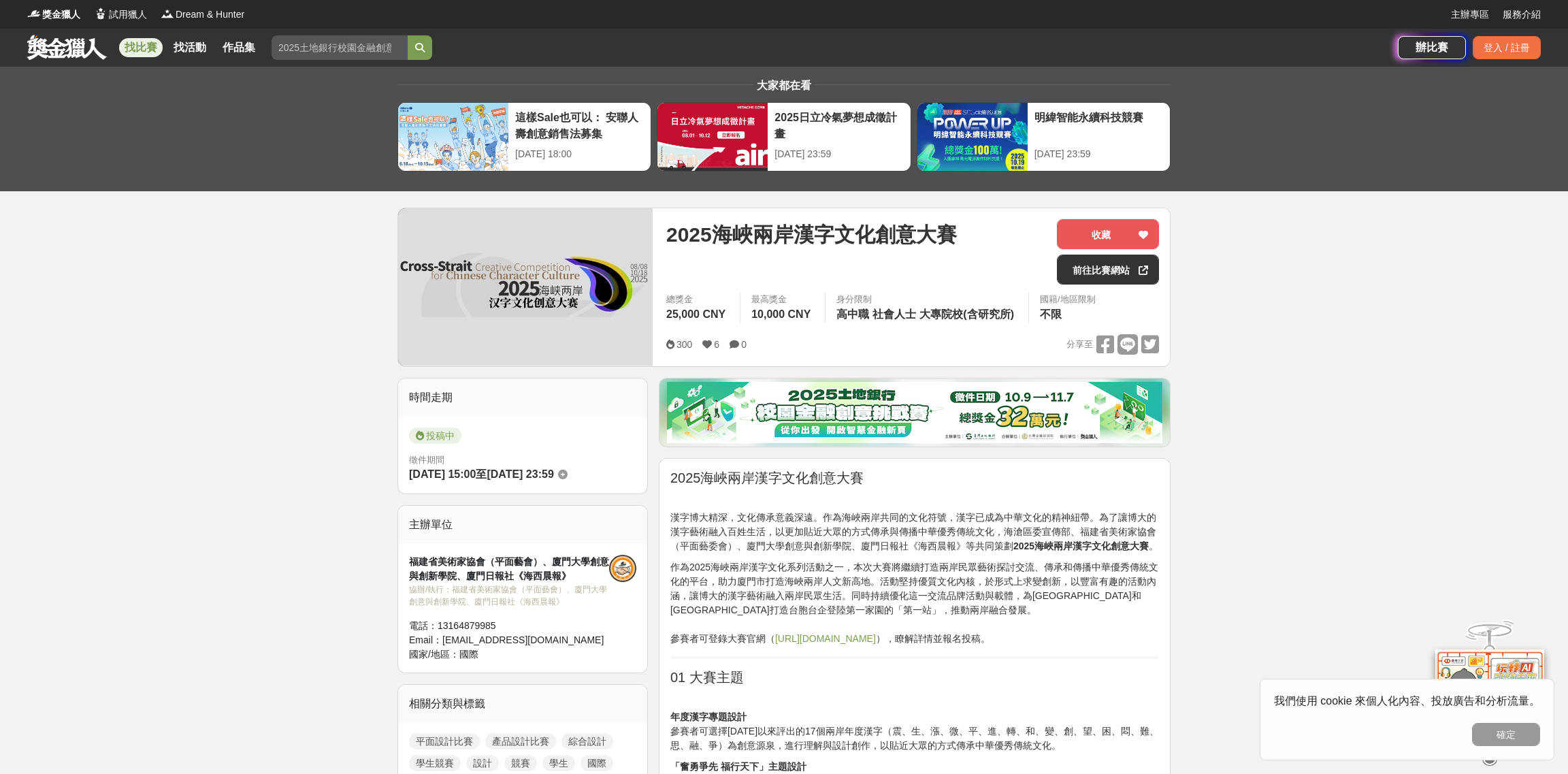
click at [794, 730] on p "年度漢字專題設計 參賽者可選擇[DATE]以來評出的17個兩岸年度漢字（震、生、漲、微、平、進、轉、和、變、創、望、困、悶、難、思、融、爭）為創意源泉，進行理…" at bounding box center [914, 732] width 488 height 43
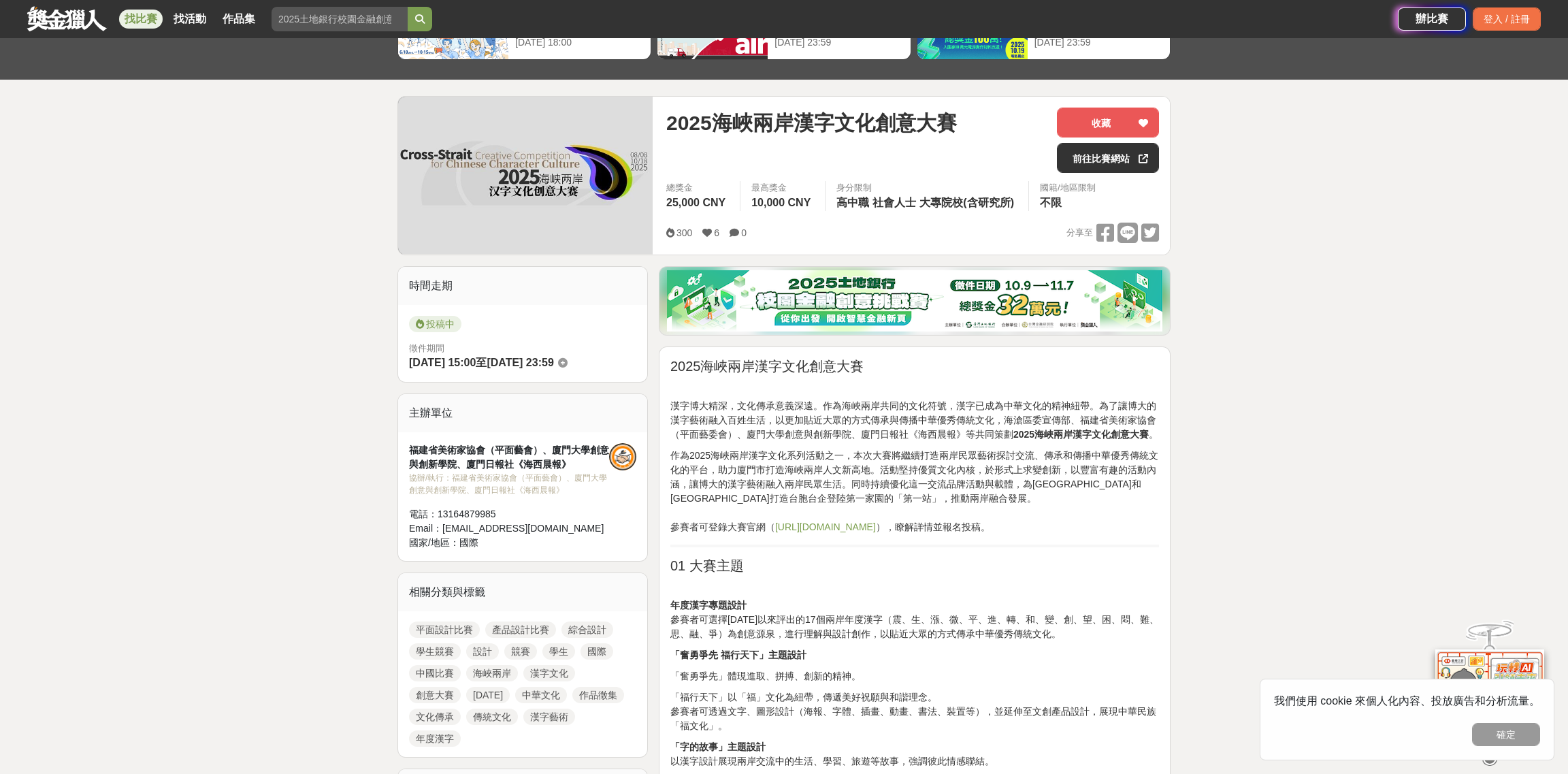
scroll to position [136, 0]
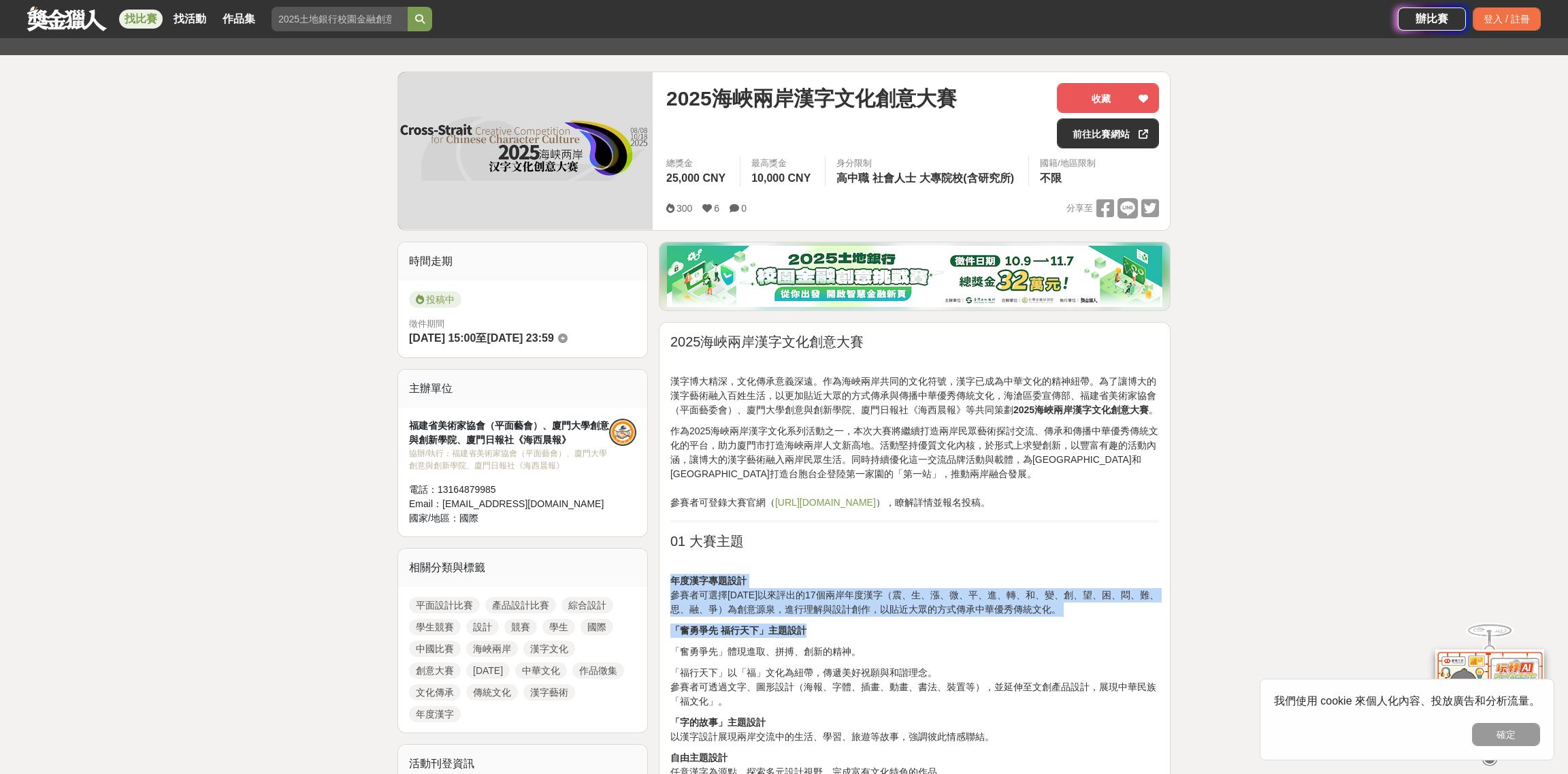
drag, startPoint x: 742, startPoint y: 571, endPoint x: 885, endPoint y: 619, distance: 150.8
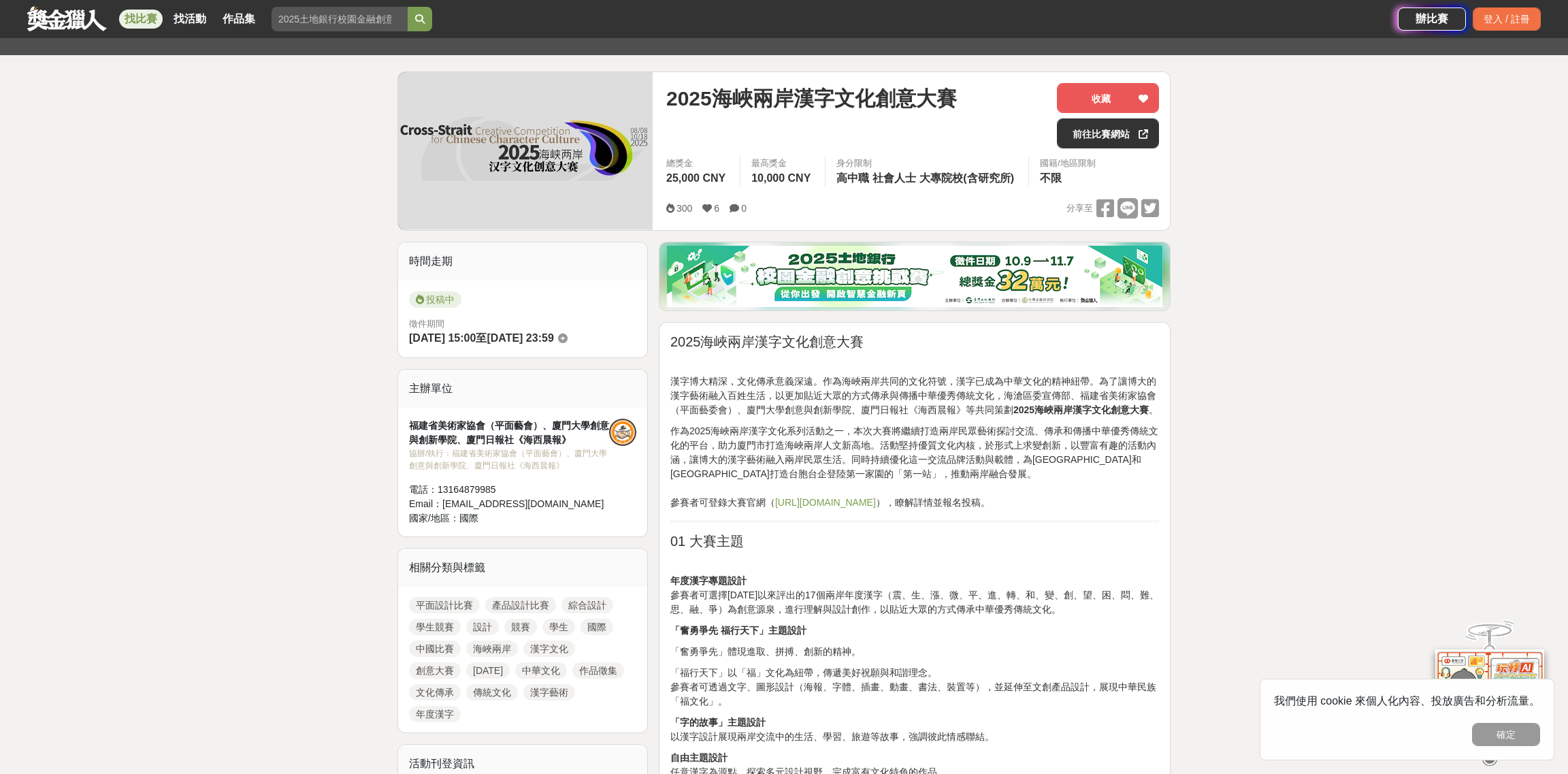
click at [889, 647] on p "「奮勇爭先」體現進取、拼搏、創新的精神。" at bounding box center [914, 651] width 488 height 14
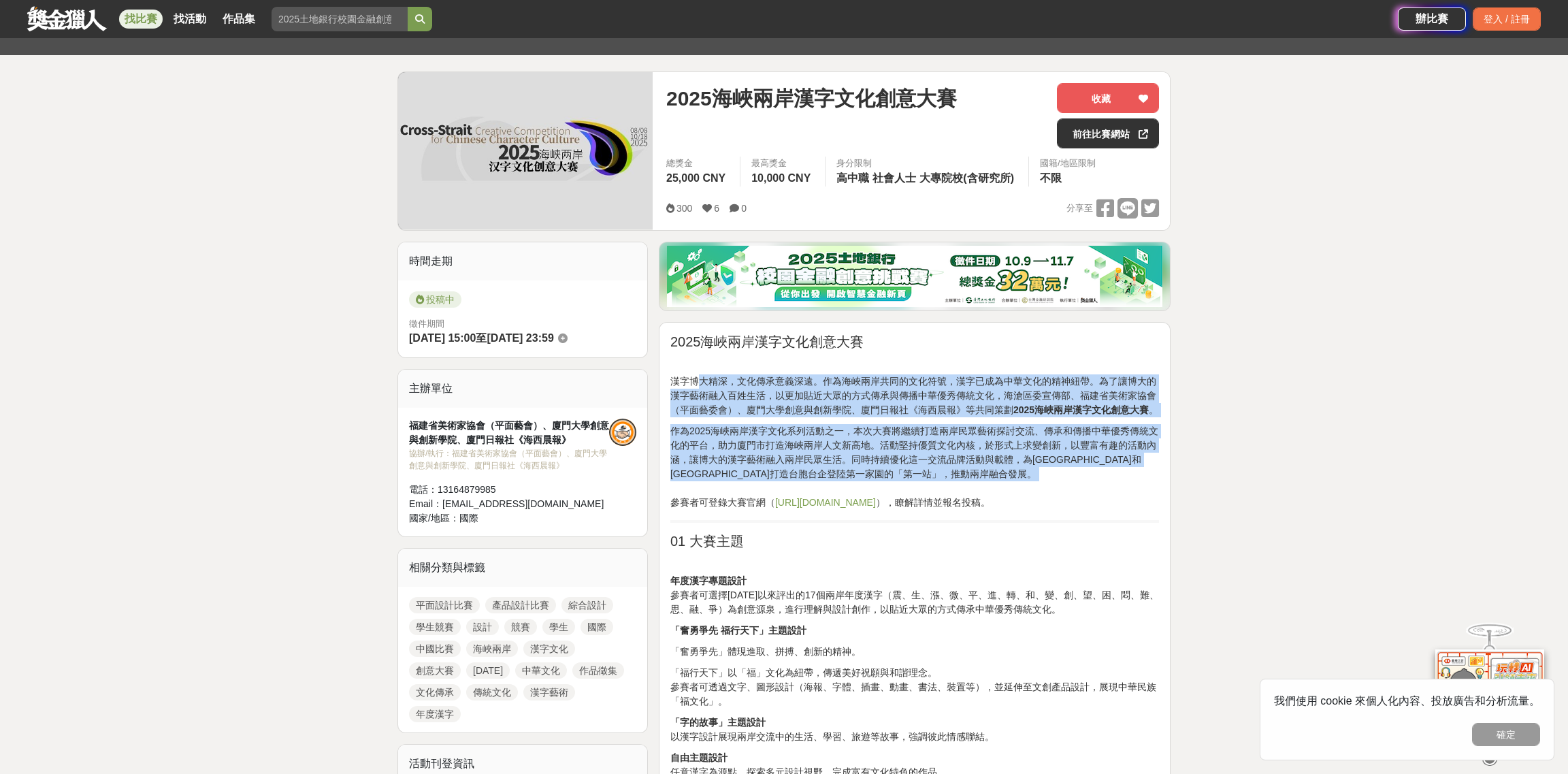
drag, startPoint x: 698, startPoint y: 373, endPoint x: 826, endPoint y: 483, distance: 168.8
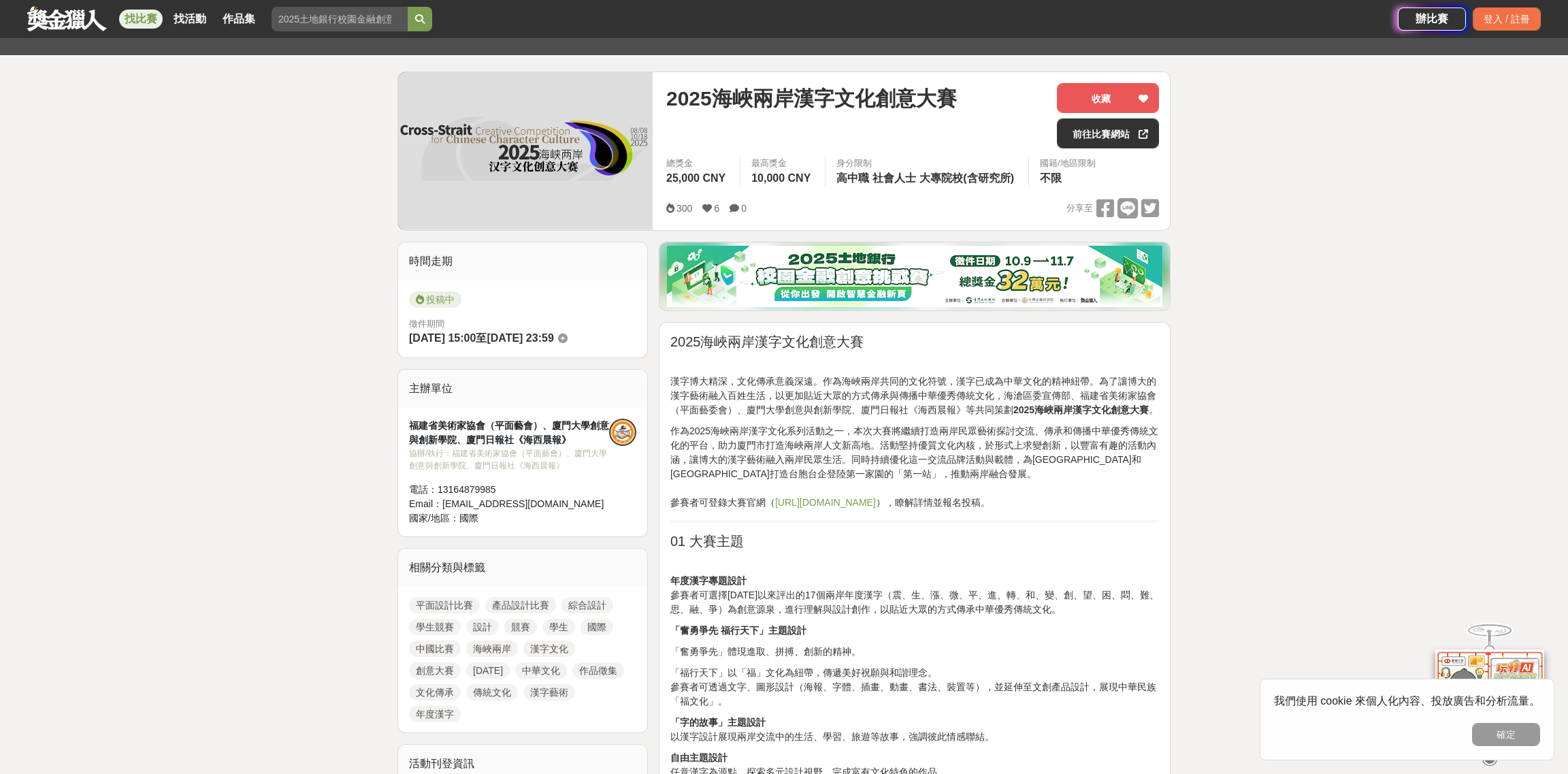
click at [824, 596] on p "年度漢字專題設計 參賽者可選擇[DATE]以來評出的17個兩岸年度漢字（震、生、漲、微、平、進、轉、和、變、創、望、困、悶、難、思、融、爭）為創意源泉，進行理…" at bounding box center [914, 595] width 488 height 43
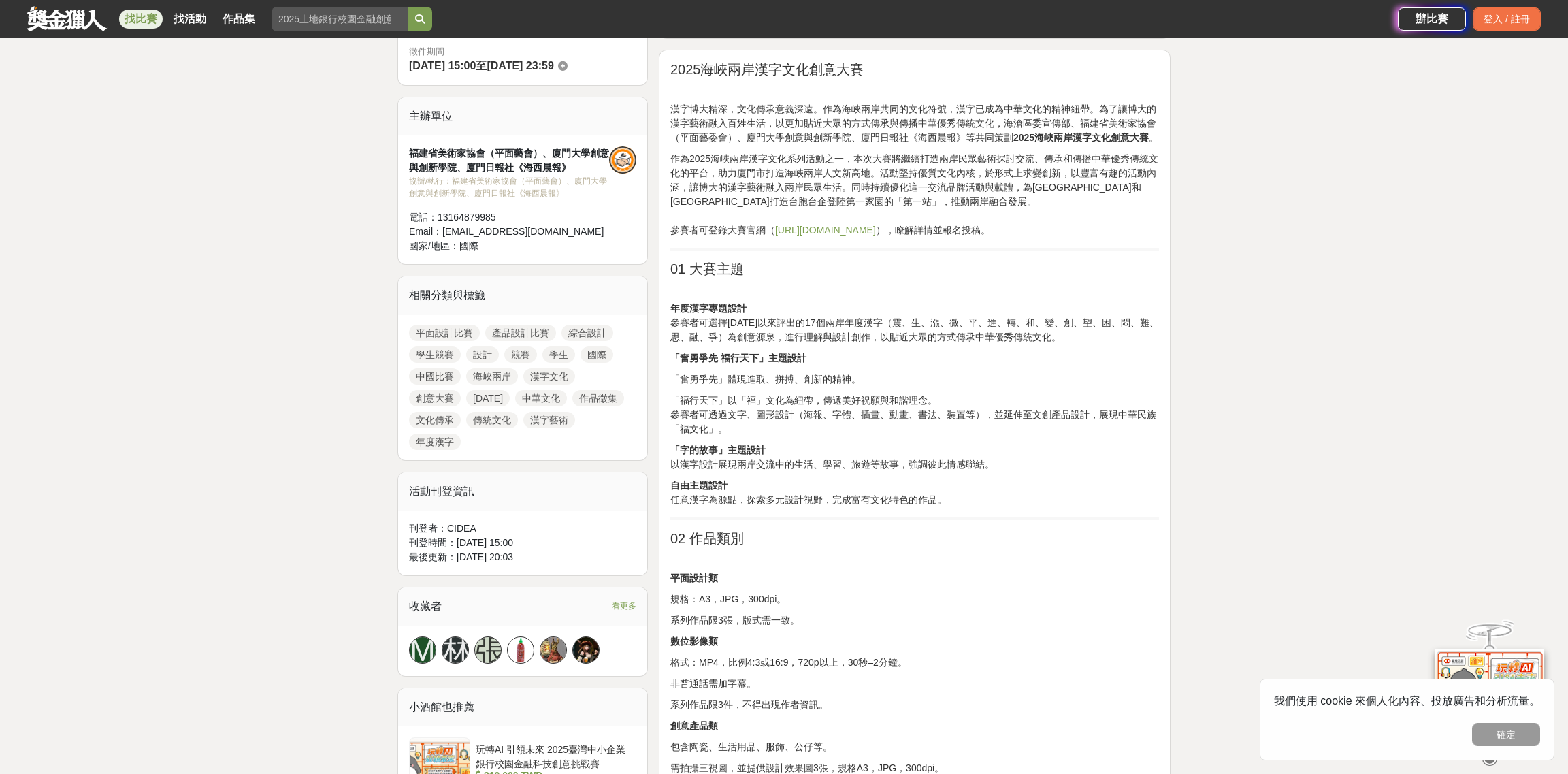
scroll to position [544, 0]
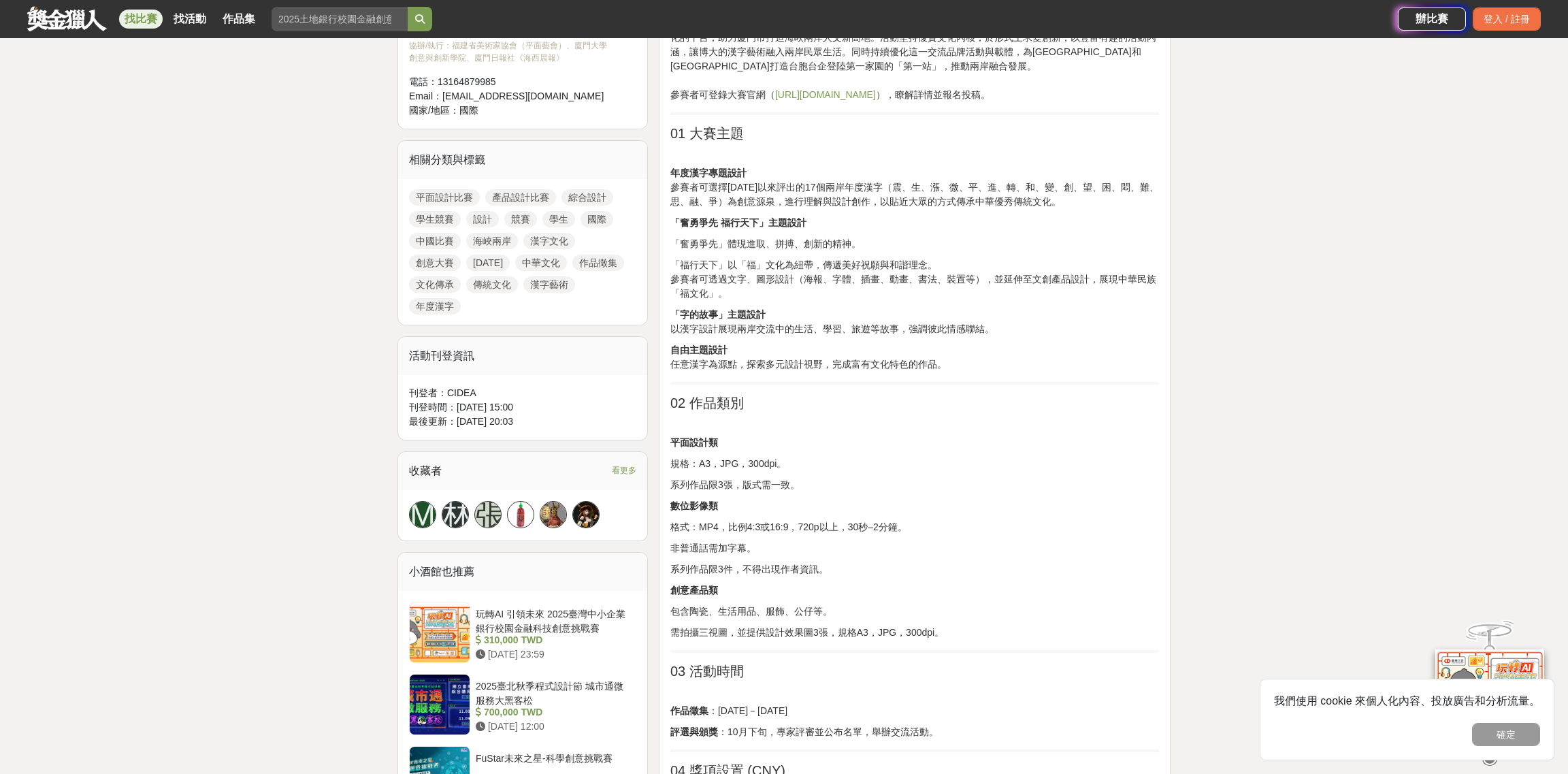
drag, startPoint x: 715, startPoint y: 512, endPoint x: 766, endPoint y: 623, distance: 122.2
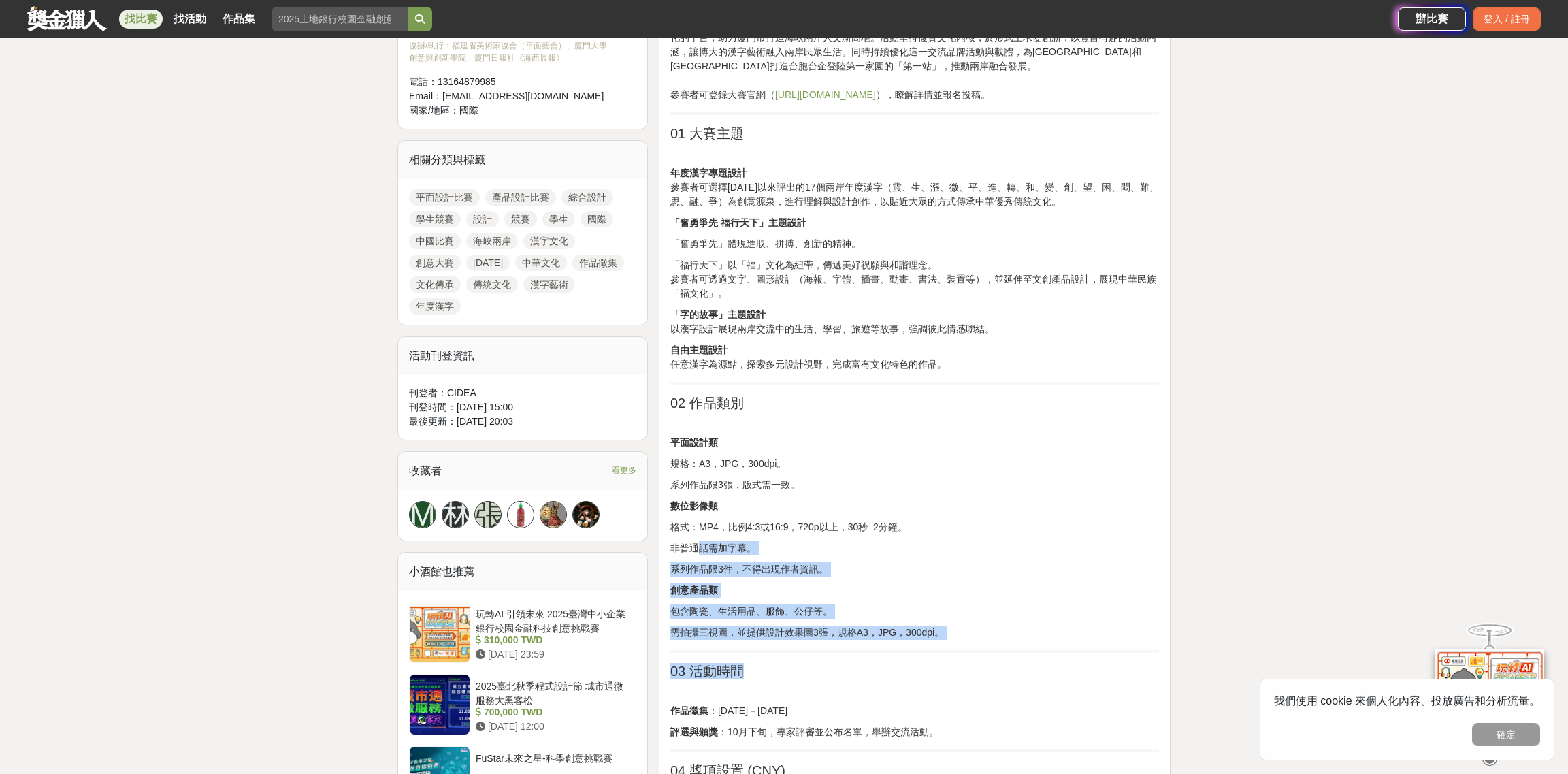
drag, startPoint x: 702, startPoint y: 547, endPoint x: 894, endPoint y: 656, distance: 220.8
click at [982, 584] on p "創意產品類" at bounding box center [914, 590] width 488 height 14
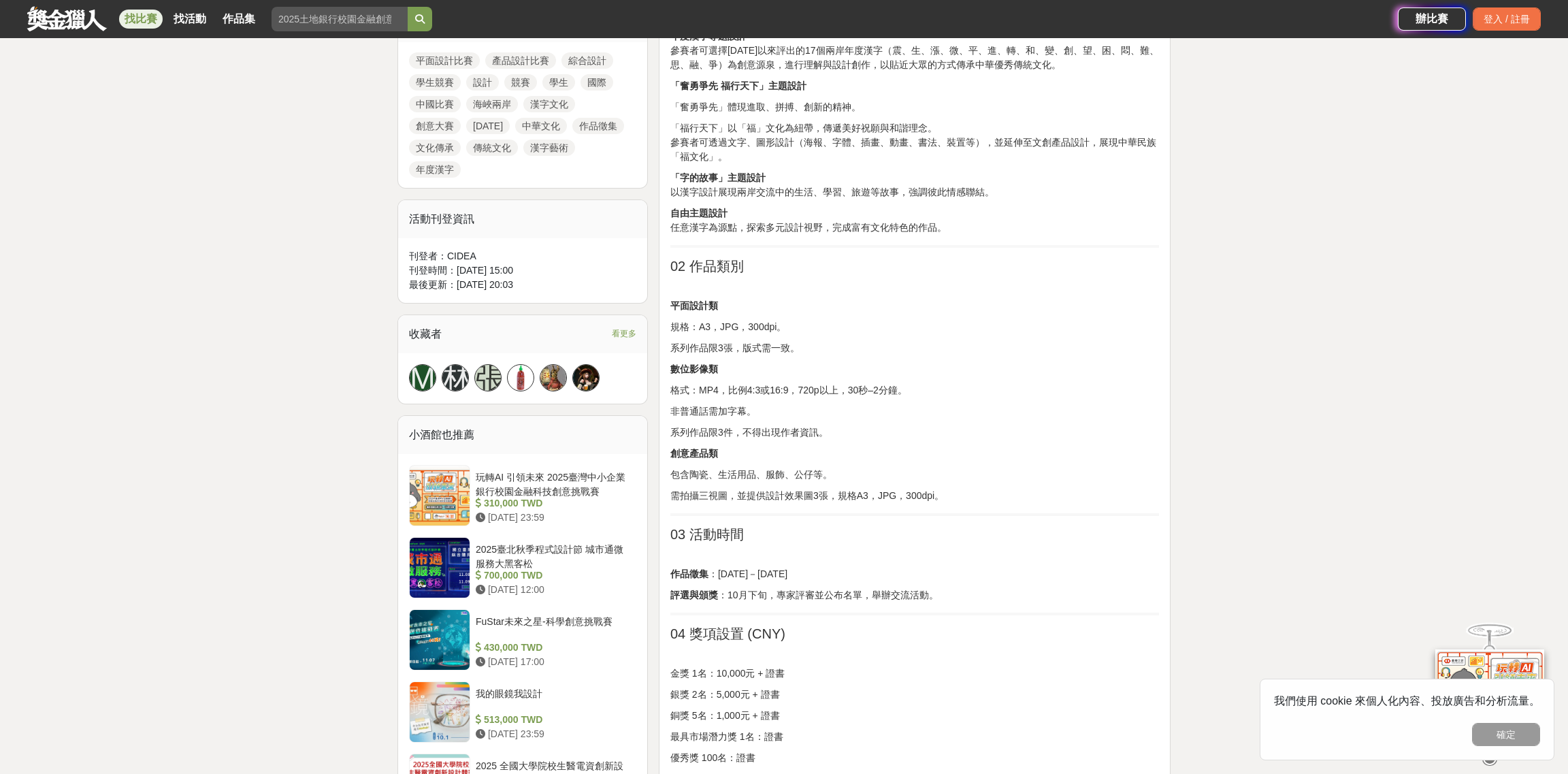
scroll to position [817, 0]
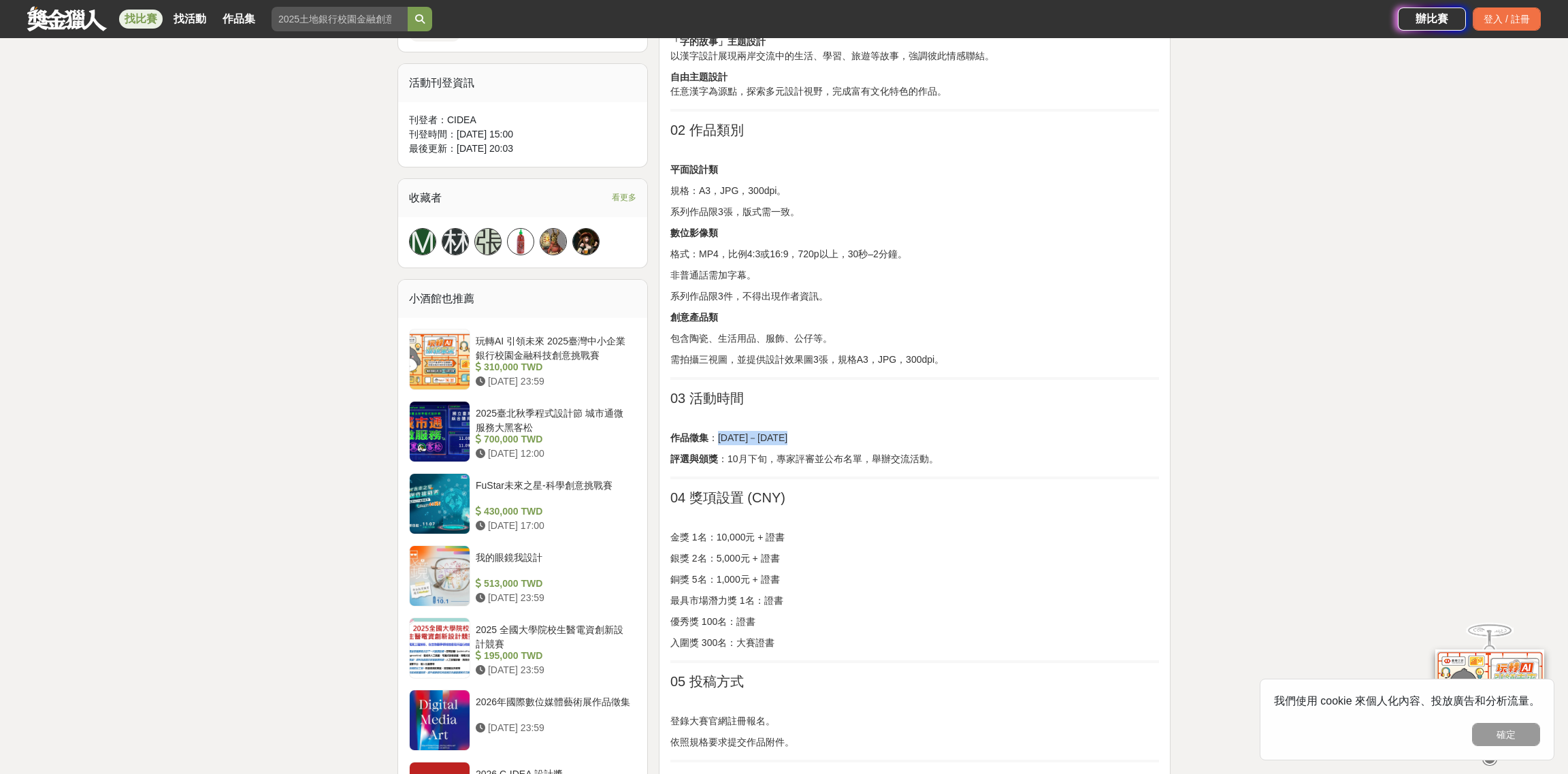
drag, startPoint x: 714, startPoint y: 435, endPoint x: 870, endPoint y: 466, distance: 159.1
click at [870, 466] on div "2025海峽兩岸漢字文化創意大賽 漢字博大精深，文化傳承意義深遠。作為海峽兩岸共同的文化符號，漢字已成為中華文化的精神紐帶。為了讓博大的漢字藝術融入百姓生活，…" at bounding box center [914, 588] width 488 height 1869
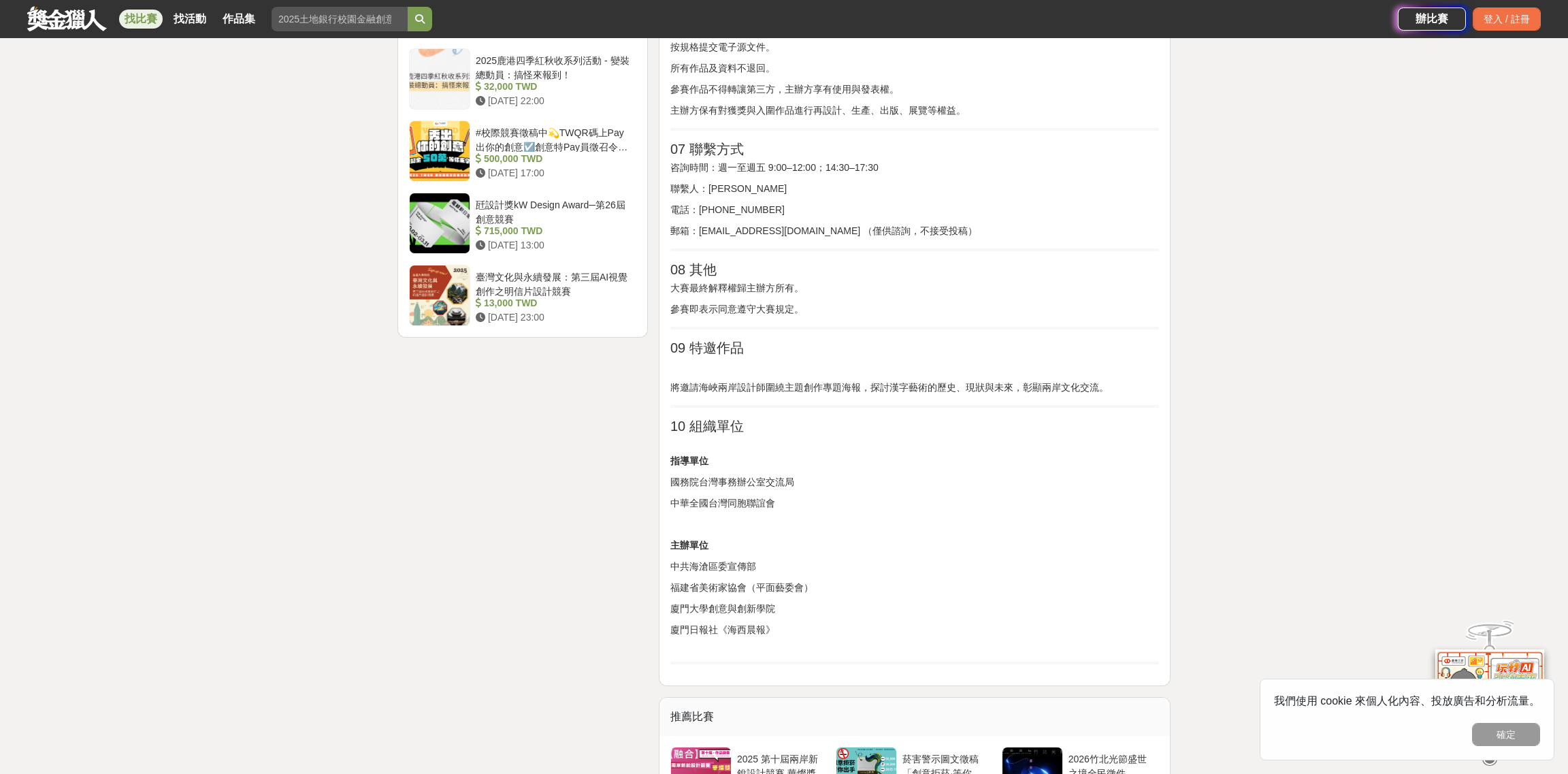
scroll to position [1906, 0]
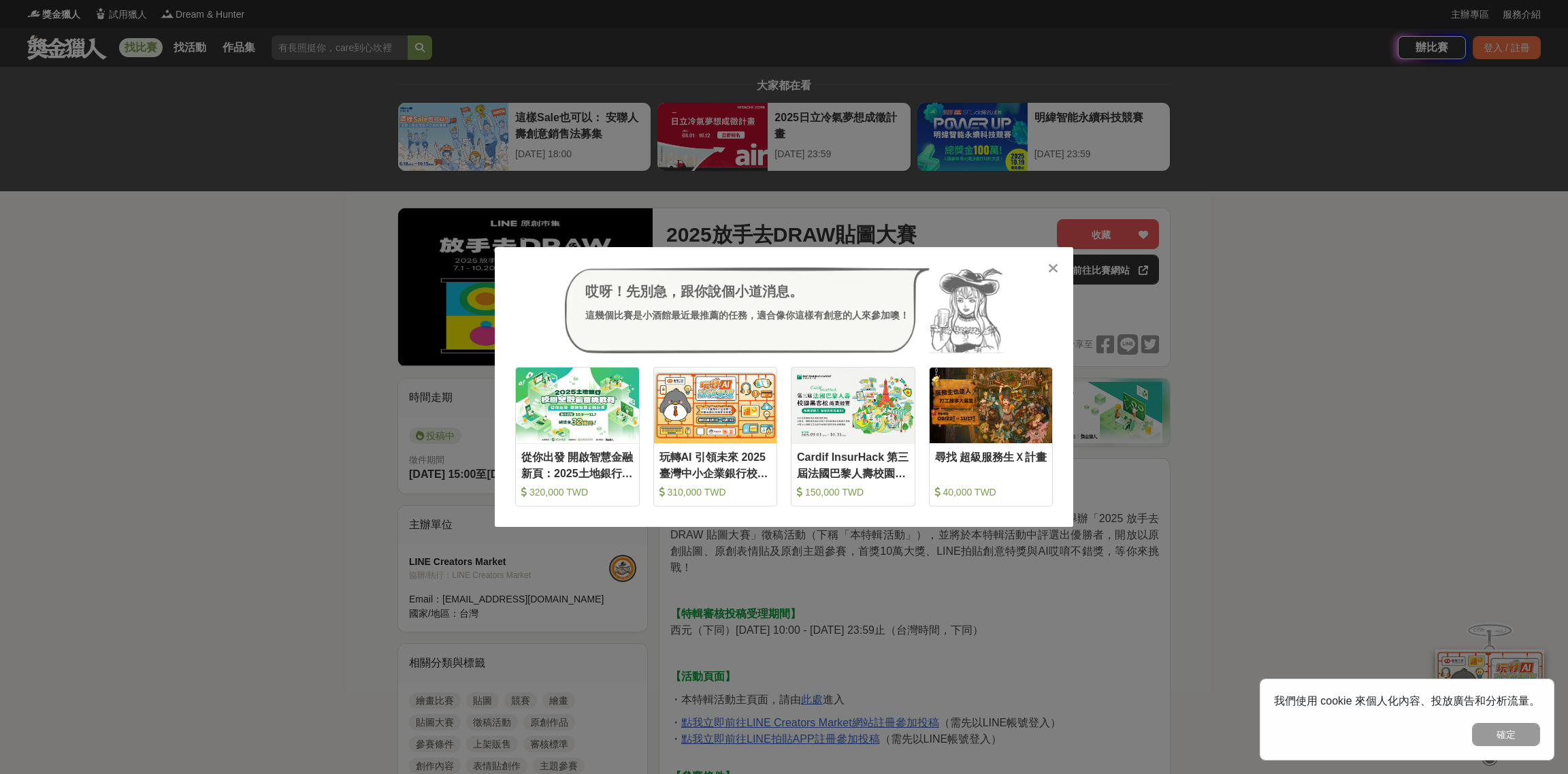
click at [1057, 269] on icon at bounding box center [1053, 268] width 10 height 13
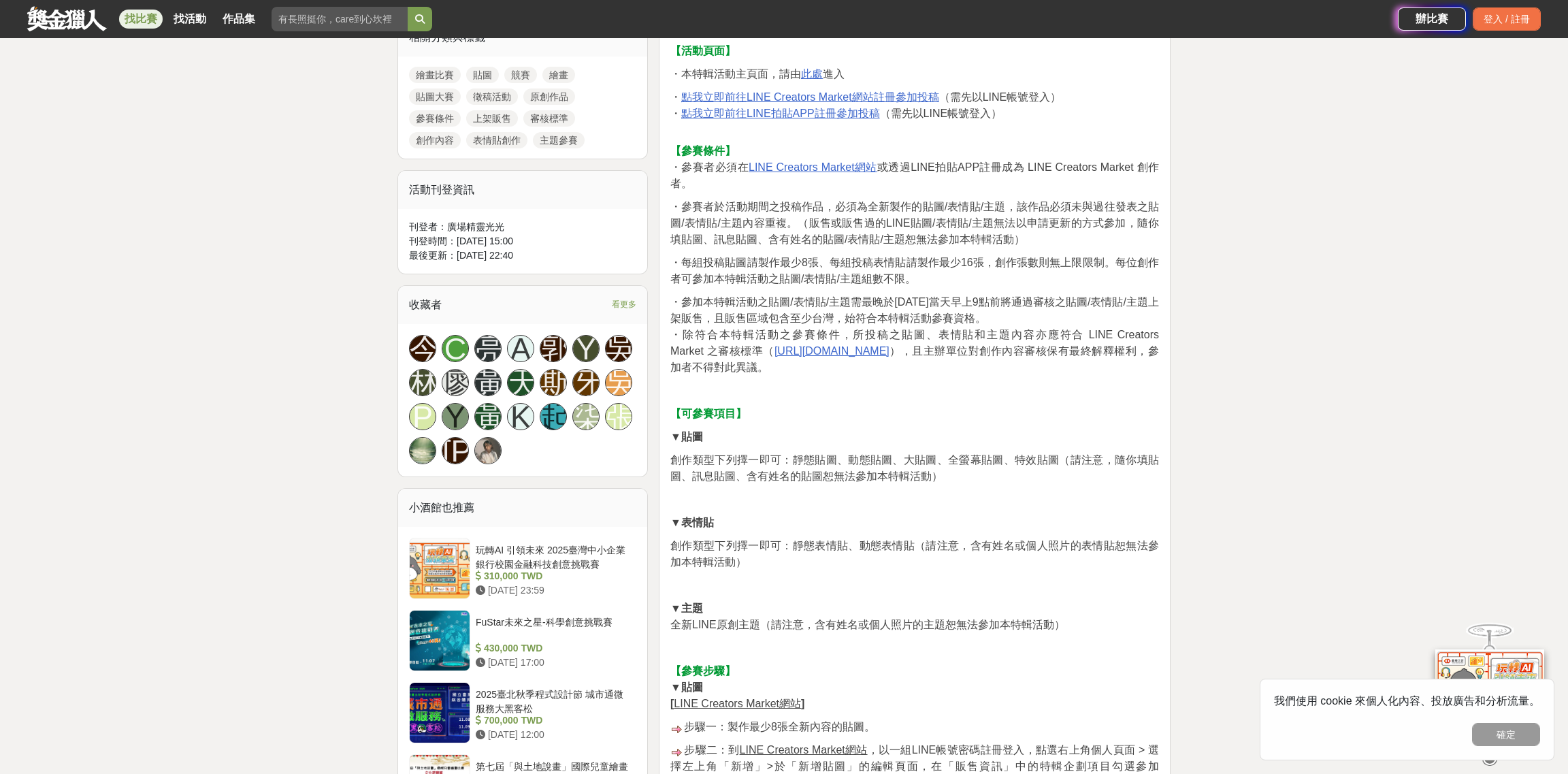
scroll to position [817, 0]
